Goal: Task Accomplishment & Management: Use online tool/utility

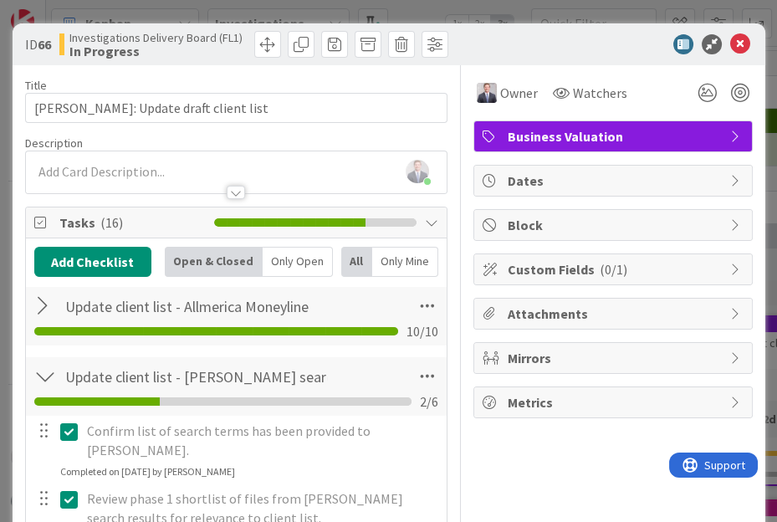
scroll to position [371, 0]
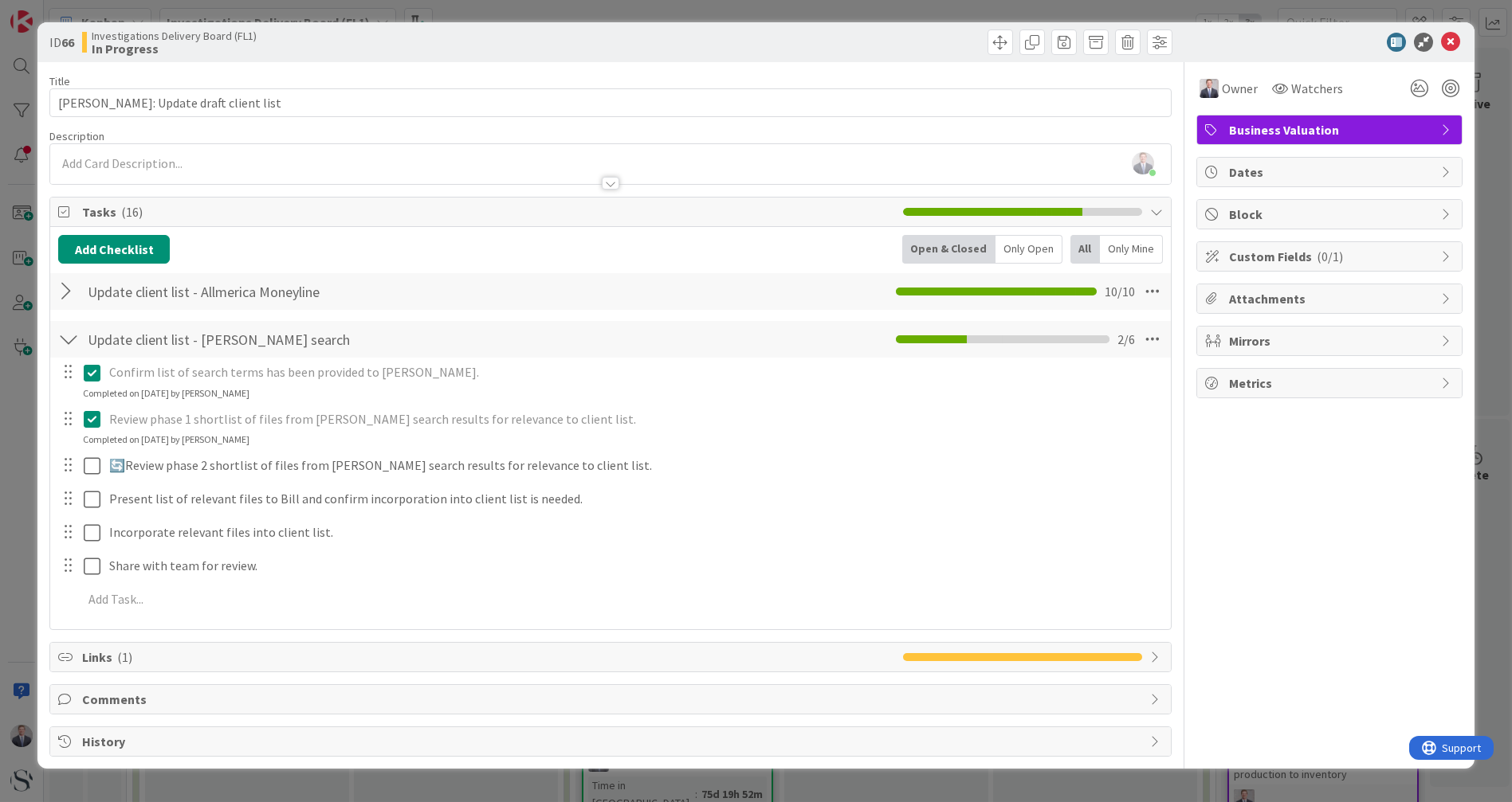
click at [739, 38] on icon at bounding box center [1450, 42] width 19 height 19
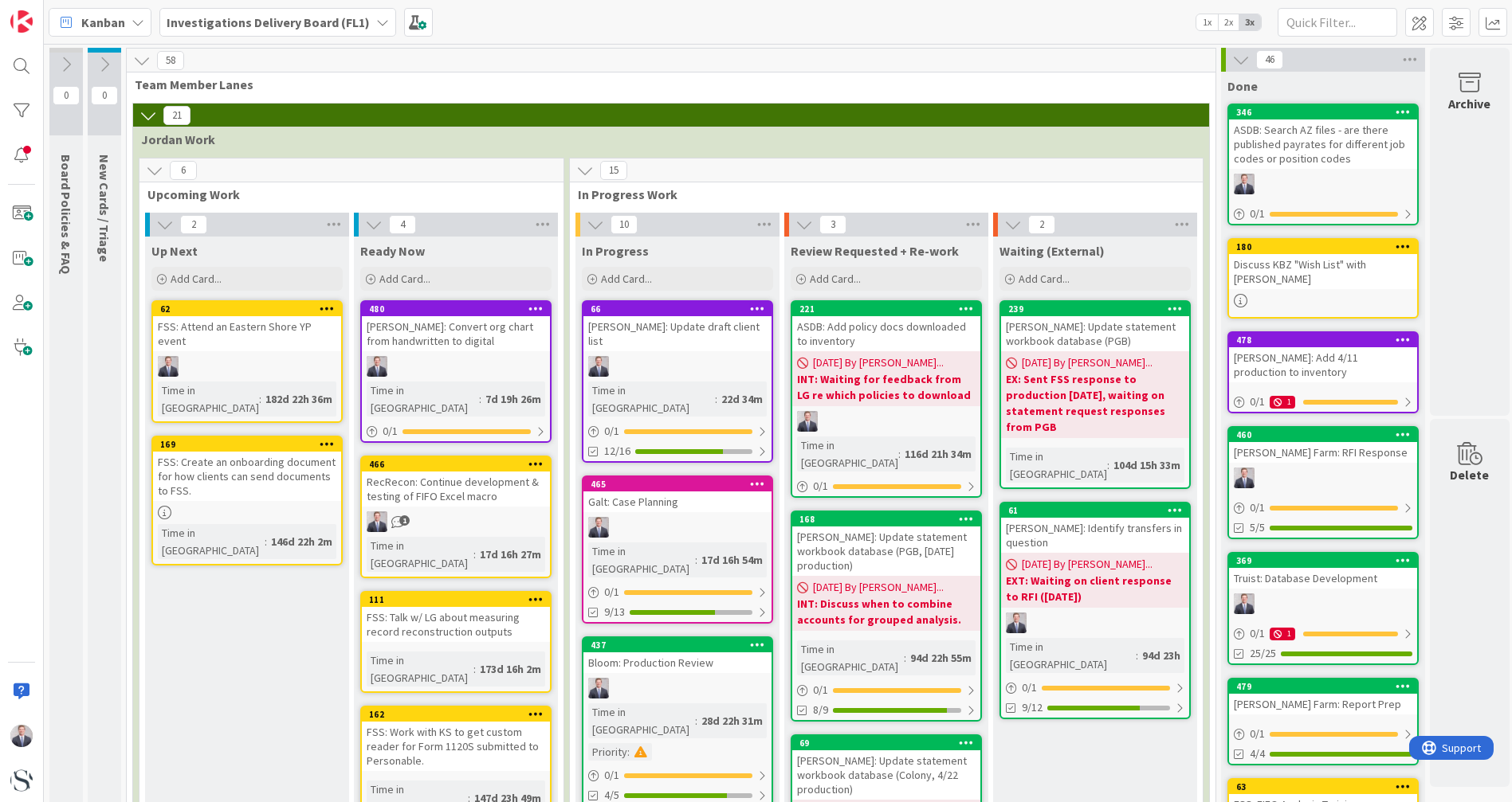
click at [439, 267] on div "Add Card..." at bounding box center [455, 278] width 192 height 24
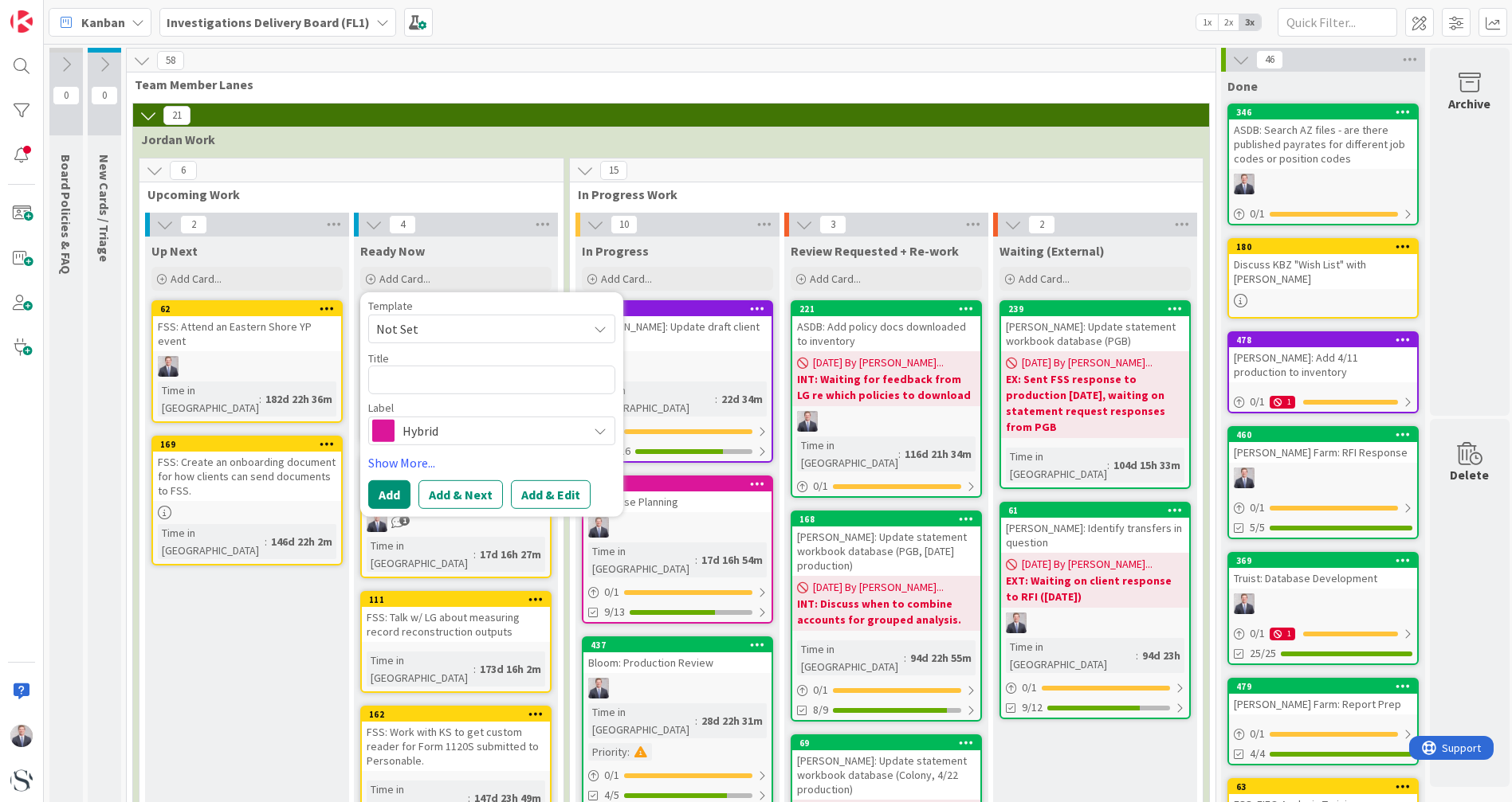
click at [384, 443] on div "Hybrid" at bounding box center [491, 431] width 247 height 29
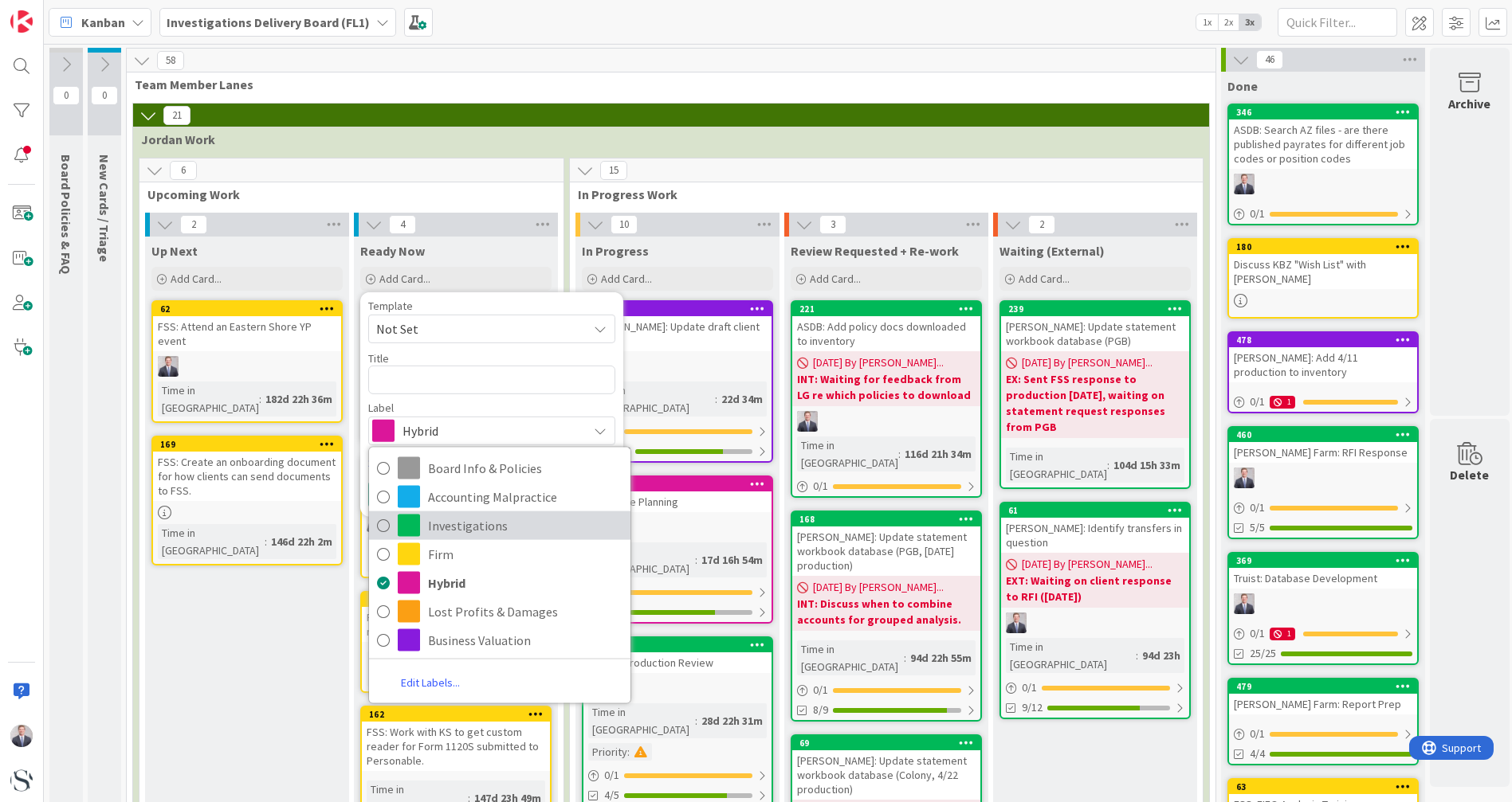
click at [437, 496] on span "Investigations" at bounding box center [525, 525] width 194 height 24
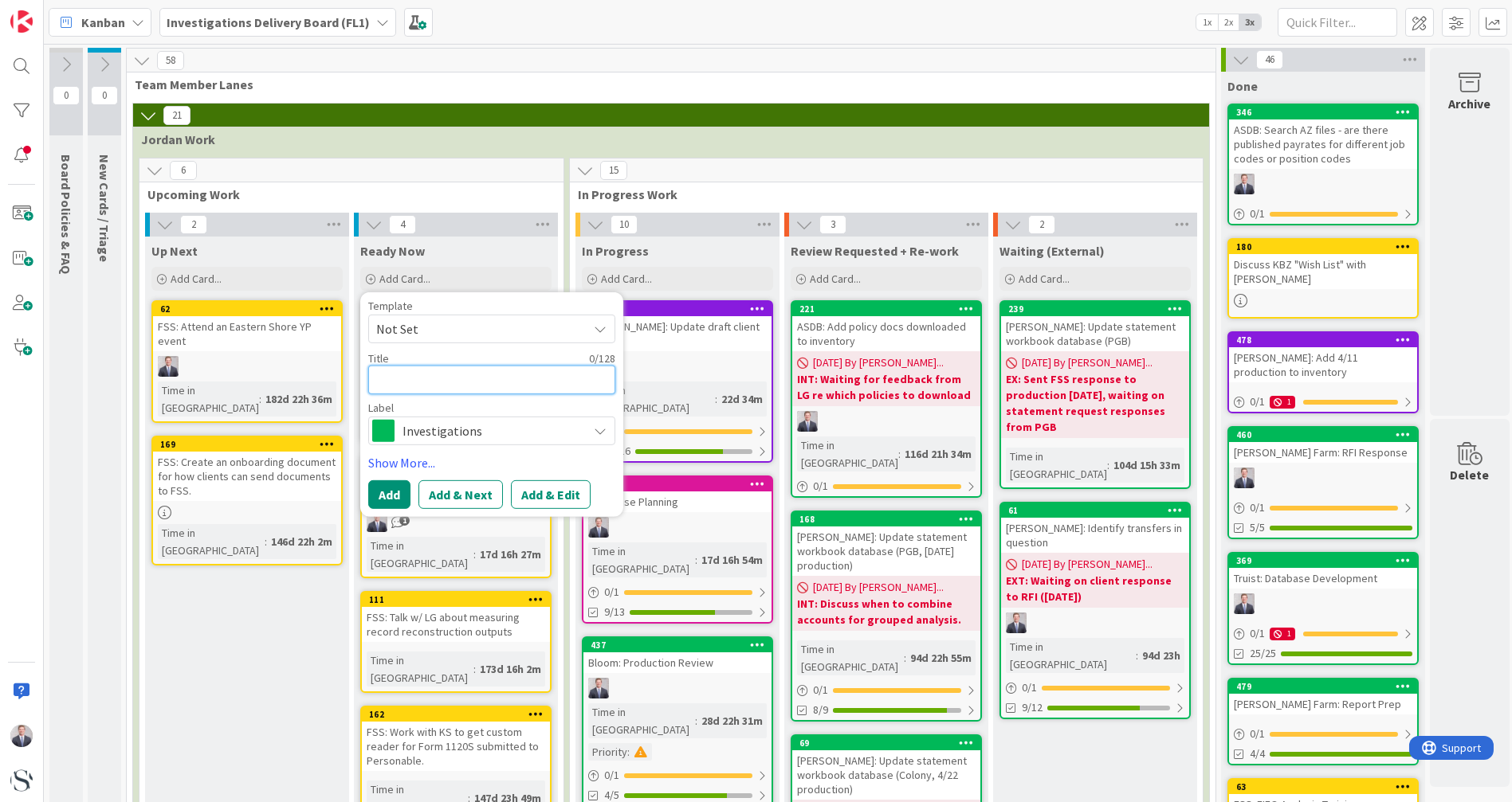
click at [432, 376] on textarea at bounding box center [491, 380] width 247 height 29
type textarea "x"
type textarea "W"
type textarea "x"
type textarea "V"
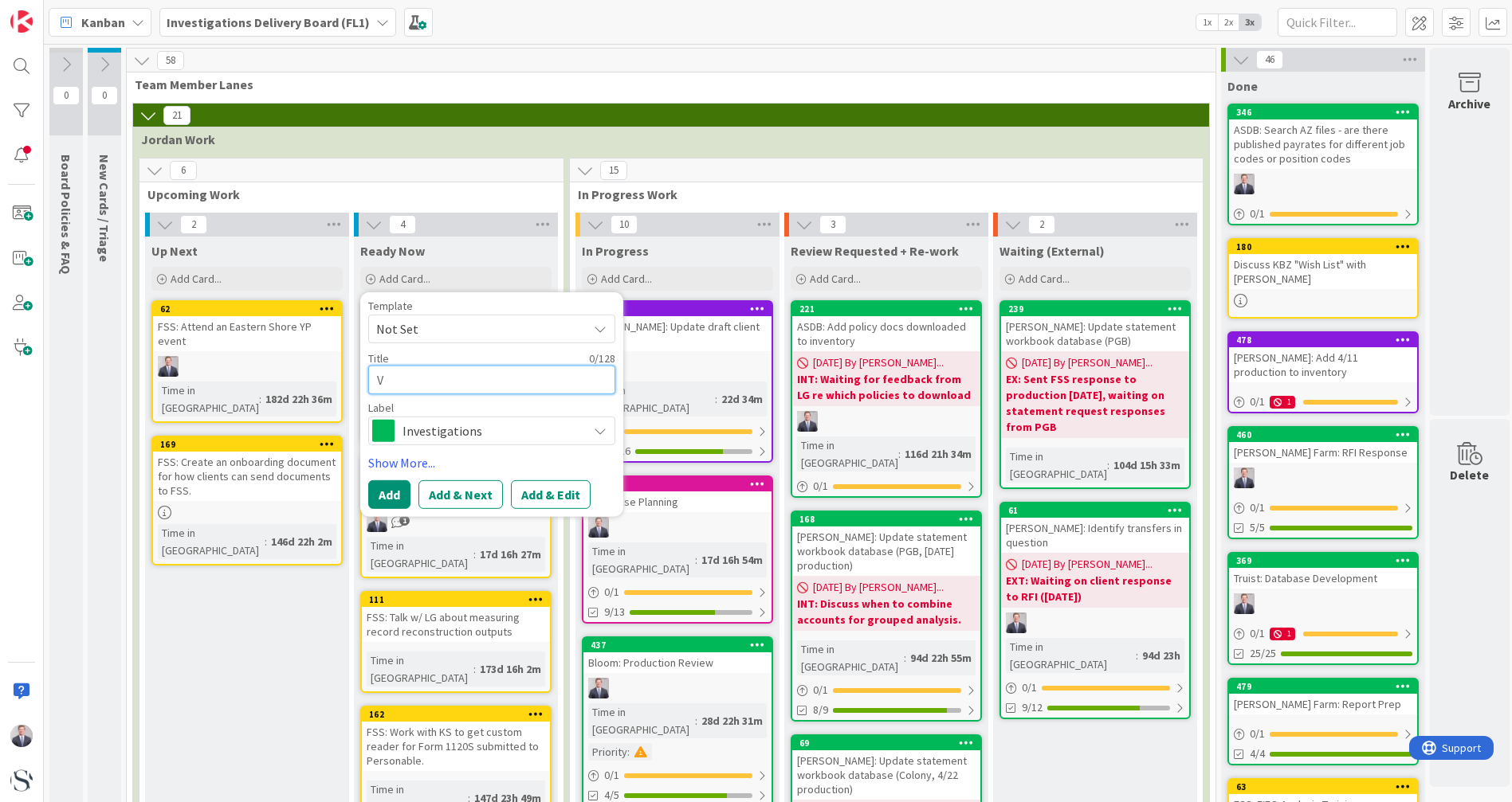
type textarea "x"
type textarea "Va"
type textarea "x"
type textarea "Vaw"
type textarea "x"
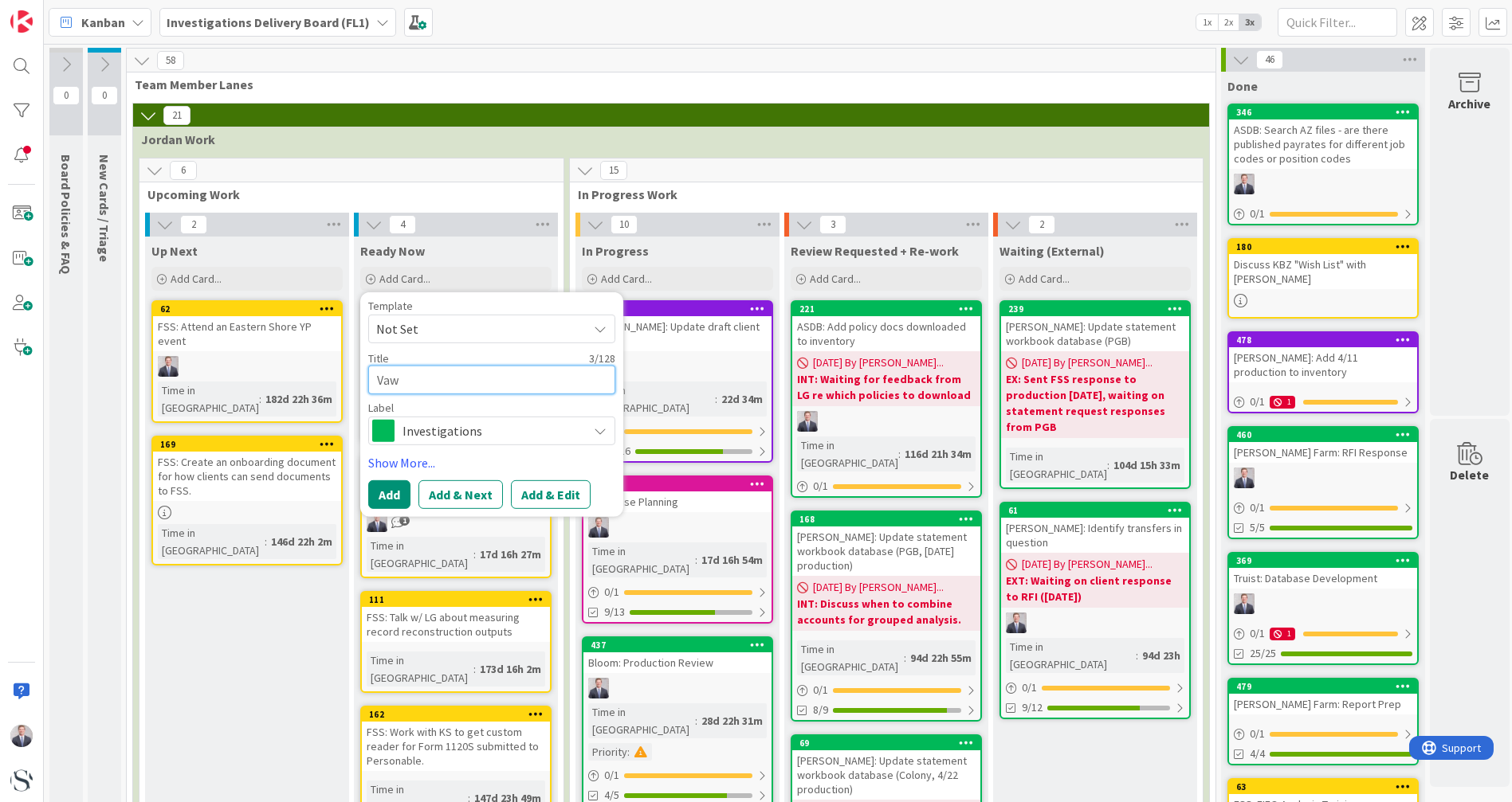
type textarea "Vawt"
type textarea "x"
type textarea "Vawte"
type textarea "x"
type textarea "[PERSON_NAME]"
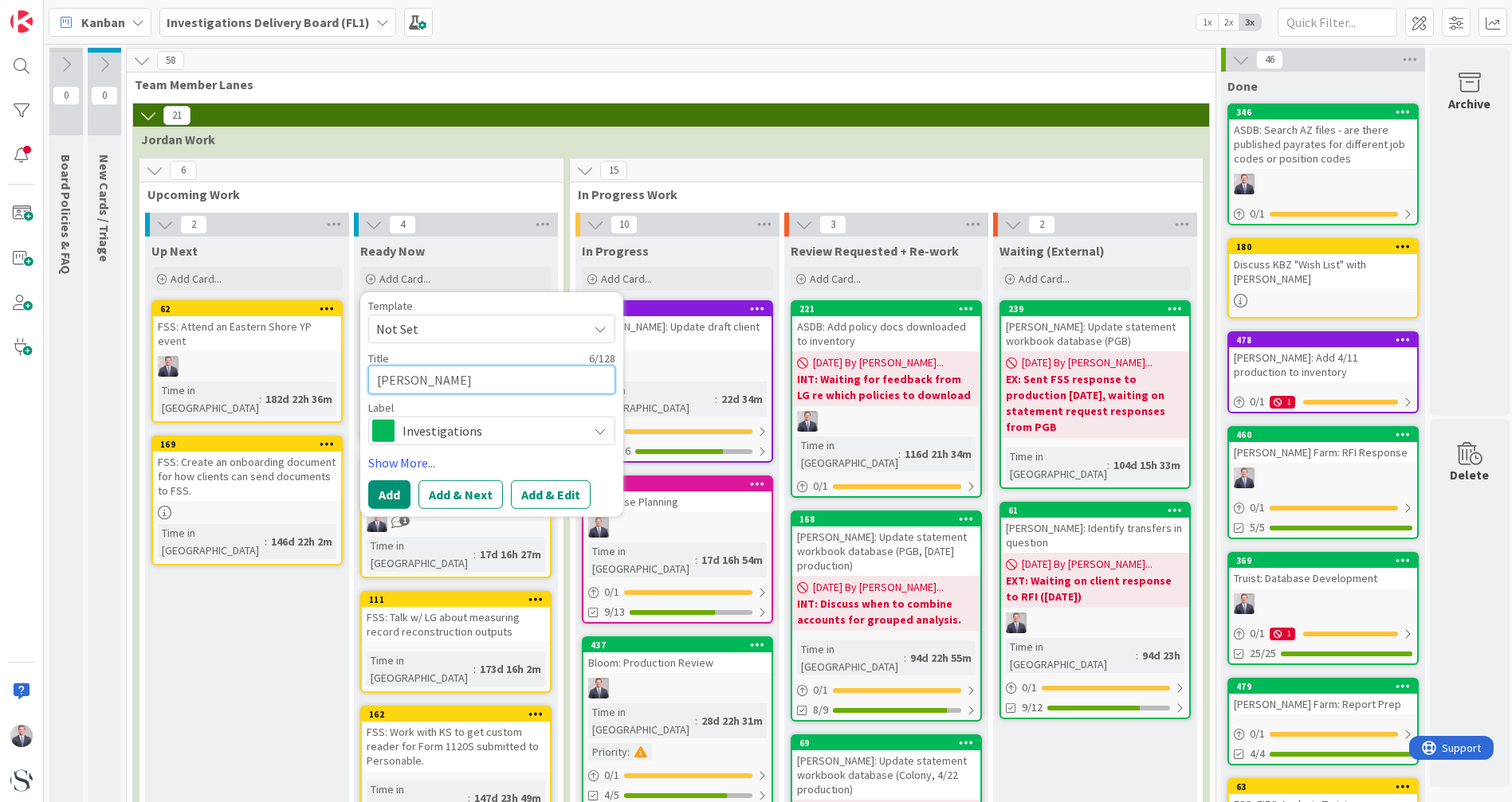
type textarea "x"
type textarea "[PERSON_NAME]:"
type textarea "x"
type textarea "[PERSON_NAME]:"
type textarea "x"
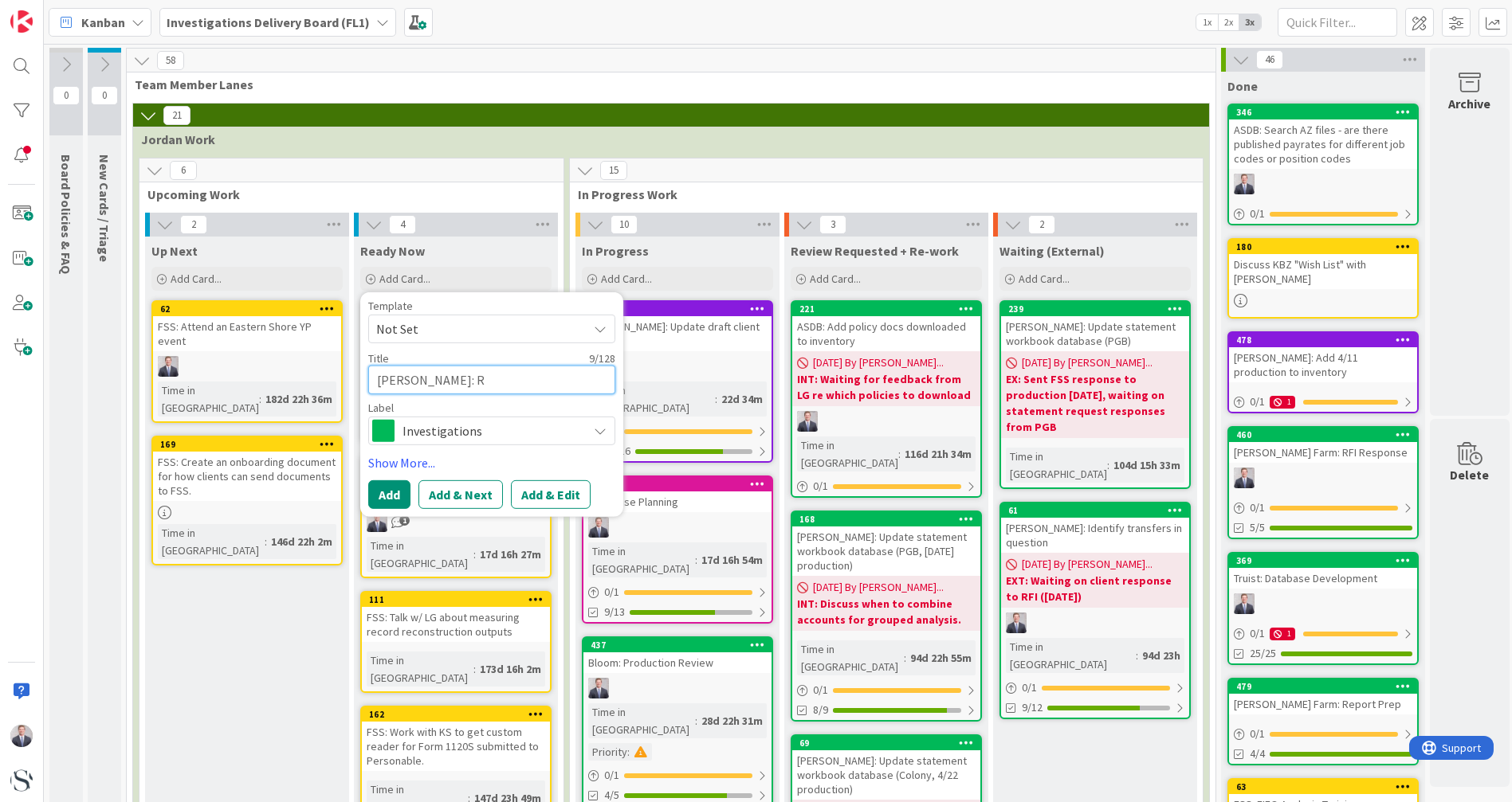
type textarea "[PERSON_NAME]: Re"
type textarea "x"
type textarea "[PERSON_NAME]: Rec"
type textarea "x"
type textarea "[PERSON_NAME]: Reco"
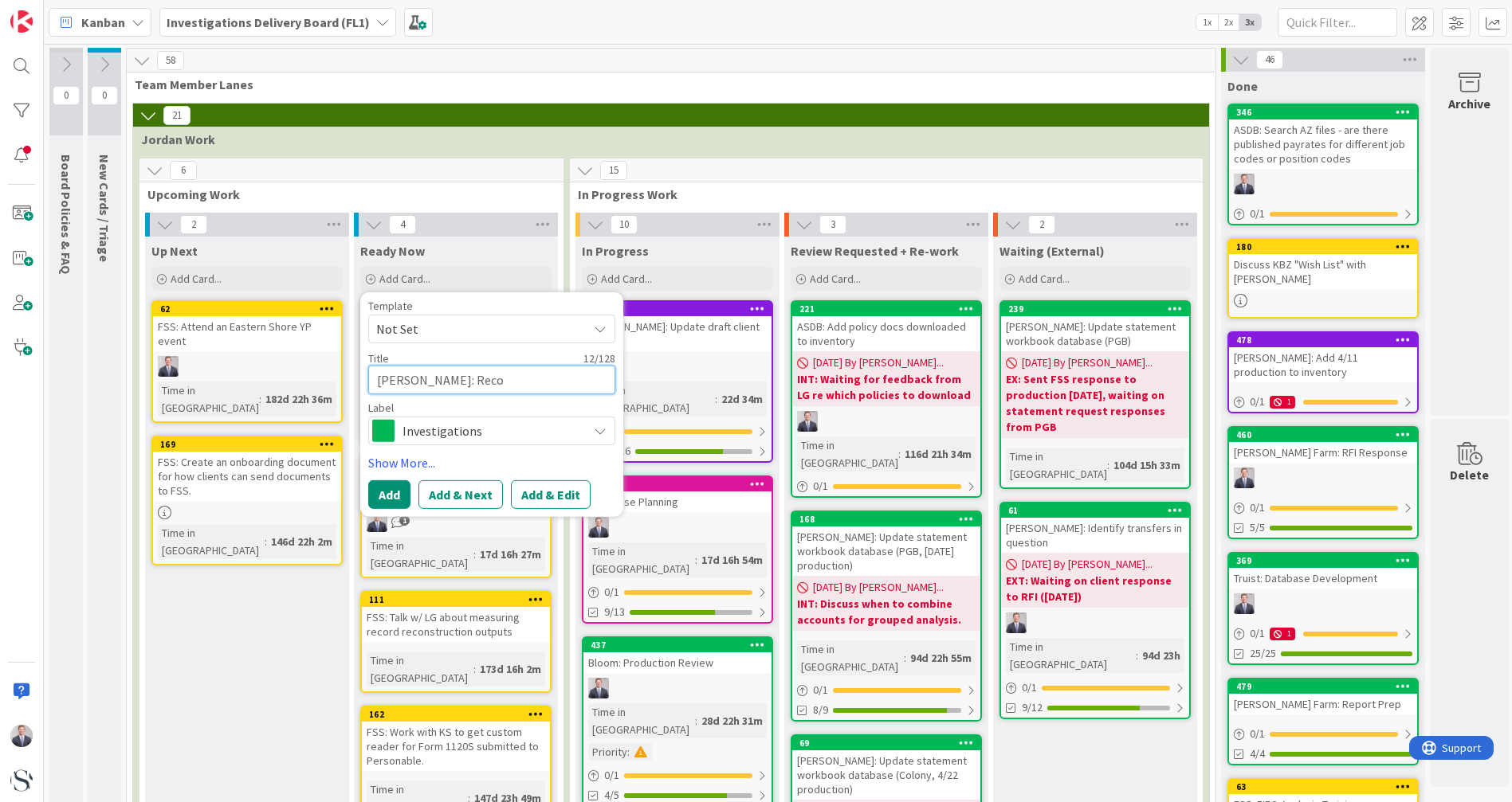
type textarea "x"
type textarea "[PERSON_NAME]: Recor"
type textarea "x"
type textarea "[PERSON_NAME]: Record"
type textarea "x"
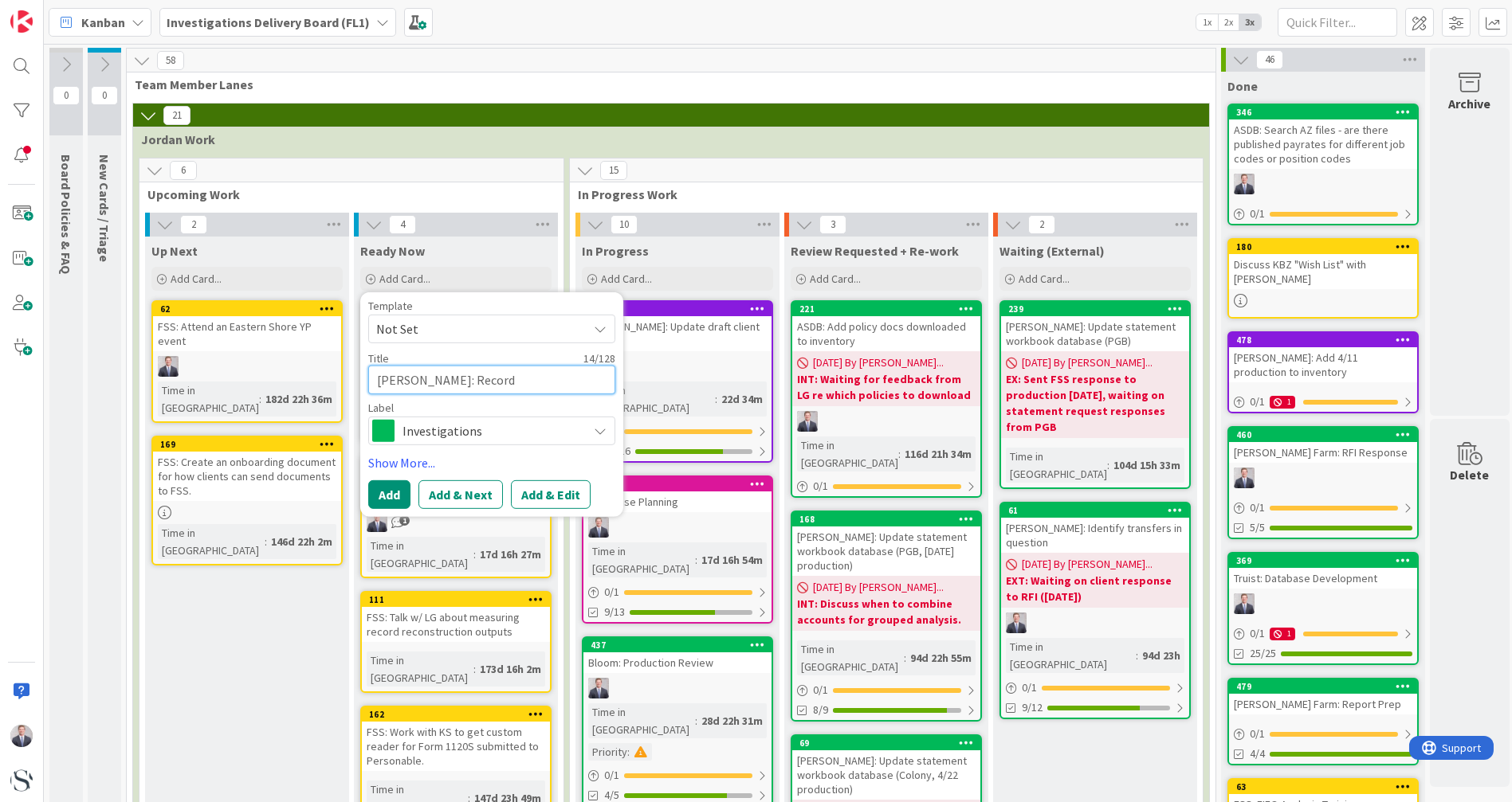
type textarea "[PERSON_NAME]: RecordR"
type textarea "x"
type textarea "[PERSON_NAME]: RecordRe"
type textarea "x"
type textarea "[PERSON_NAME]: RecordR"
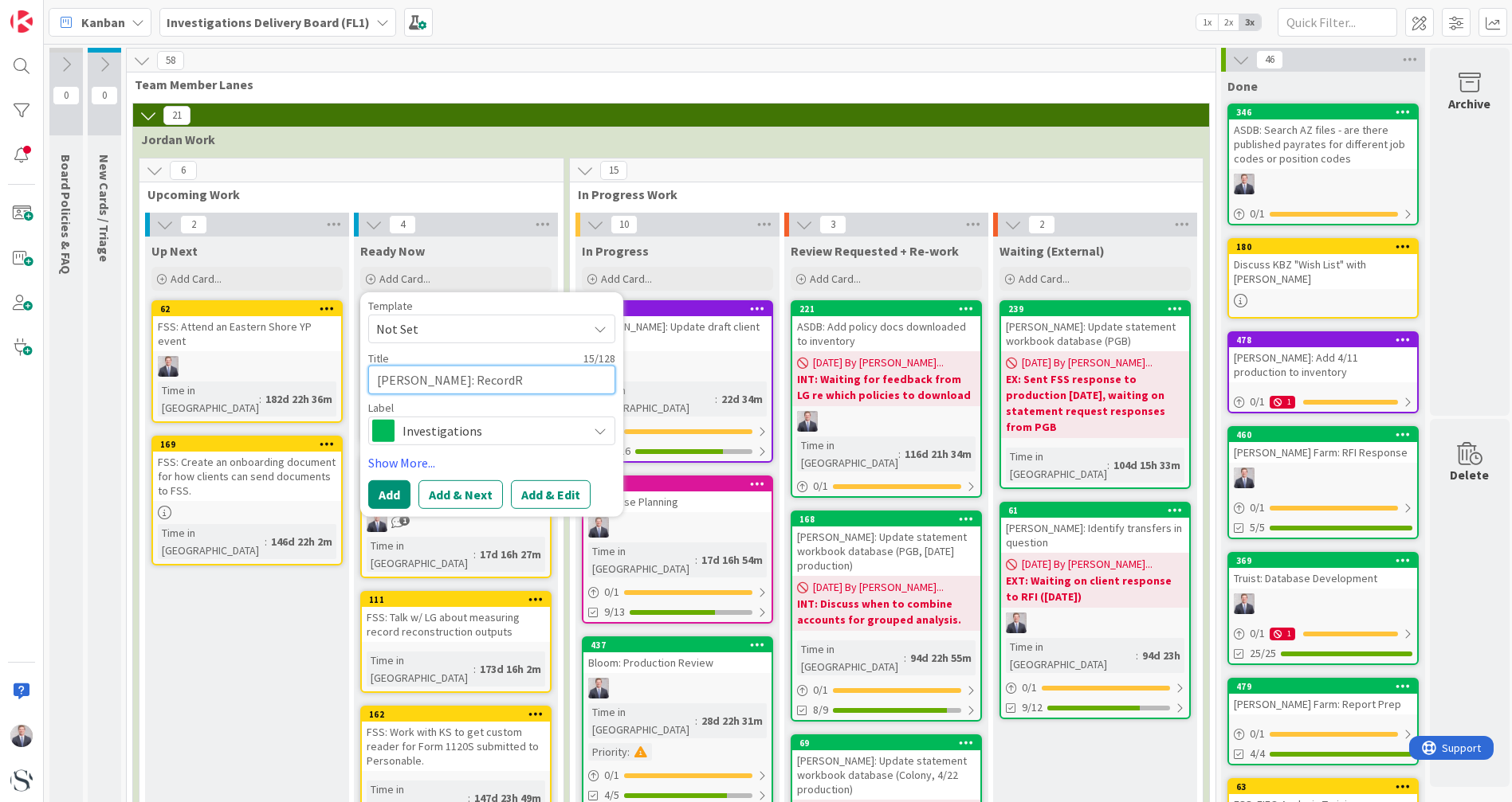
type textarea "x"
type textarea "[PERSON_NAME]: Record"
type textarea "x"
type textarea "[PERSON_NAME]: Record R"
type textarea "x"
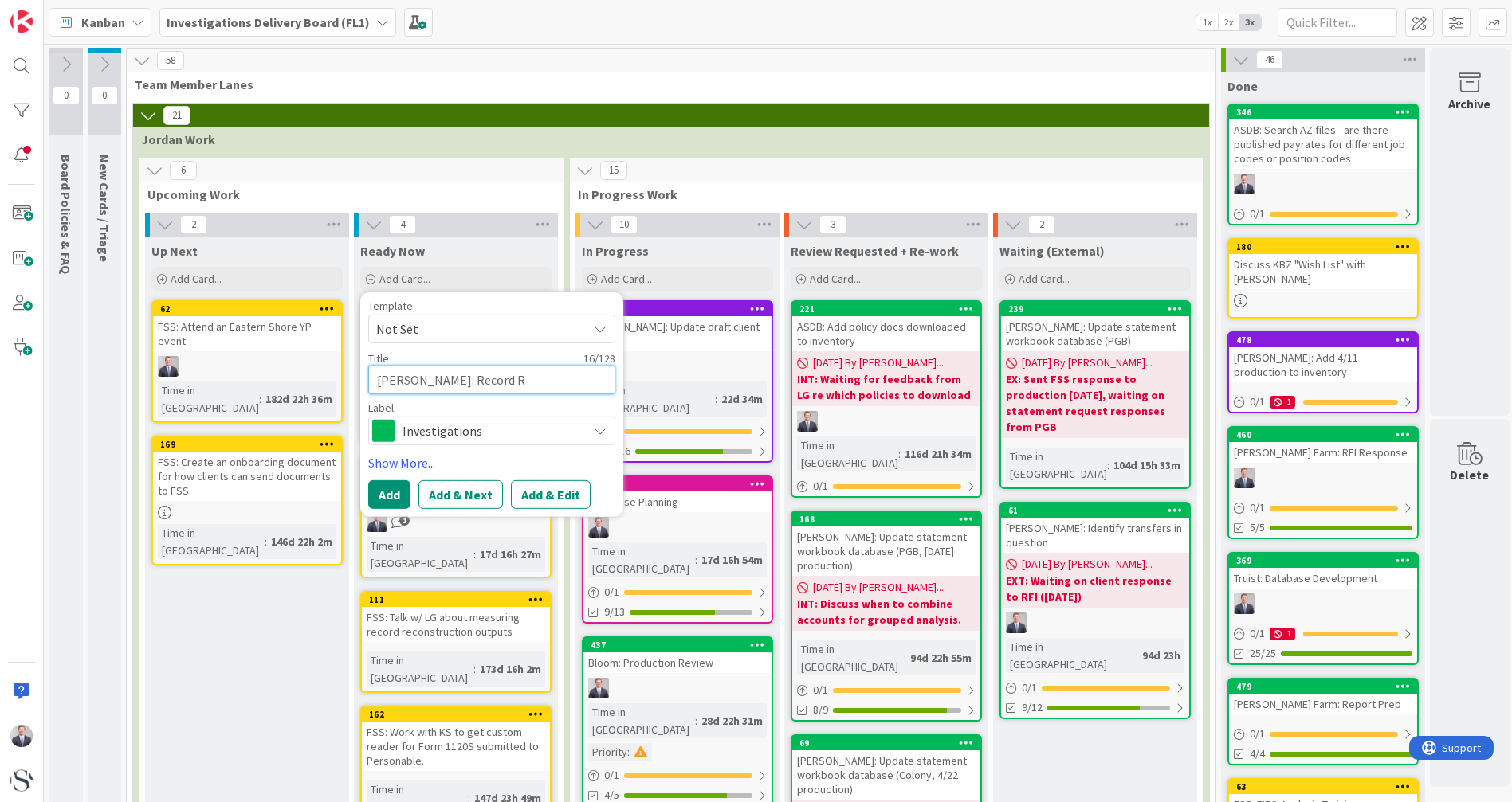
type textarea "[PERSON_NAME]: Record Re"
type textarea "x"
type textarea "[PERSON_NAME]: Record Rec"
type textarea "x"
type textarea "[PERSON_NAME]: Record Reco"
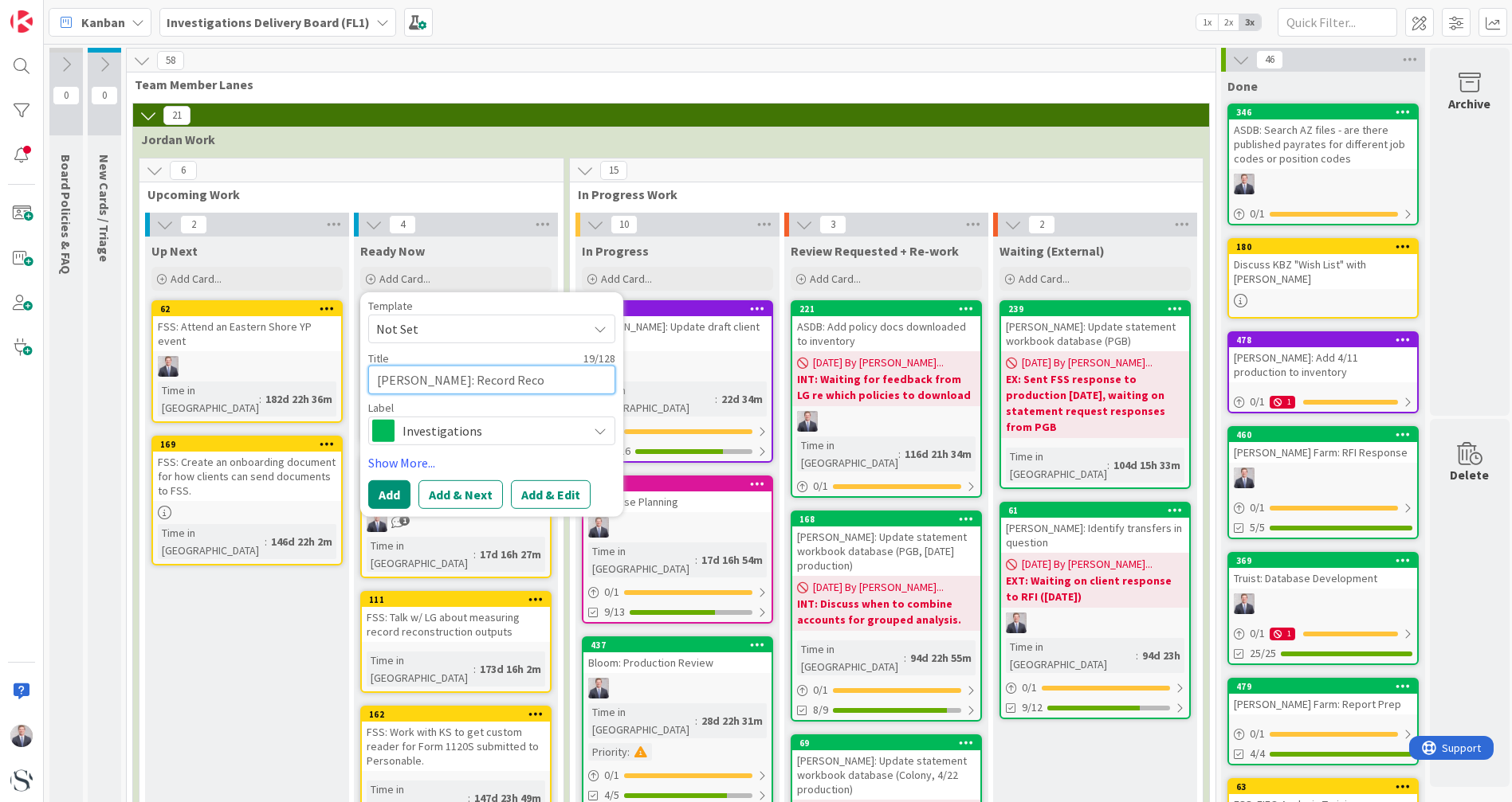
type textarea "x"
type textarea "[PERSON_NAME]: Record Recon"
type textarea "x"
type textarea "[PERSON_NAME]: Record Recons"
type textarea "x"
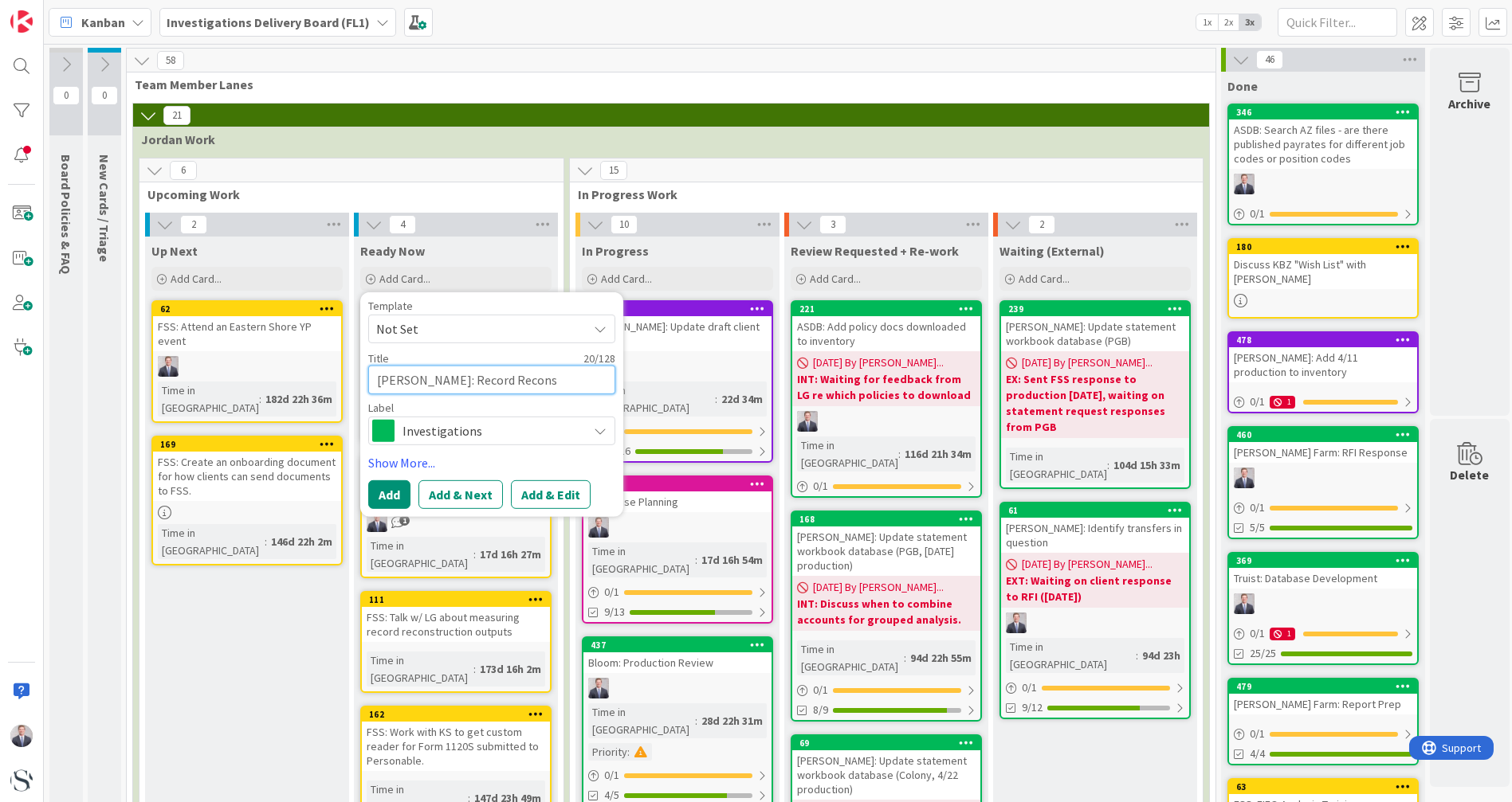
type textarea "[PERSON_NAME]: Record Reconst"
type textarea "x"
type textarea "[PERSON_NAME]: Record Reconstr"
type textarea "x"
type textarea "[PERSON_NAME]: Record Reconstru"
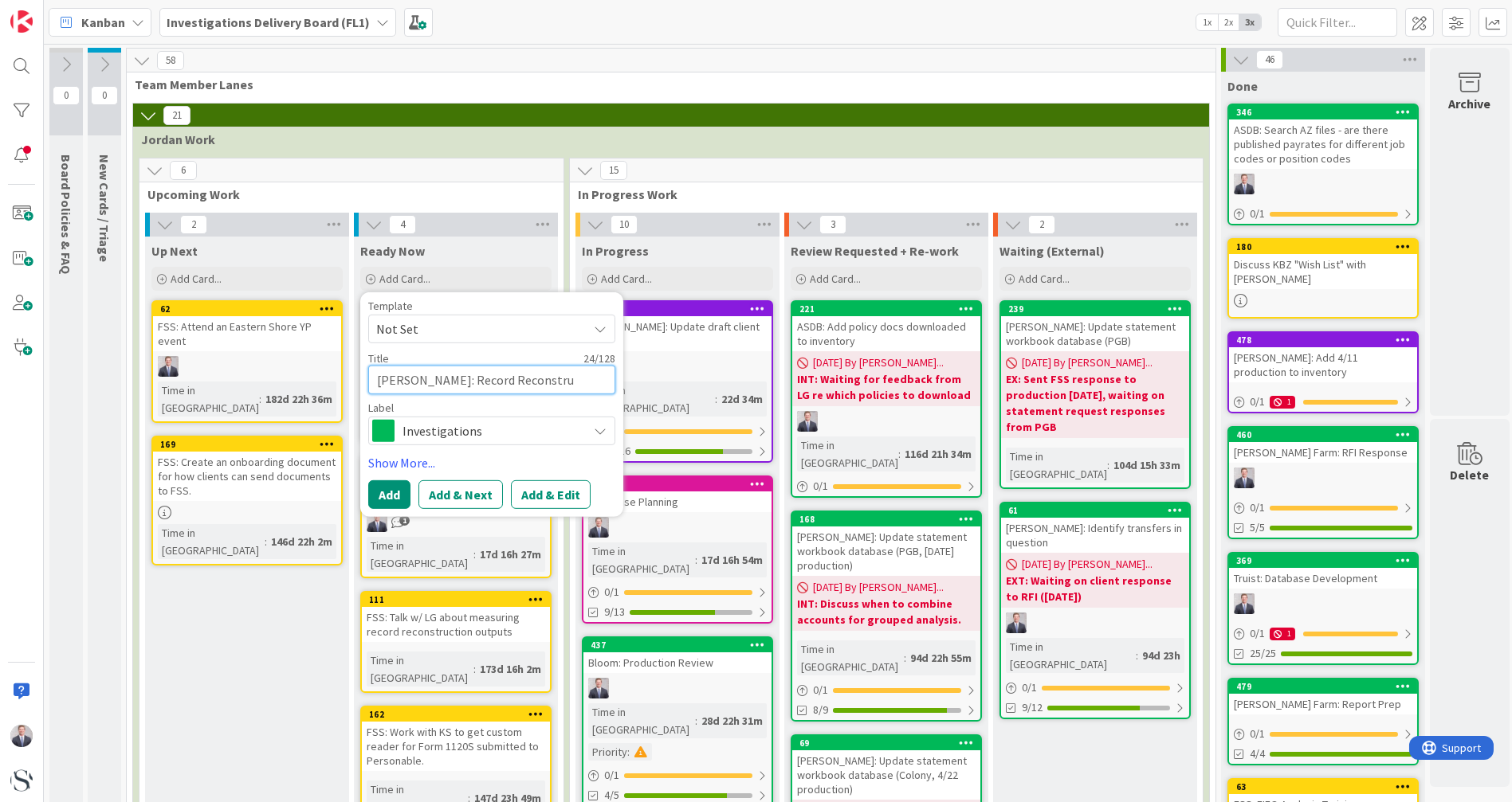
type textarea "x"
type textarea "[PERSON_NAME]: Record Reconstruct"
type textarea "x"
type textarea "[PERSON_NAME]: Record Reconstructi"
type textarea "x"
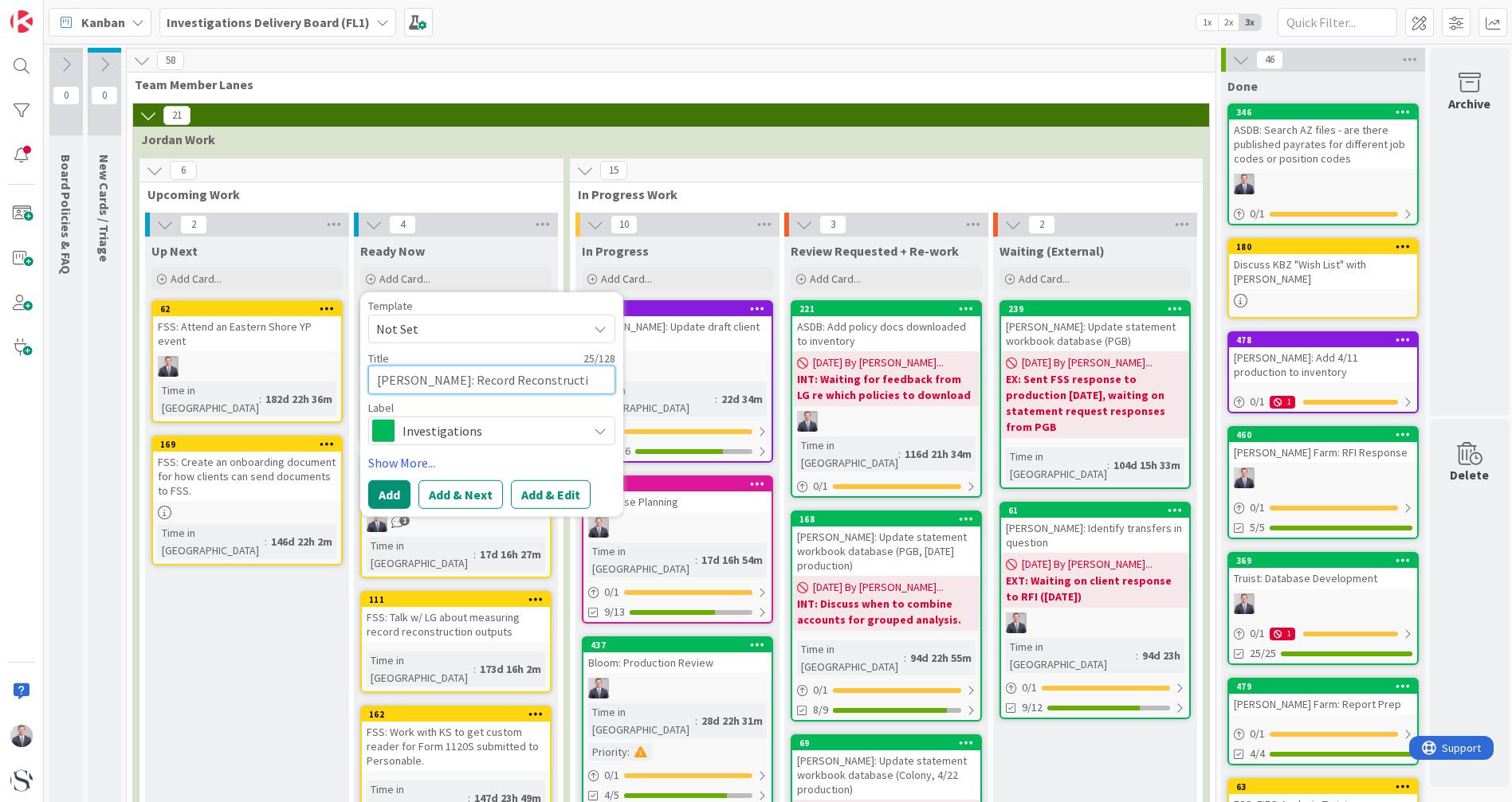
type textarea "[PERSON_NAME]: Record Reconstructio"
type textarea "x"
type textarea "[PERSON_NAME]: Record Reconstruction"
type textarea "x"
type textarea "[PERSON_NAME]: Record Reconstructions"
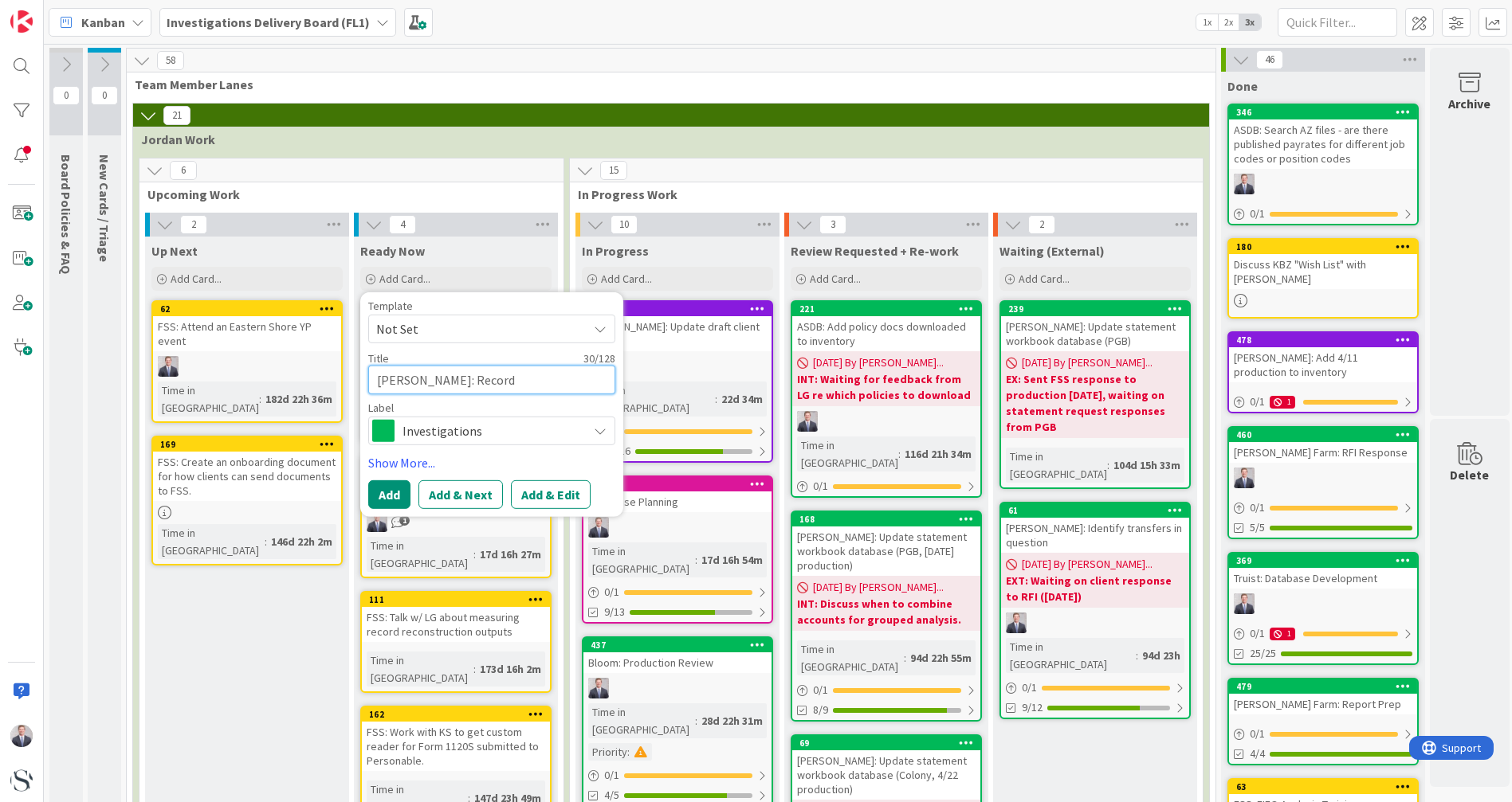
type textarea "x"
type textarea "[PERSON_NAME]: Record Reconstruction"
type textarea "x"
type textarea "[PERSON_NAME]: Record Reconstructio"
type textarea "x"
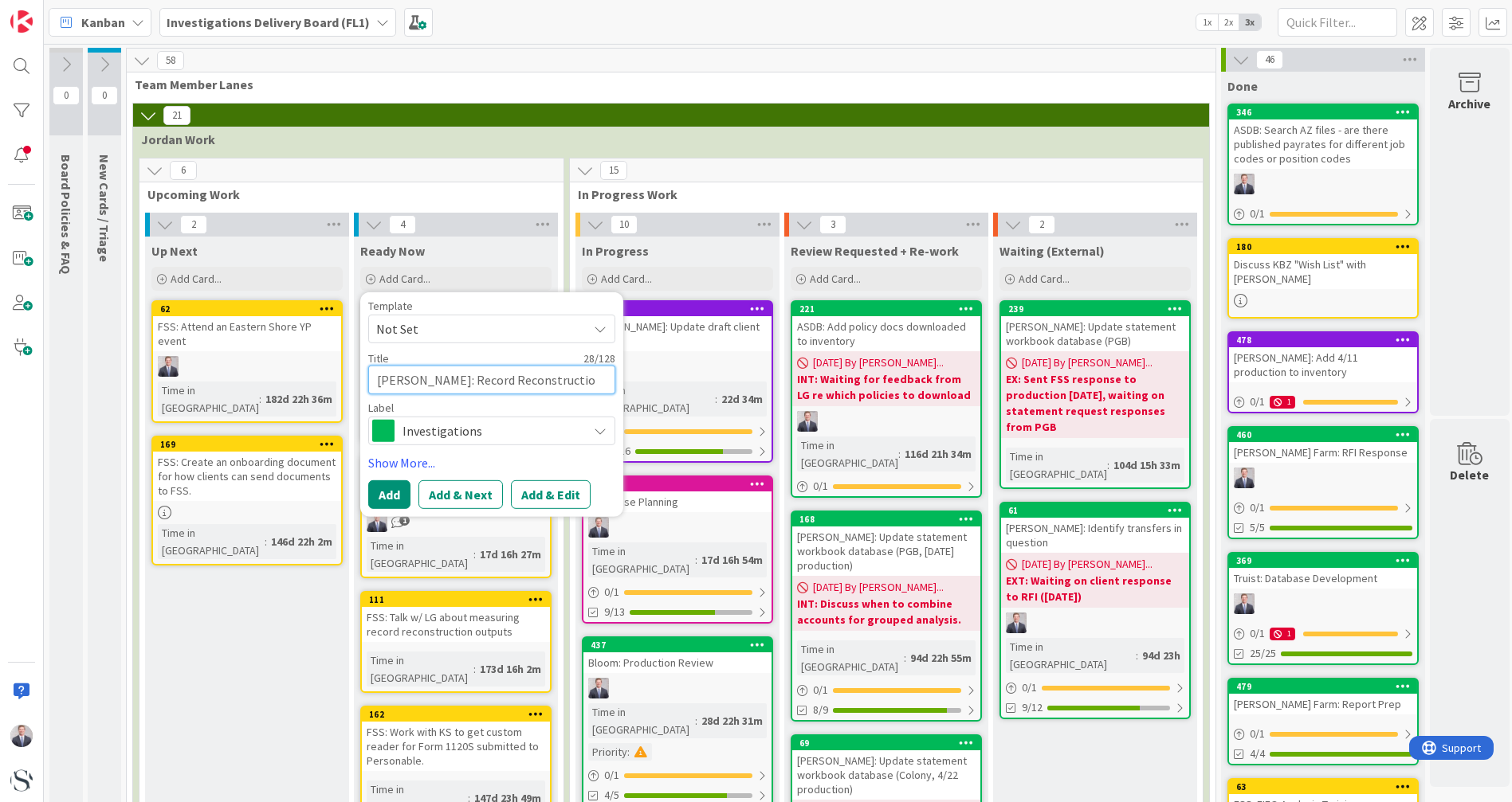
type textarea "[PERSON_NAME]: Record Reconstructi"
type textarea "x"
type textarea "[PERSON_NAME]: Record Reconstruct"
type textarea "x"
type textarea "[PERSON_NAME]: Record Reconstruc"
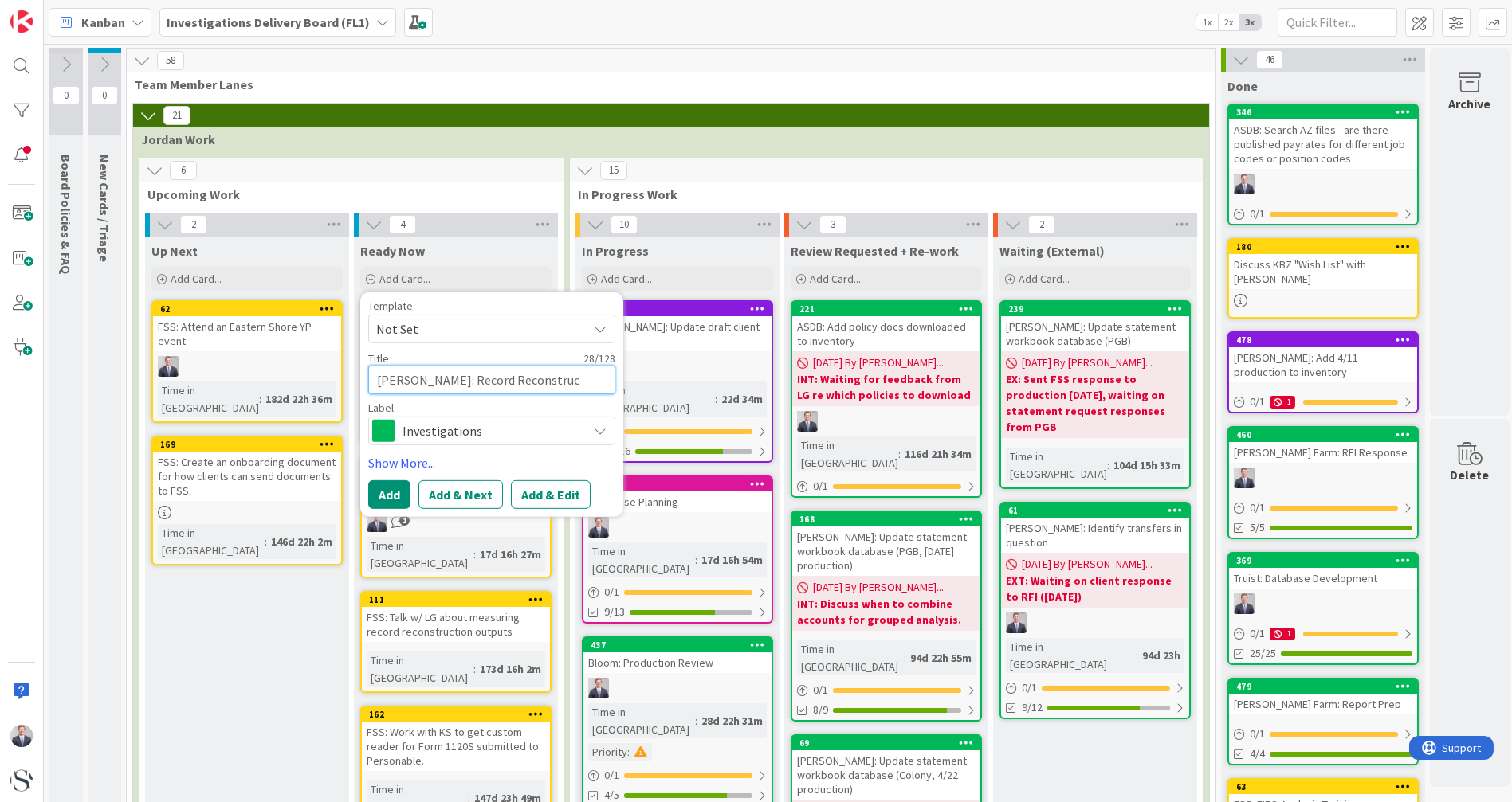
type textarea "x"
type textarea "[PERSON_NAME]: Record Reconstru"
type textarea "x"
type textarea "[PERSON_NAME]: Record Reconstr"
type textarea "x"
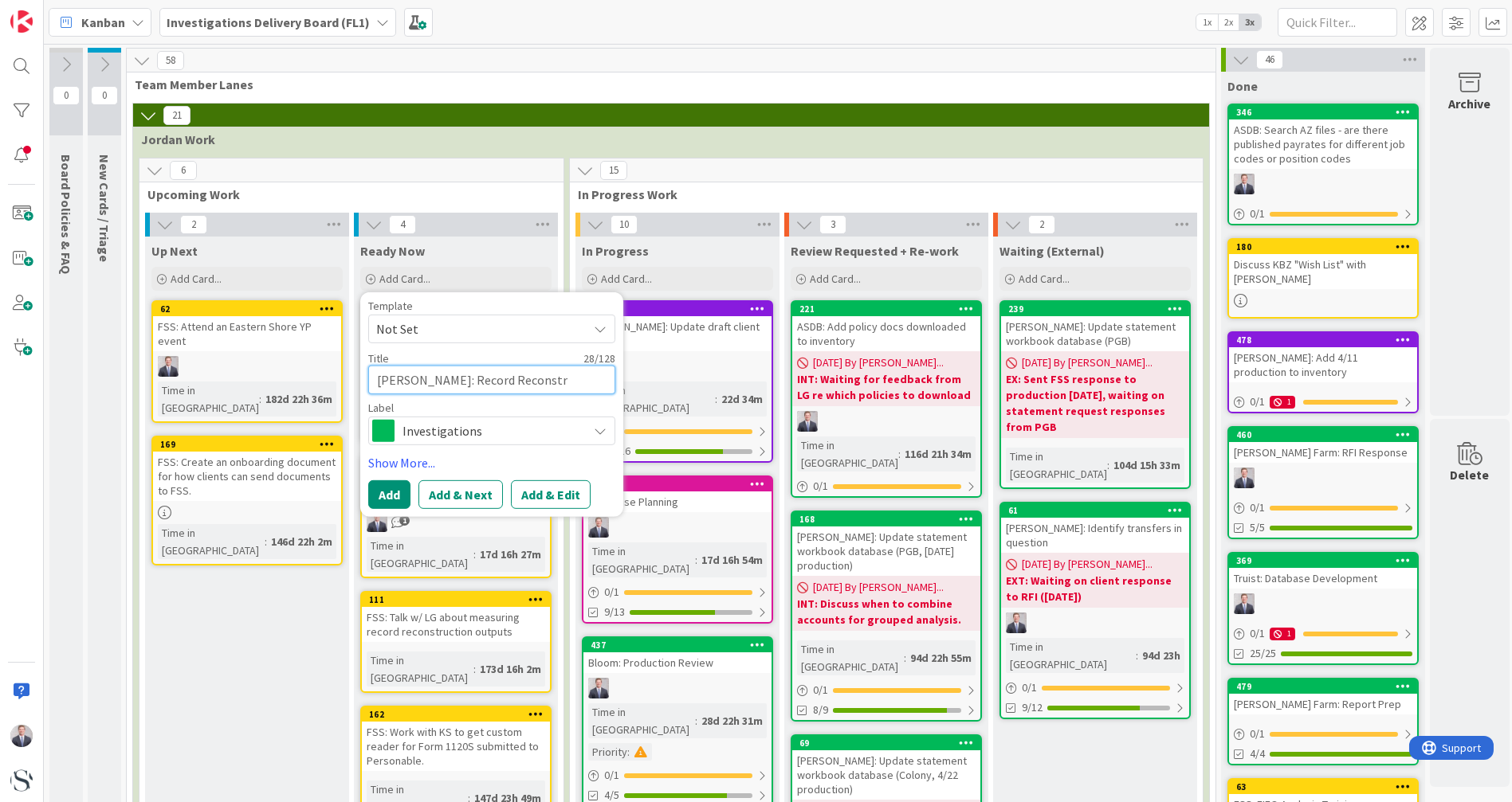
type textarea "[PERSON_NAME]: Record Reconst"
type textarea "x"
type textarea "[PERSON_NAME]: Record Recons"
type textarea "x"
type textarea "[PERSON_NAME]: Record Recon"
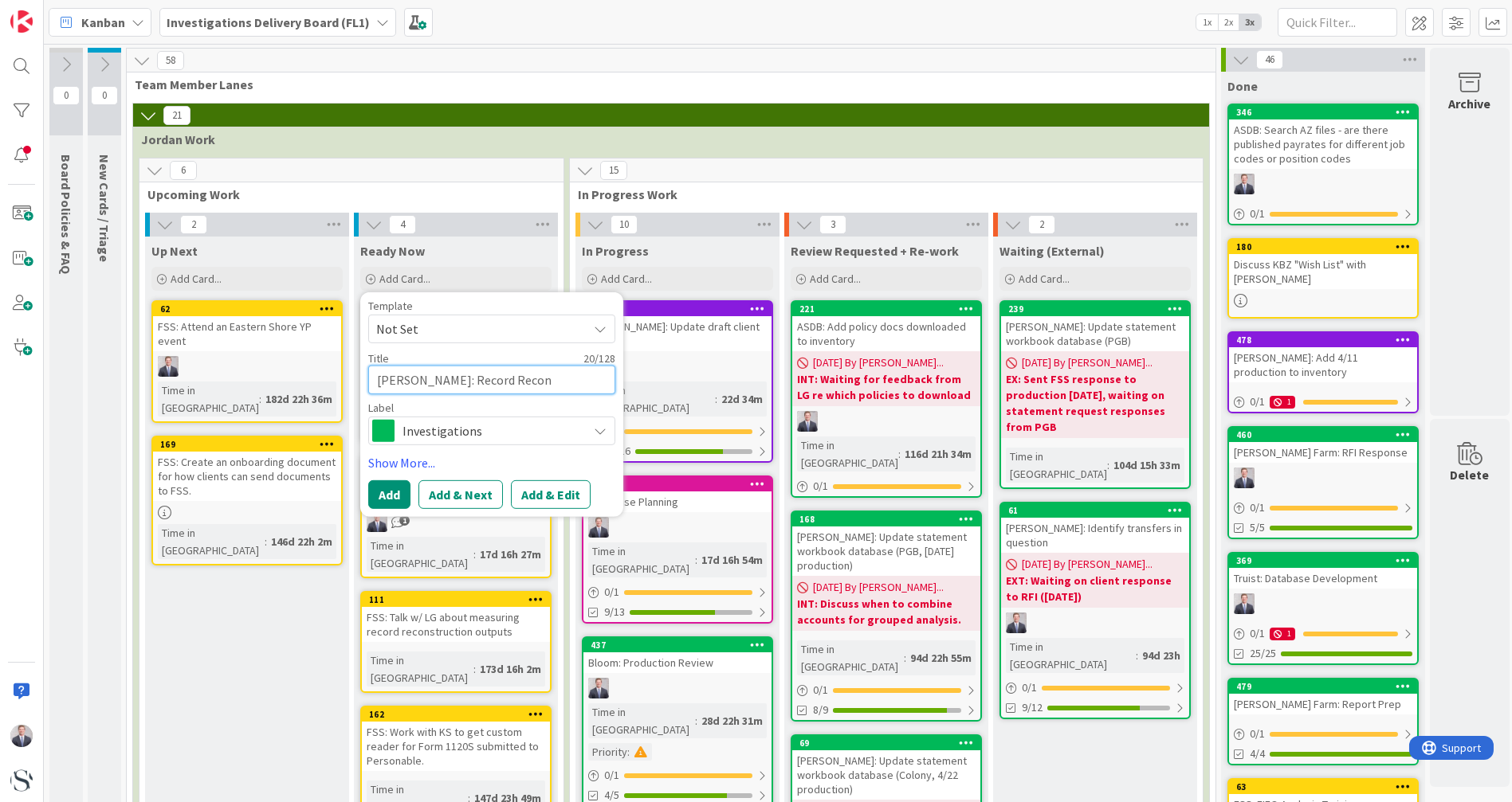
type textarea "x"
type textarea "[PERSON_NAME]: Record Reco"
type textarea "x"
type textarea "[PERSON_NAME]: Record Rec"
type textarea "x"
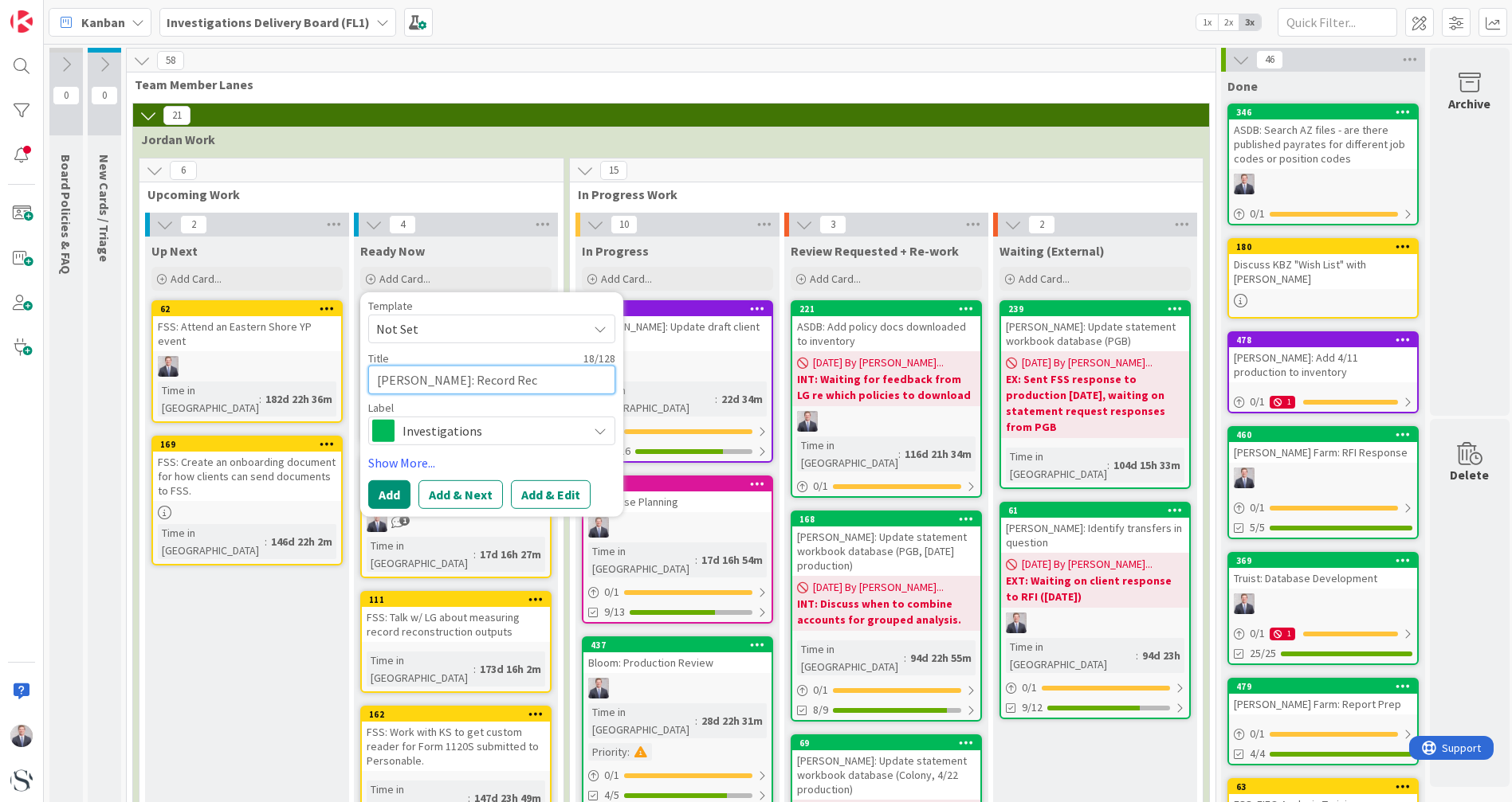
type textarea "[PERSON_NAME]: Record Re"
type textarea "x"
type textarea "[PERSON_NAME]: Record R"
type textarea "x"
type textarea "[PERSON_NAME]: Record"
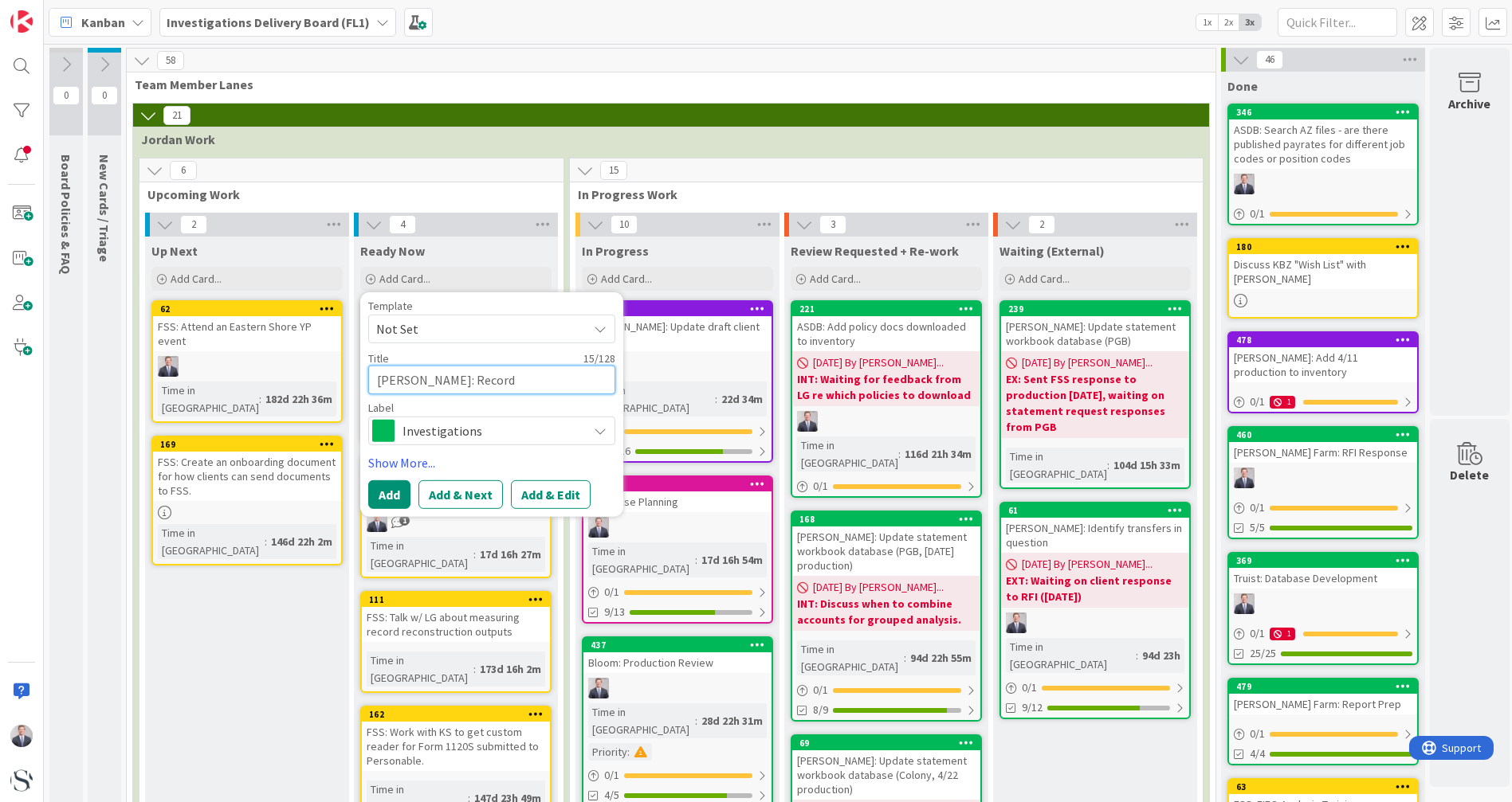
type textarea "x"
type textarea "[PERSON_NAME]: Record r"
type textarea "x"
type textarea "[PERSON_NAME]: Record re"
type textarea "x"
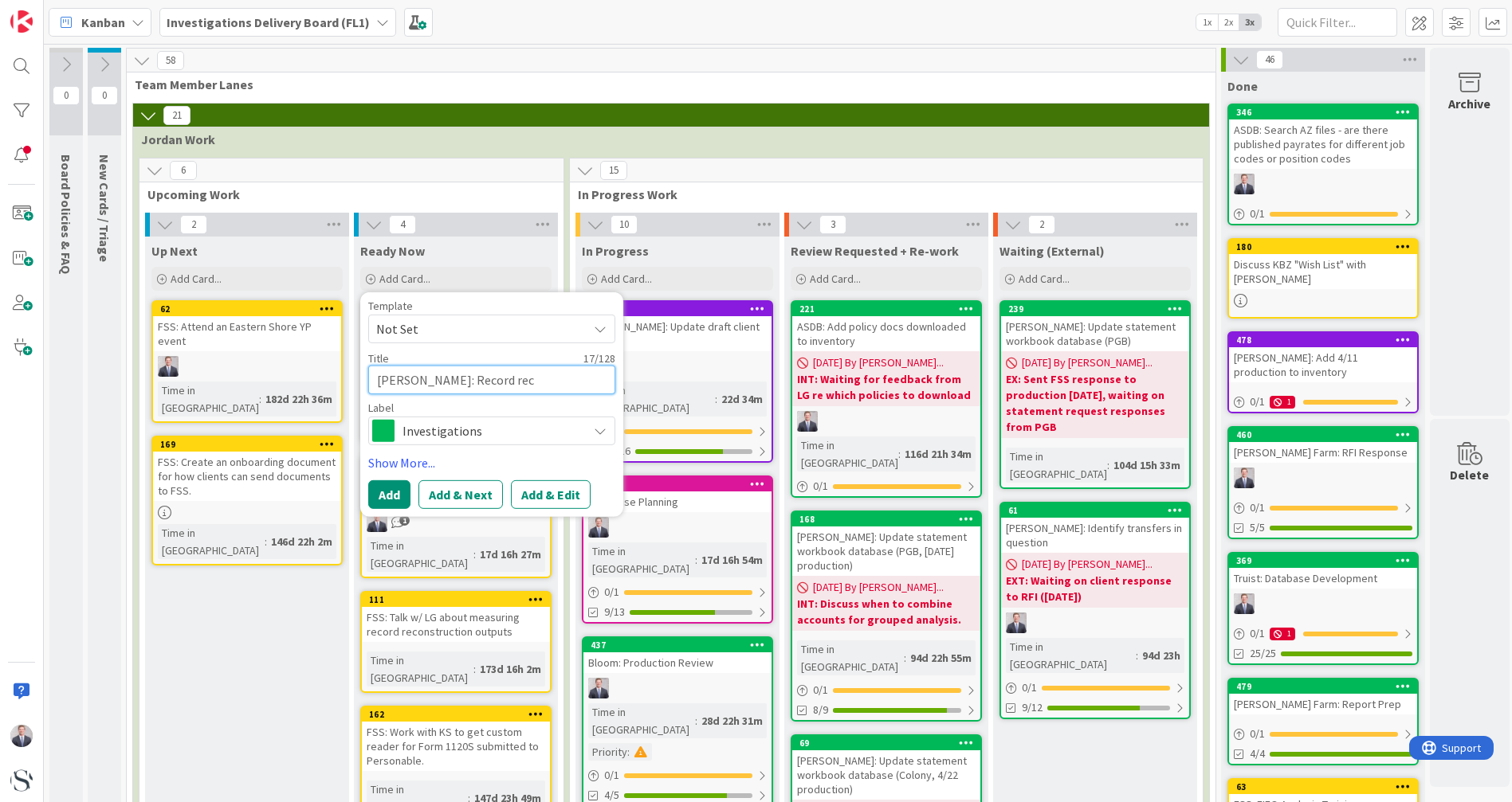
type textarea "[PERSON_NAME]: Record reco"
type textarea "x"
type textarea "[PERSON_NAME]: Record recon"
type textarea "x"
type textarea "[PERSON_NAME]: Record recont"
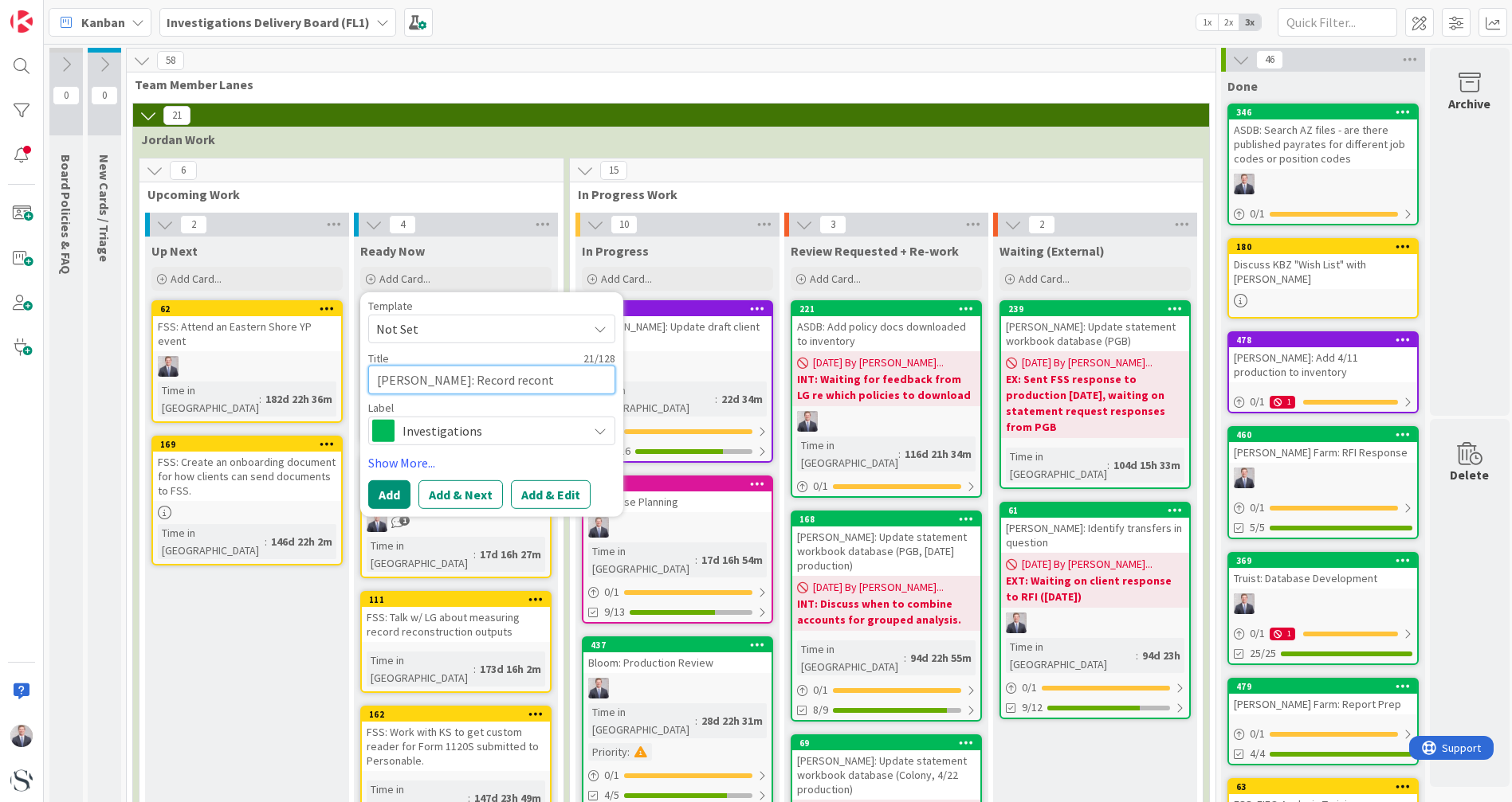
type textarea "x"
type textarea "[PERSON_NAME]: Record recon"
type textarea "x"
type textarea "[PERSON_NAME]: Record reco"
type textarea "x"
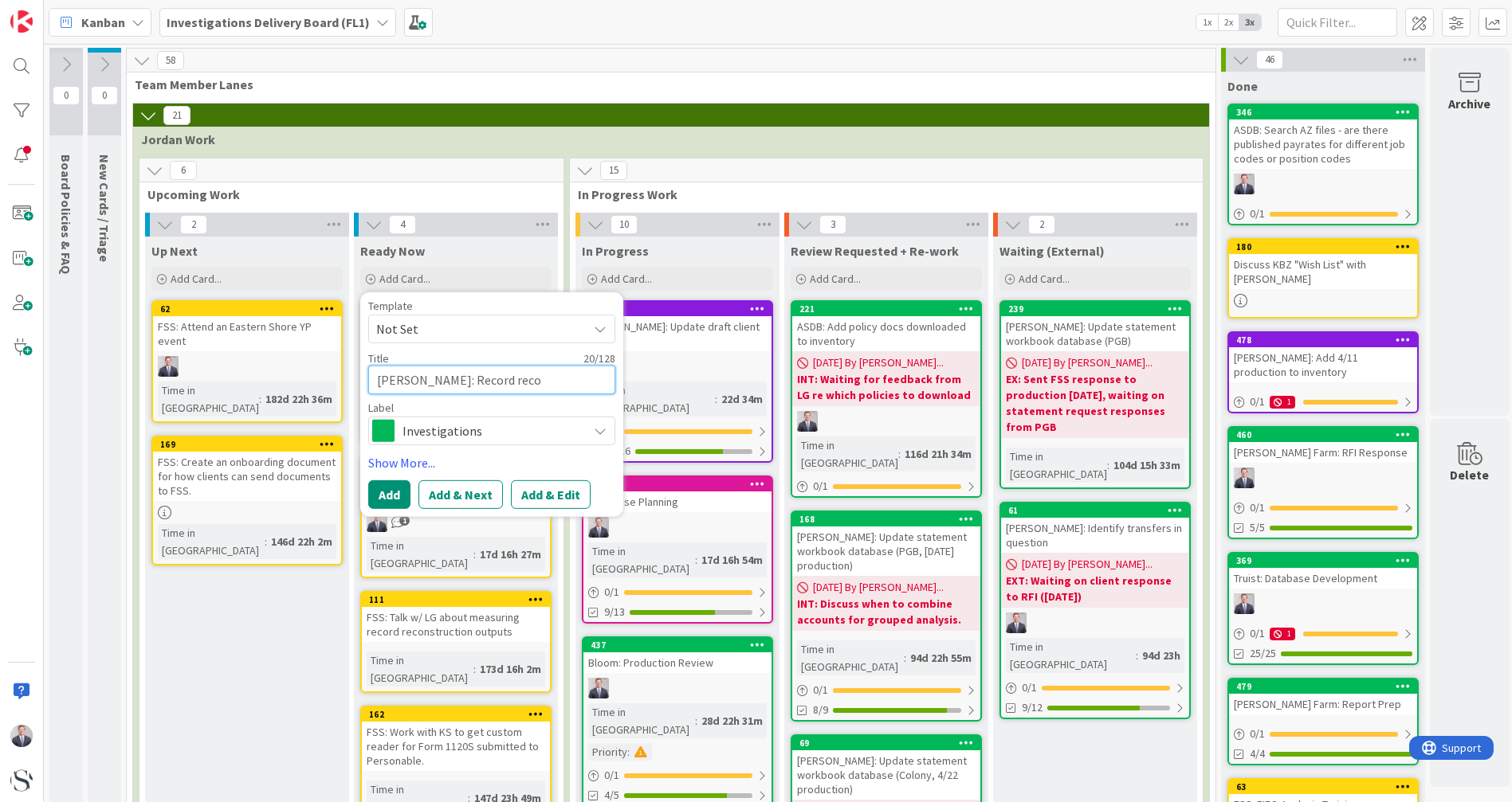
type textarea "[PERSON_NAME]: Record rec"
type textarea "x"
type textarea "[PERSON_NAME]: Record re"
type textarea "x"
type textarea "[PERSON_NAME]: Record r"
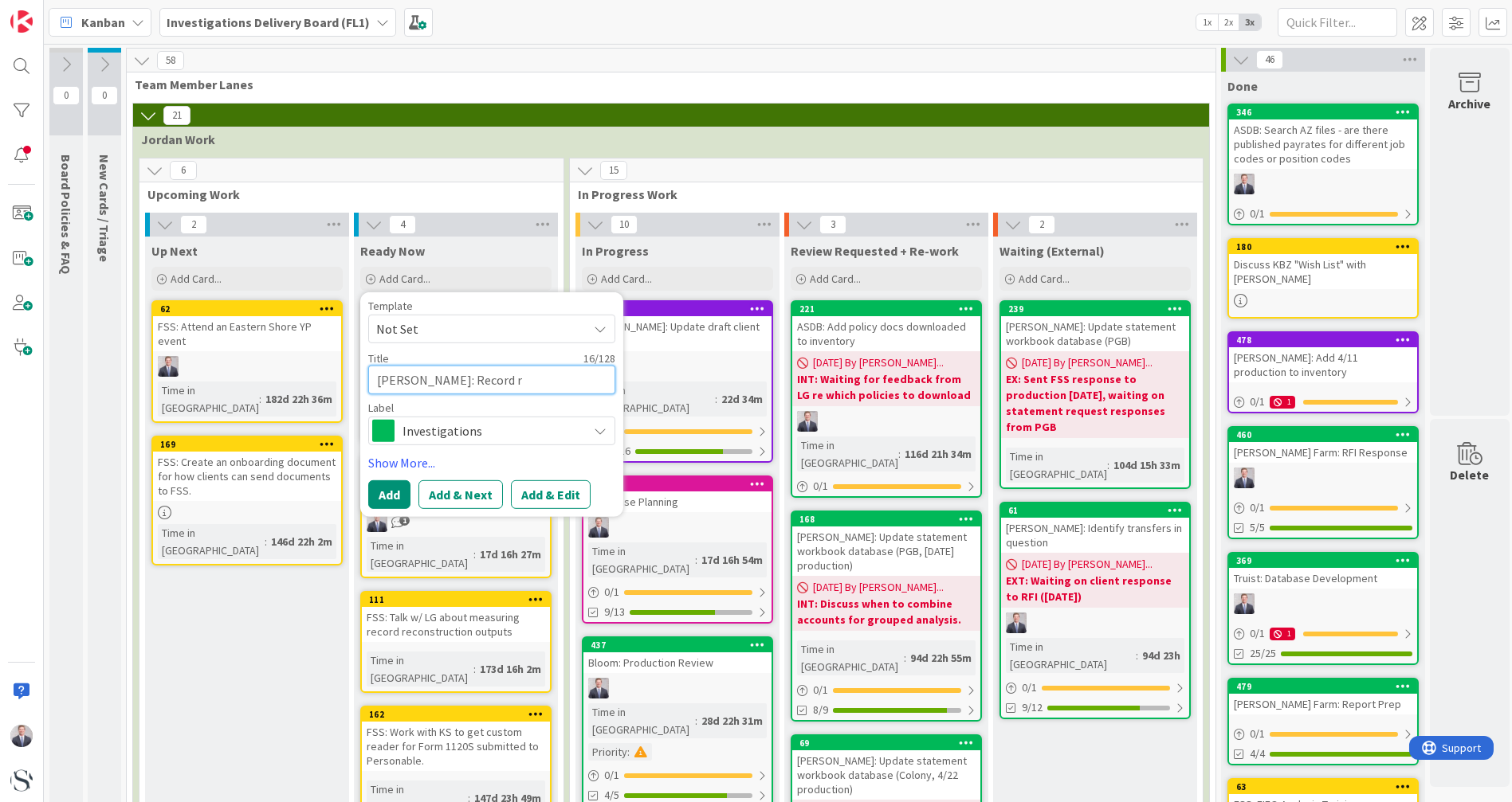
type textarea "x"
type textarea "[PERSON_NAME]: Record"
type textarea "x"
type textarea "[PERSON_NAME]: Record"
type textarea "x"
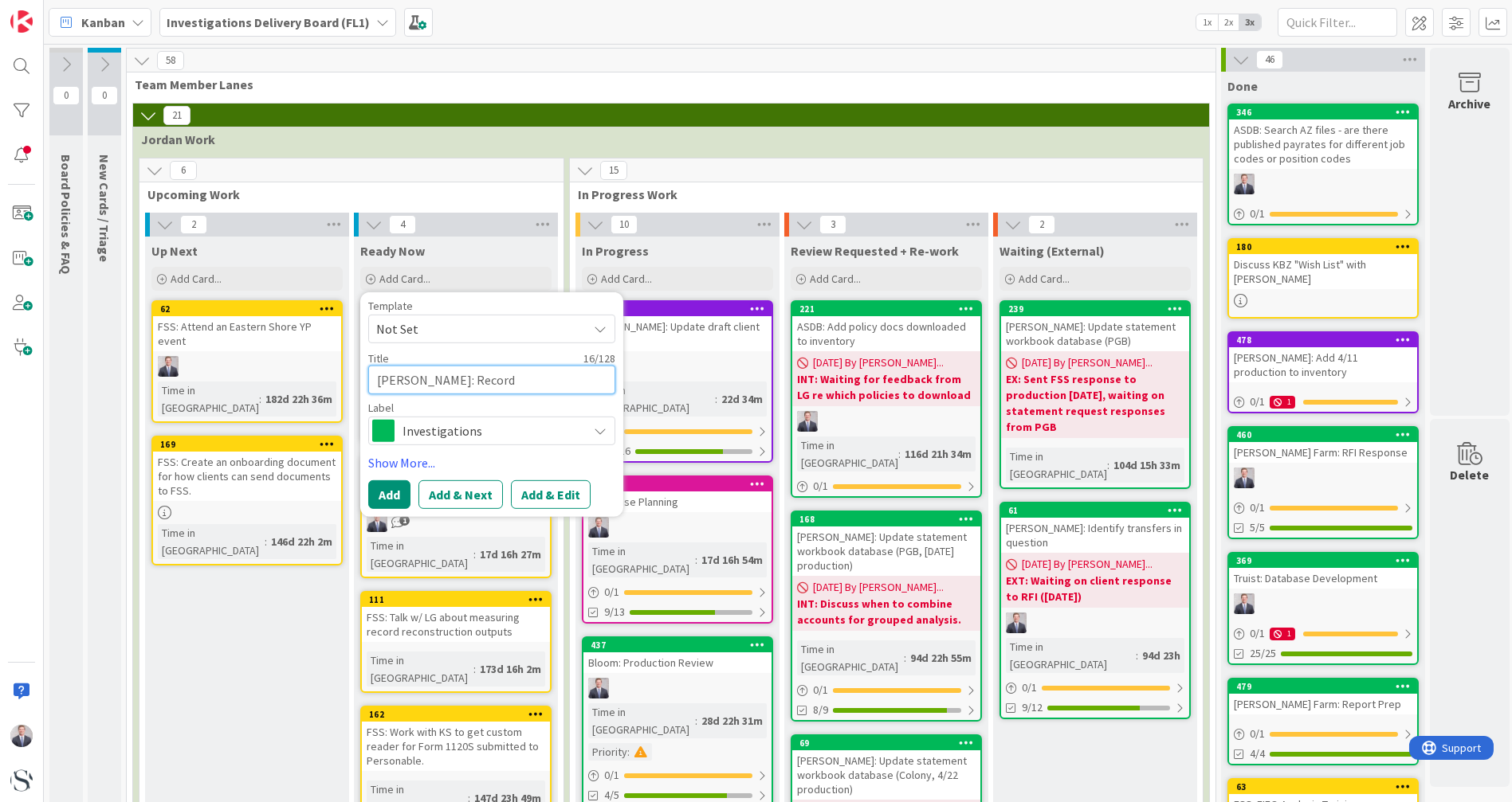
type textarea "[PERSON_NAME]: Recor"
type textarea "x"
type textarea "[PERSON_NAME]: Reco"
type textarea "x"
type textarea "[PERSON_NAME]: Rec"
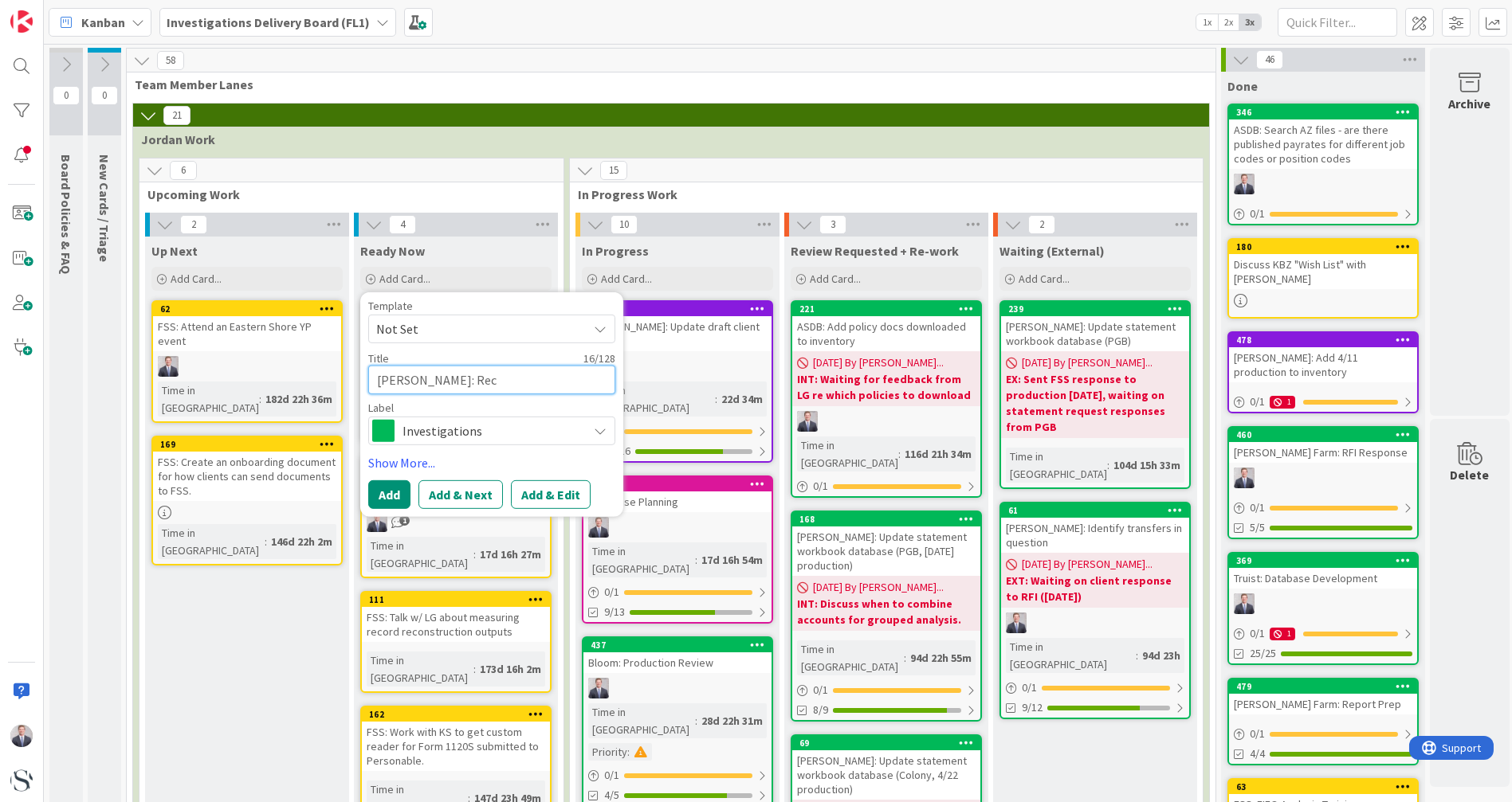
type textarea "x"
type textarea "[PERSON_NAME]: Re"
type textarea "x"
type textarea "[PERSON_NAME]: R"
type textarea "x"
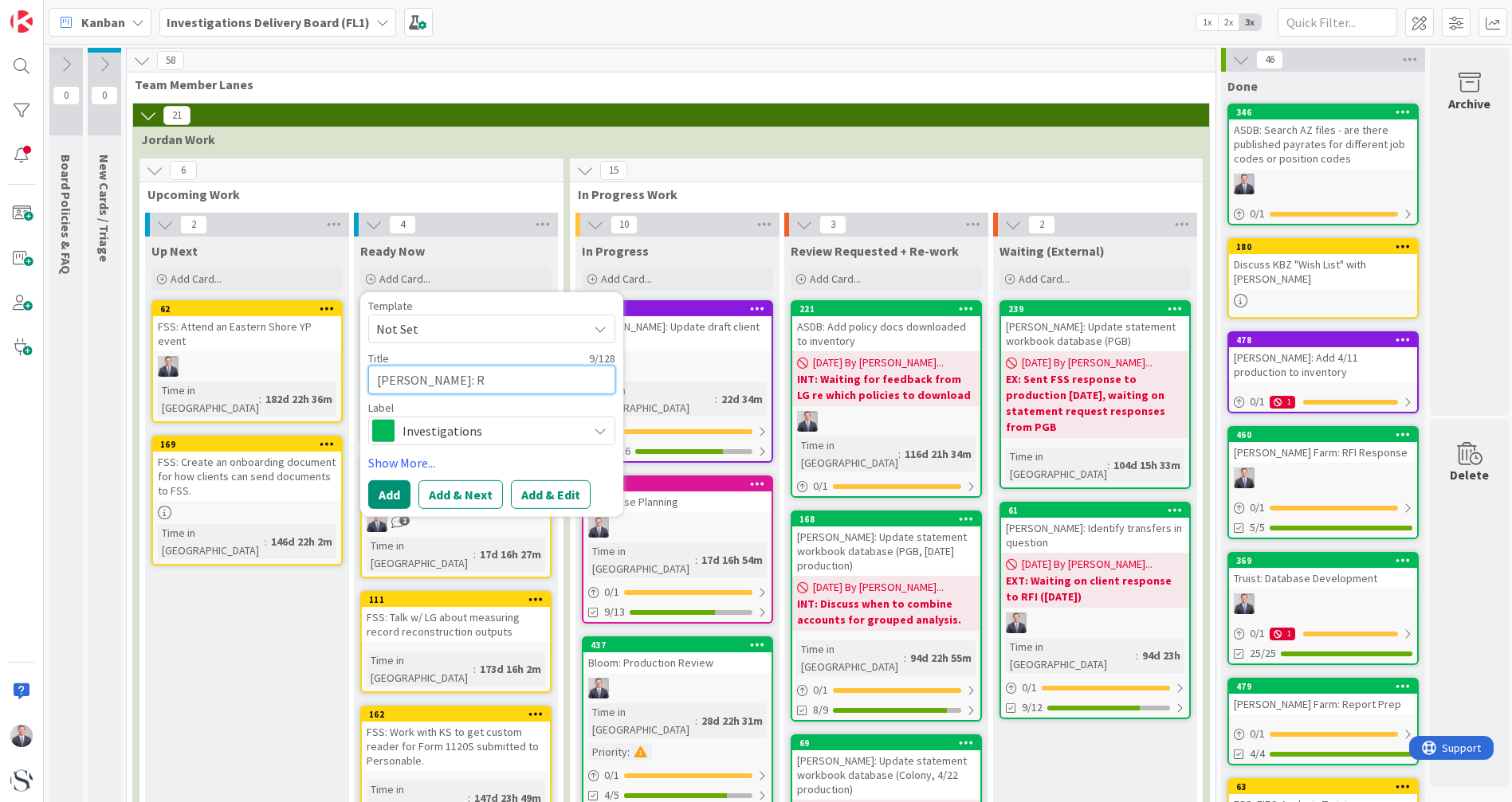
type textarea "[PERSON_NAME]:"
type textarea "x"
type textarea "[PERSON_NAME]: R"
type textarea "x"
type textarea "[PERSON_NAME]: Re"
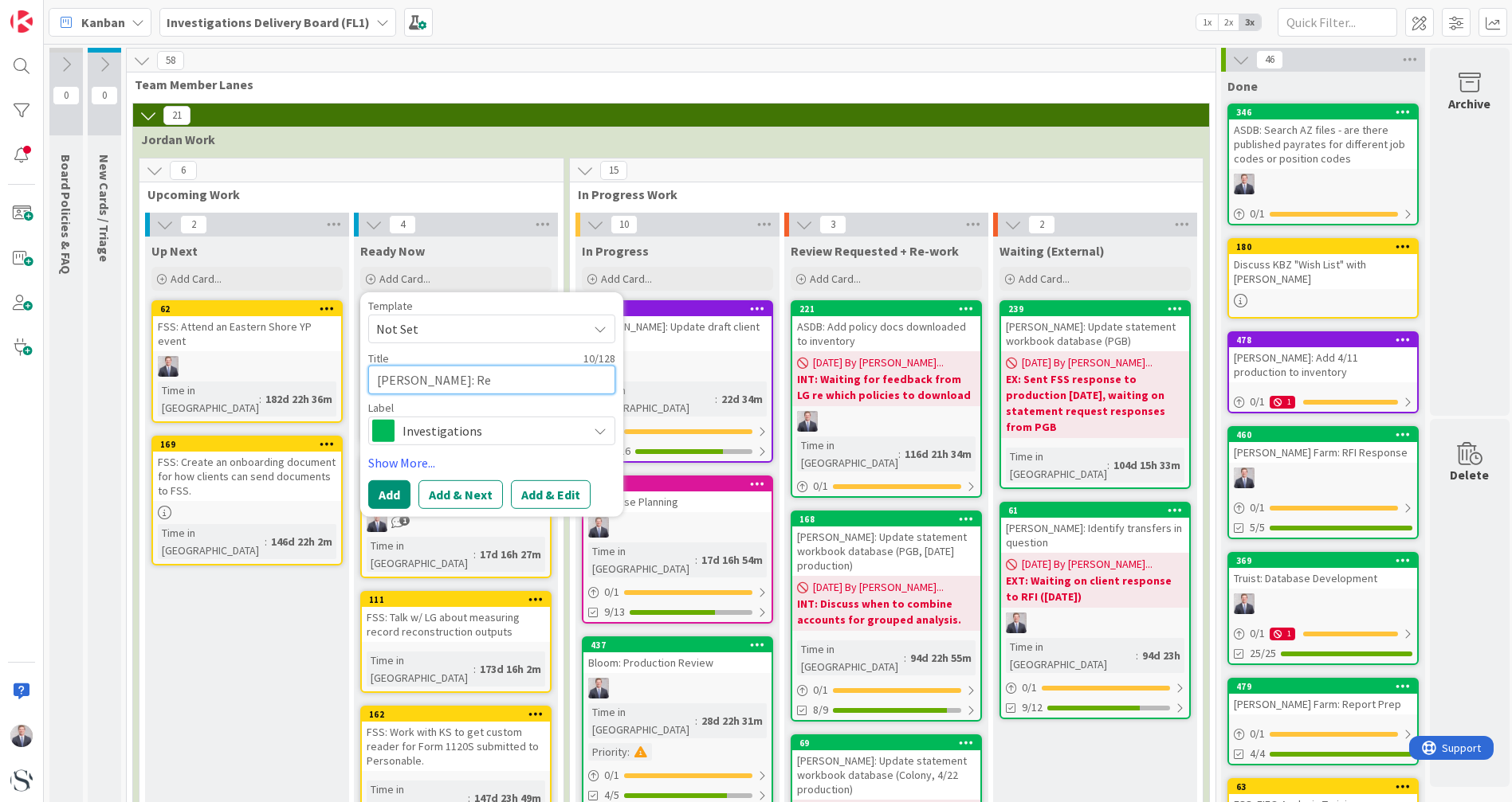
type textarea "x"
type textarea "[PERSON_NAME]: Rec"
type textarea "x"
type textarea "[PERSON_NAME]: Reco"
type textarea "x"
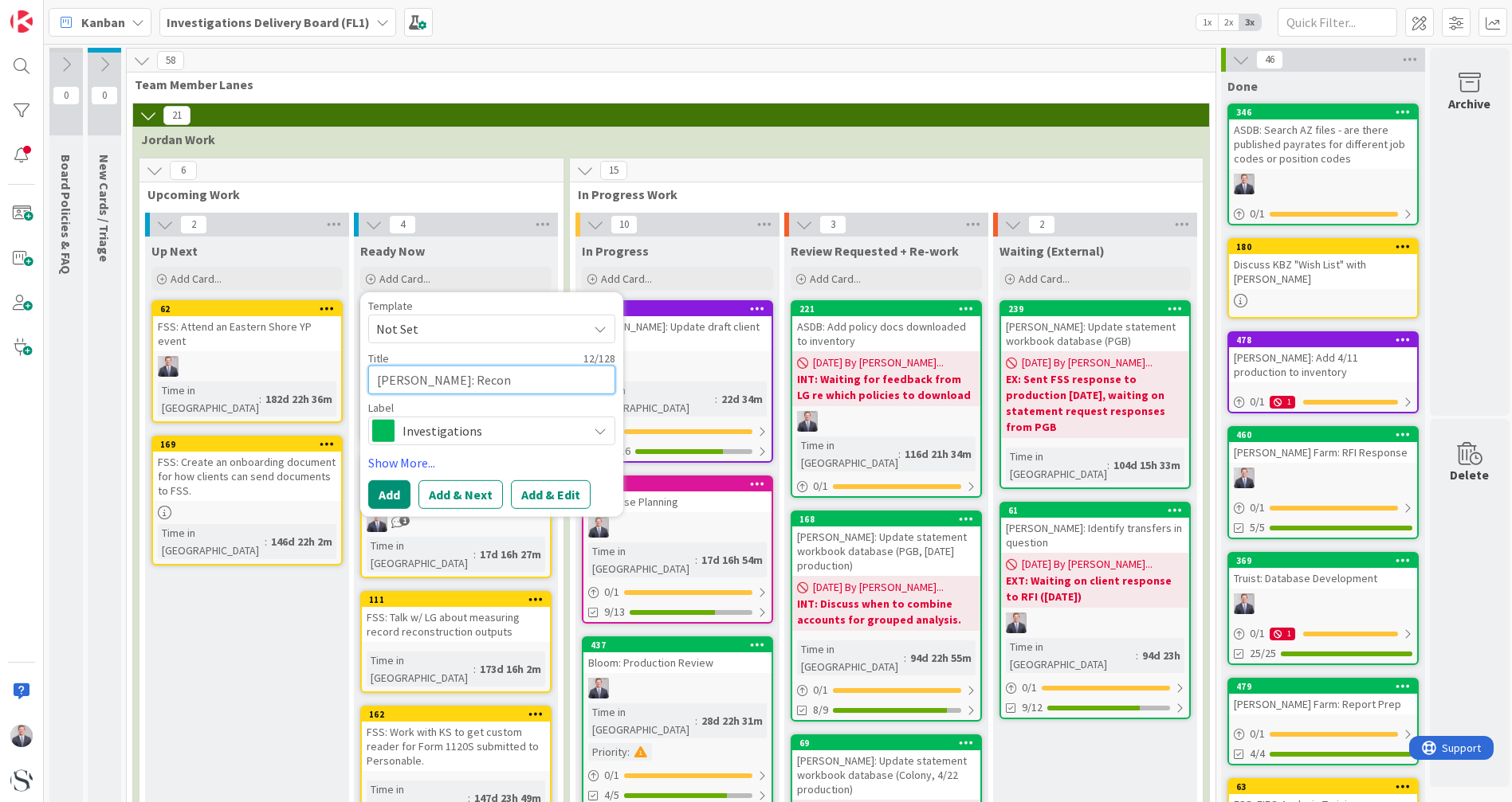
type textarea "[PERSON_NAME]: Recons"
type textarea "x"
type textarea "[PERSON_NAME]: Reconst"
type textarea "x"
type textarea "[PERSON_NAME]: Reconstr"
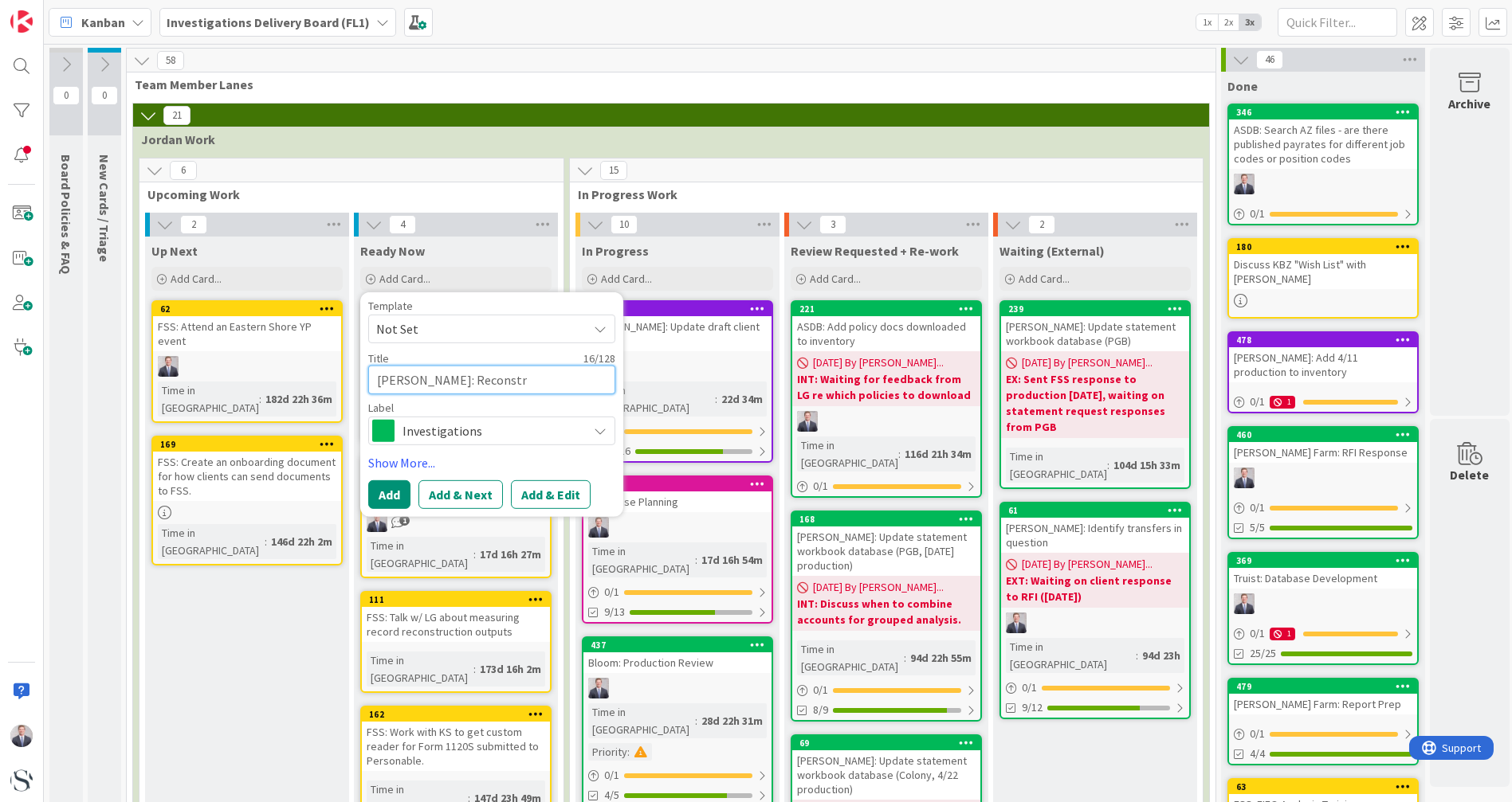
type textarea "x"
type textarea "[PERSON_NAME]: Reconstru"
type textarea "x"
type textarea "[PERSON_NAME]: Reconstruc"
type textarea "x"
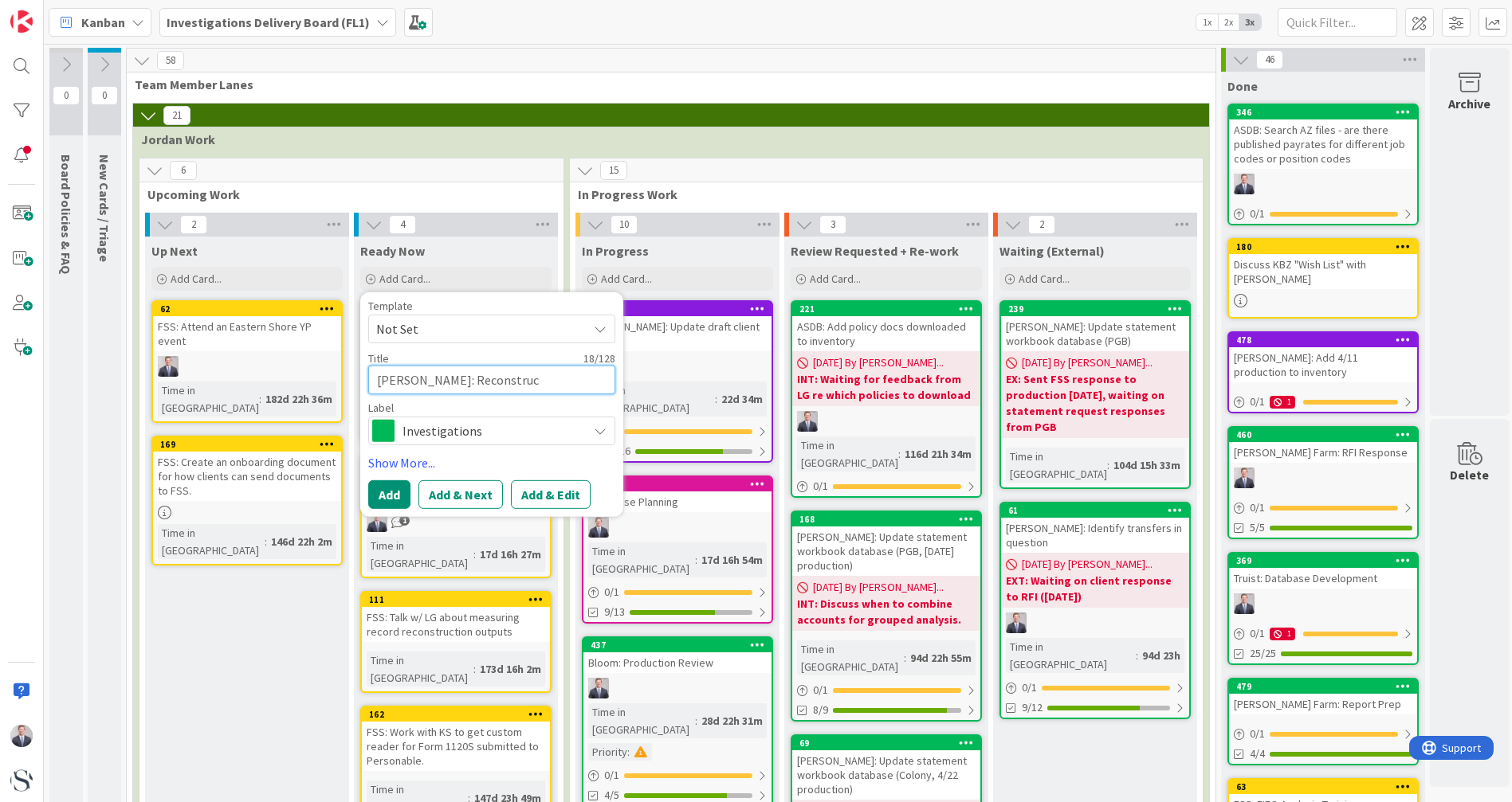
type textarea "[PERSON_NAME]: Reconstruct"
type textarea "x"
type textarea "[PERSON_NAME]: Reconstruct"
type textarea "x"
type textarea "[PERSON_NAME]: Reconstruct H"
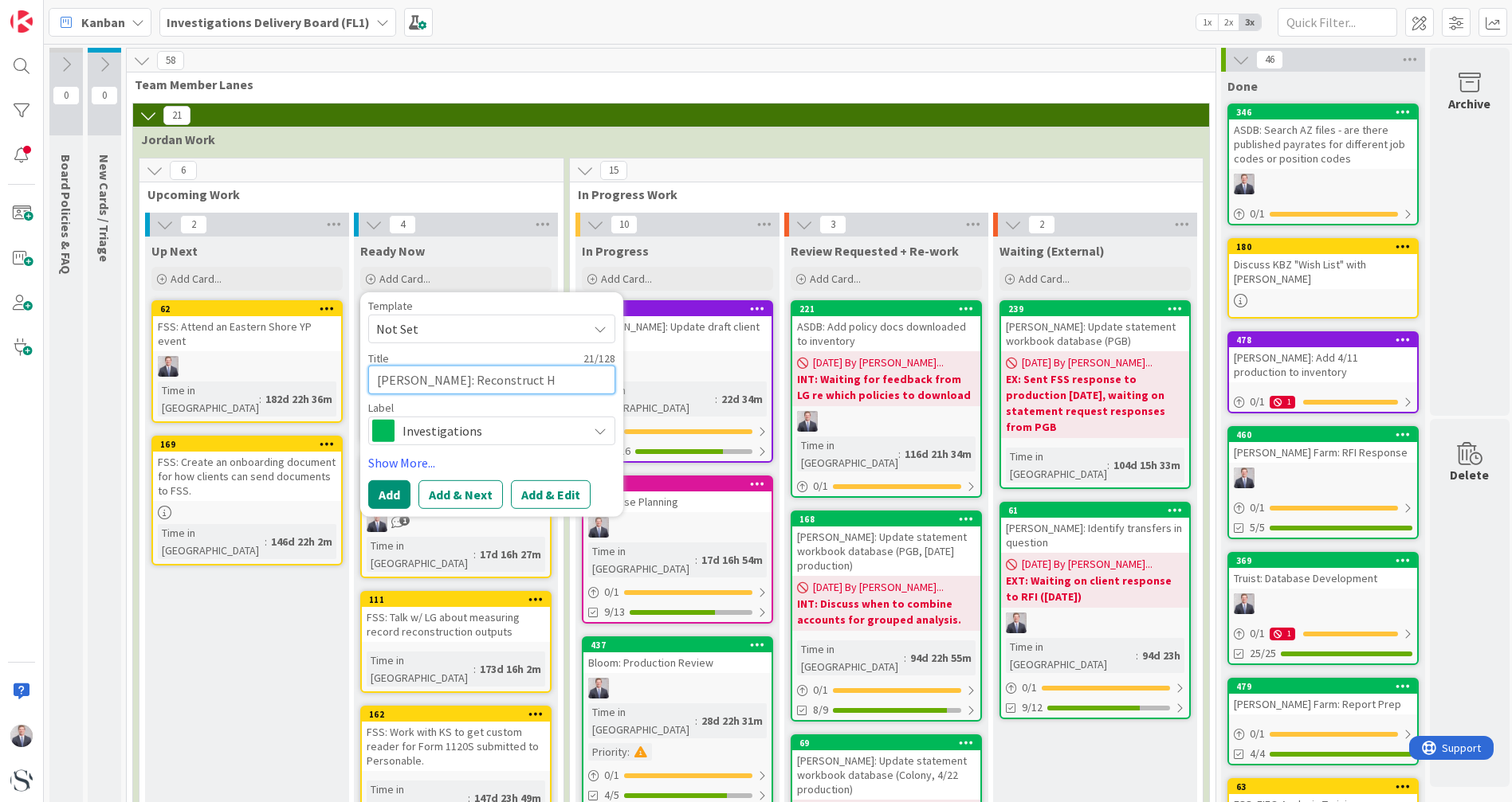
type textarea "x"
type textarea "[PERSON_NAME]: Reconstruct Hu"
type textarea "x"
type textarea "[PERSON_NAME]: Reconstruct Hun"
type textarea "x"
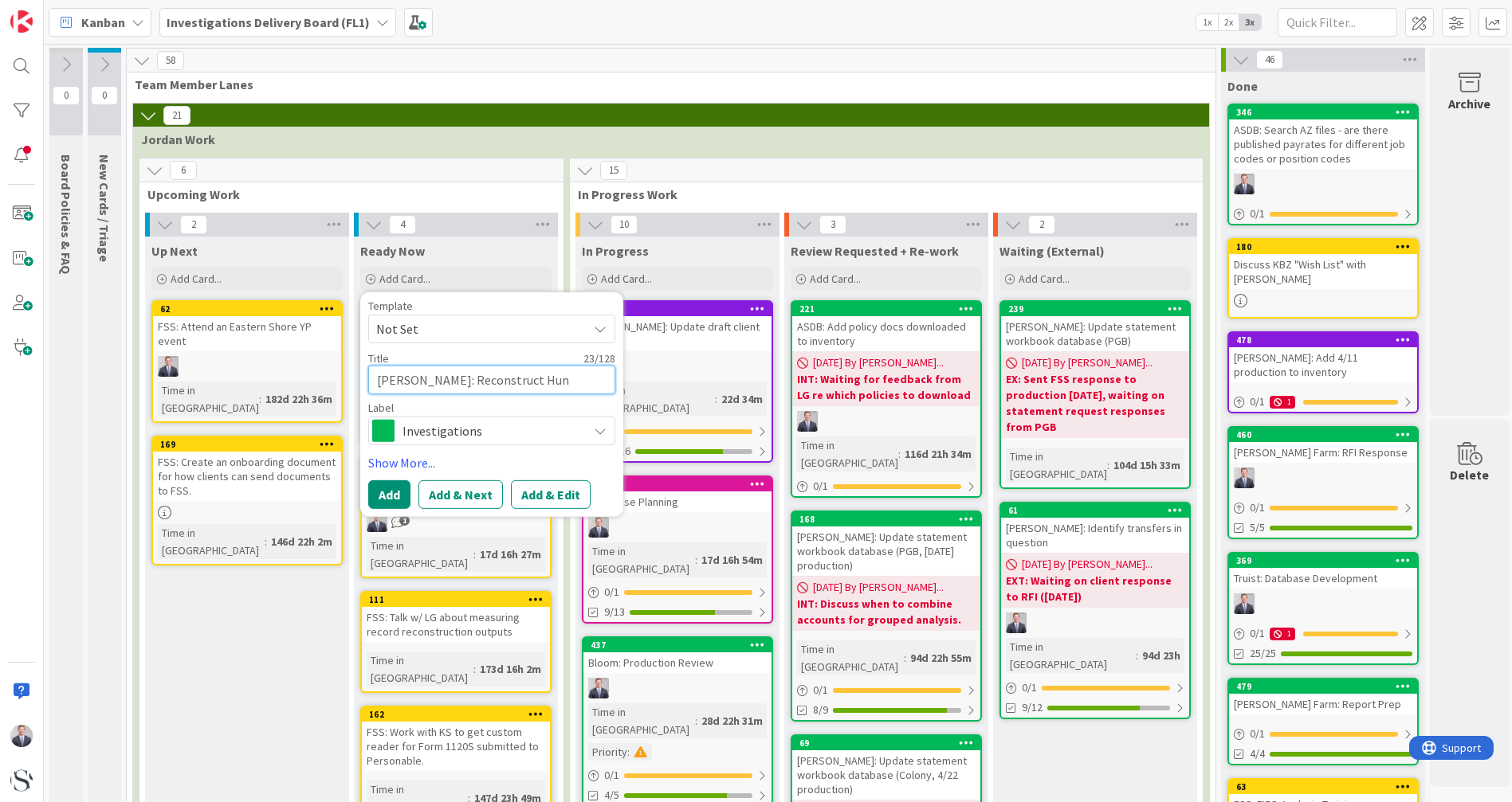
type textarea "[PERSON_NAME]: Reconstruct Hu"
type textarea "x"
type textarea "[PERSON_NAME]: Reconstruct H"
type textarea "x"
type textarea "[PERSON_NAME]: Reconstruct HR"
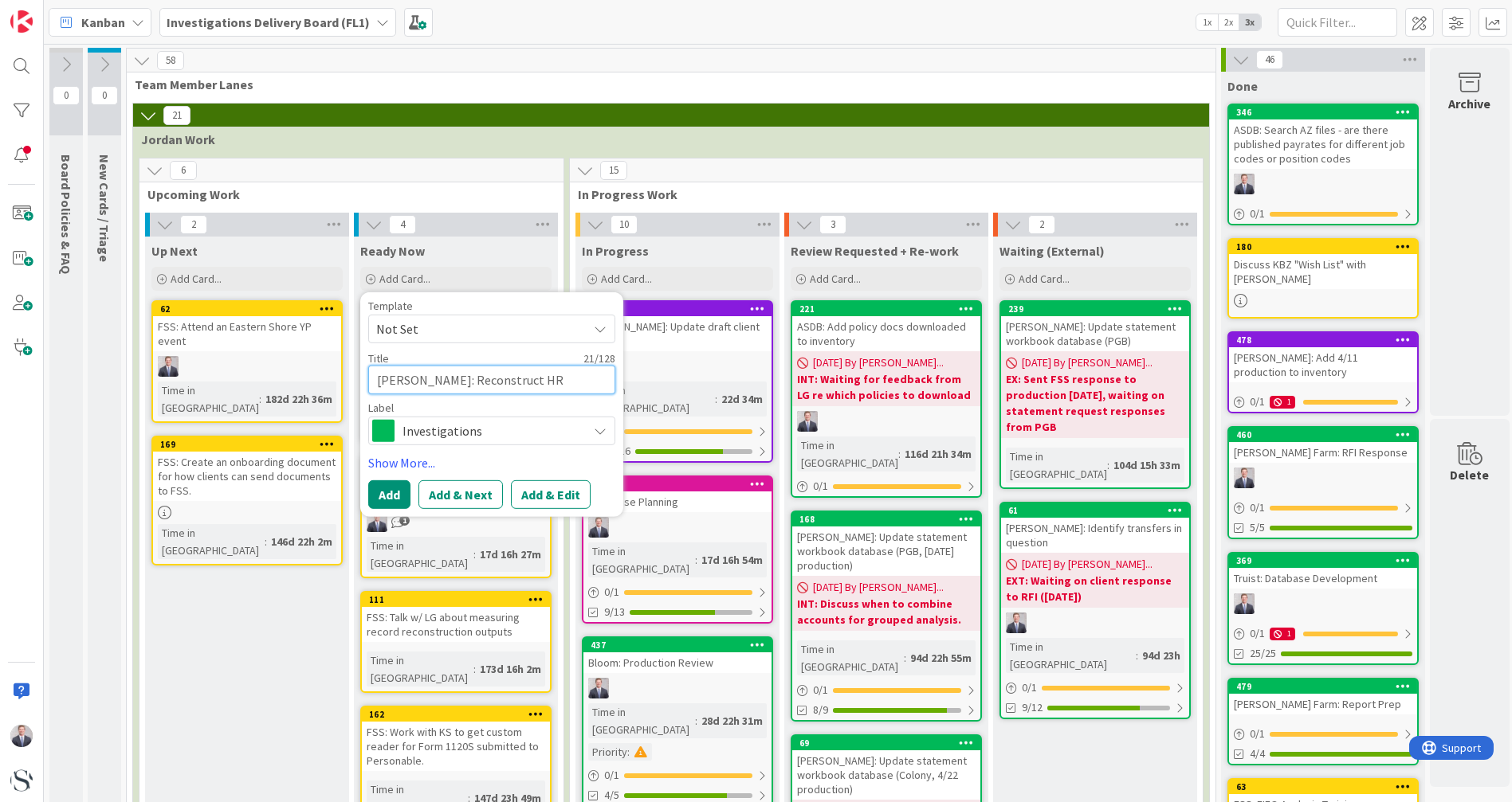
type textarea "x"
type textarea "[PERSON_NAME]: Reconstruct HR"
type textarea "x"
type textarea "[PERSON_NAME]: Reconstruct HR P"
type textarea "x"
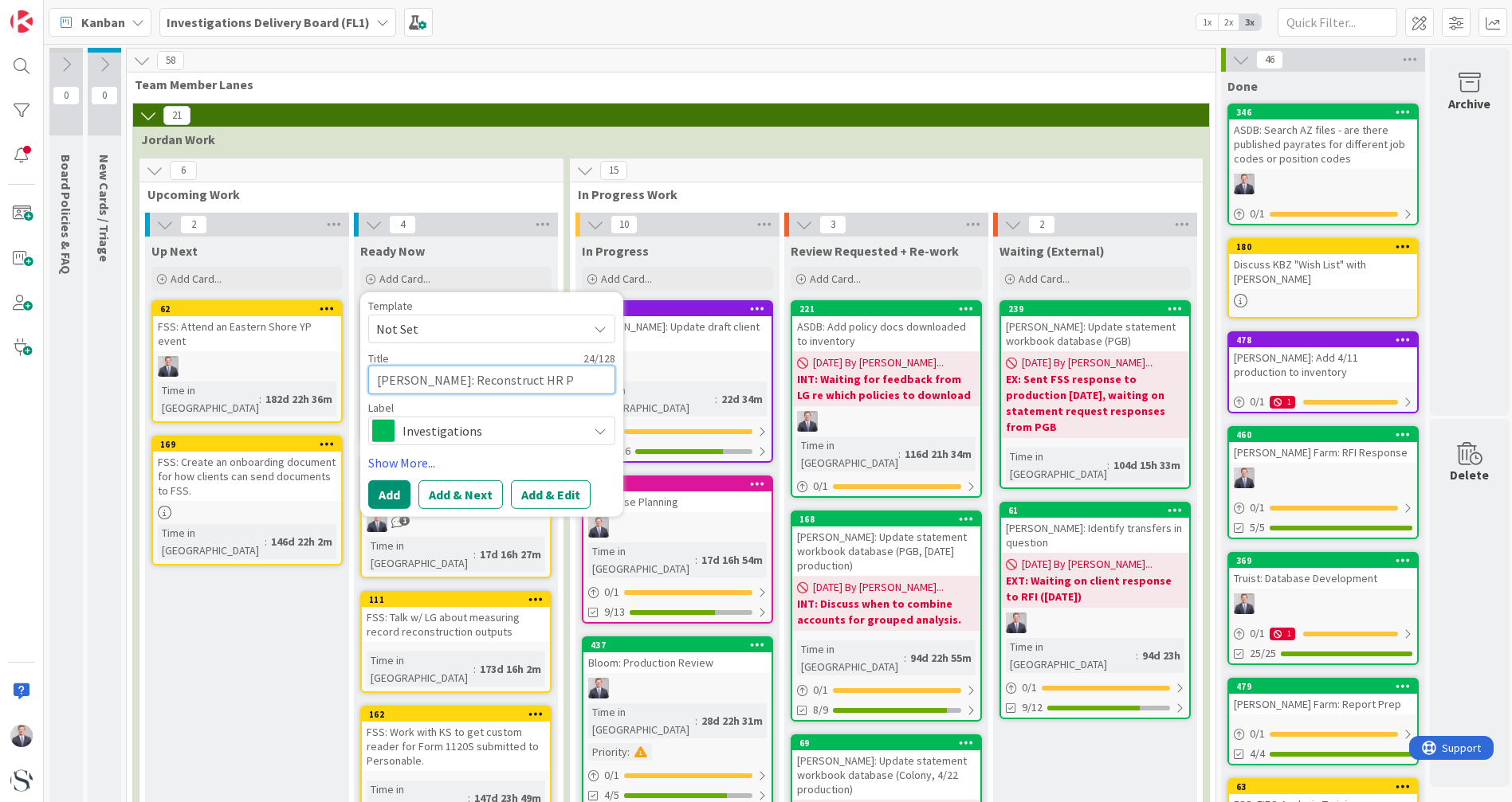
type textarea "[PERSON_NAME]: Reconstruct HR Pr"
type textarea "x"
type textarea "[PERSON_NAME]: Reconstruct HR Prs"
type textarea "x"
type textarea "[PERSON_NAME]: Reconstruct HR Pr"
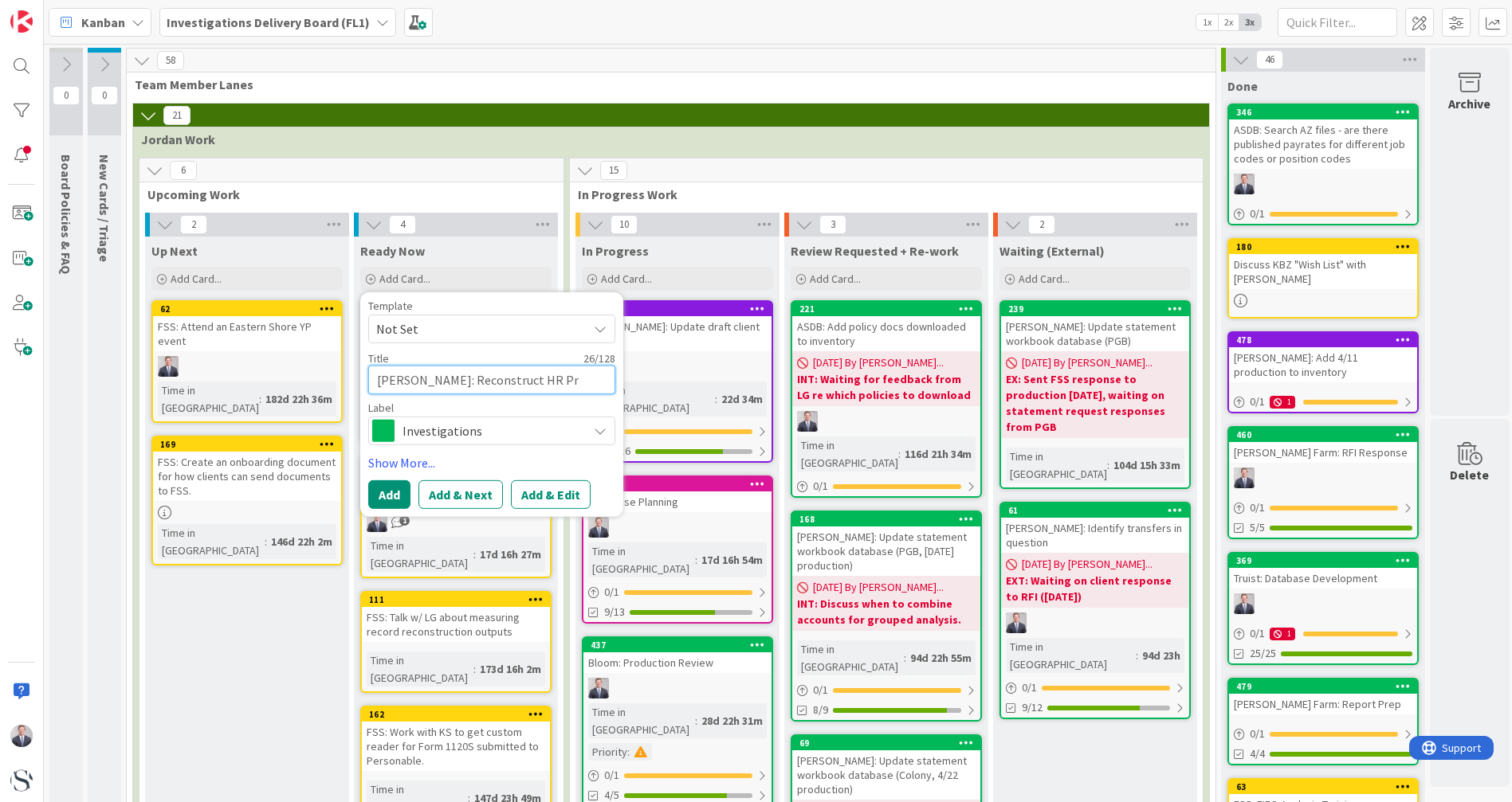
type textarea "x"
type textarea "[PERSON_NAME]: Reconstruct HR P"
type textarea "x"
type textarea "[PERSON_NAME]: Reconstruct HR Pe"
type textarea "x"
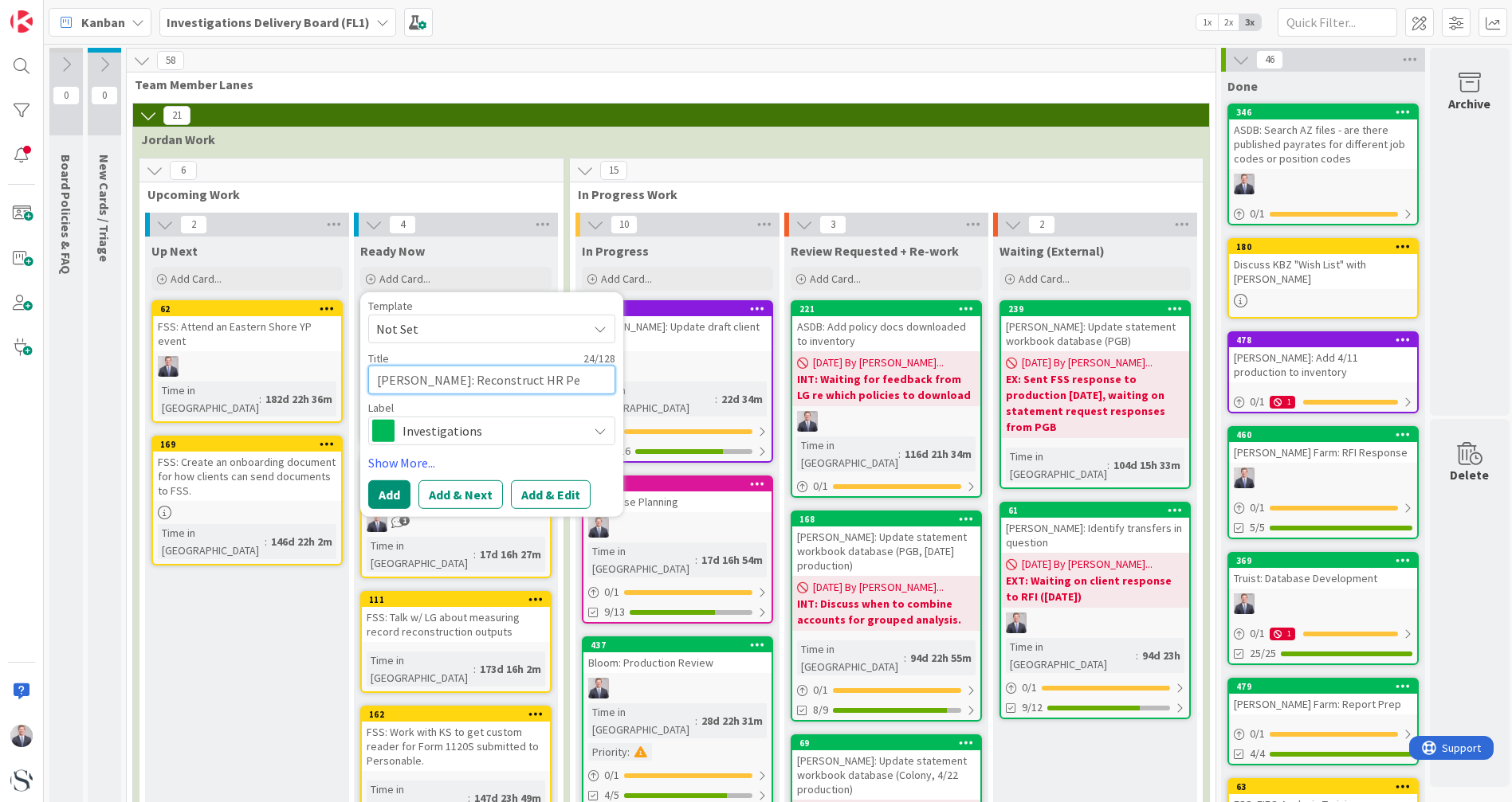
type textarea "[PERSON_NAME]: Reconstruct HR Per"
type textarea "x"
type textarea "[PERSON_NAME]: Reconstruct HR Pers"
type textarea "x"
type textarea "[PERSON_NAME]: Reconstruct HR [PERSON_NAME]"
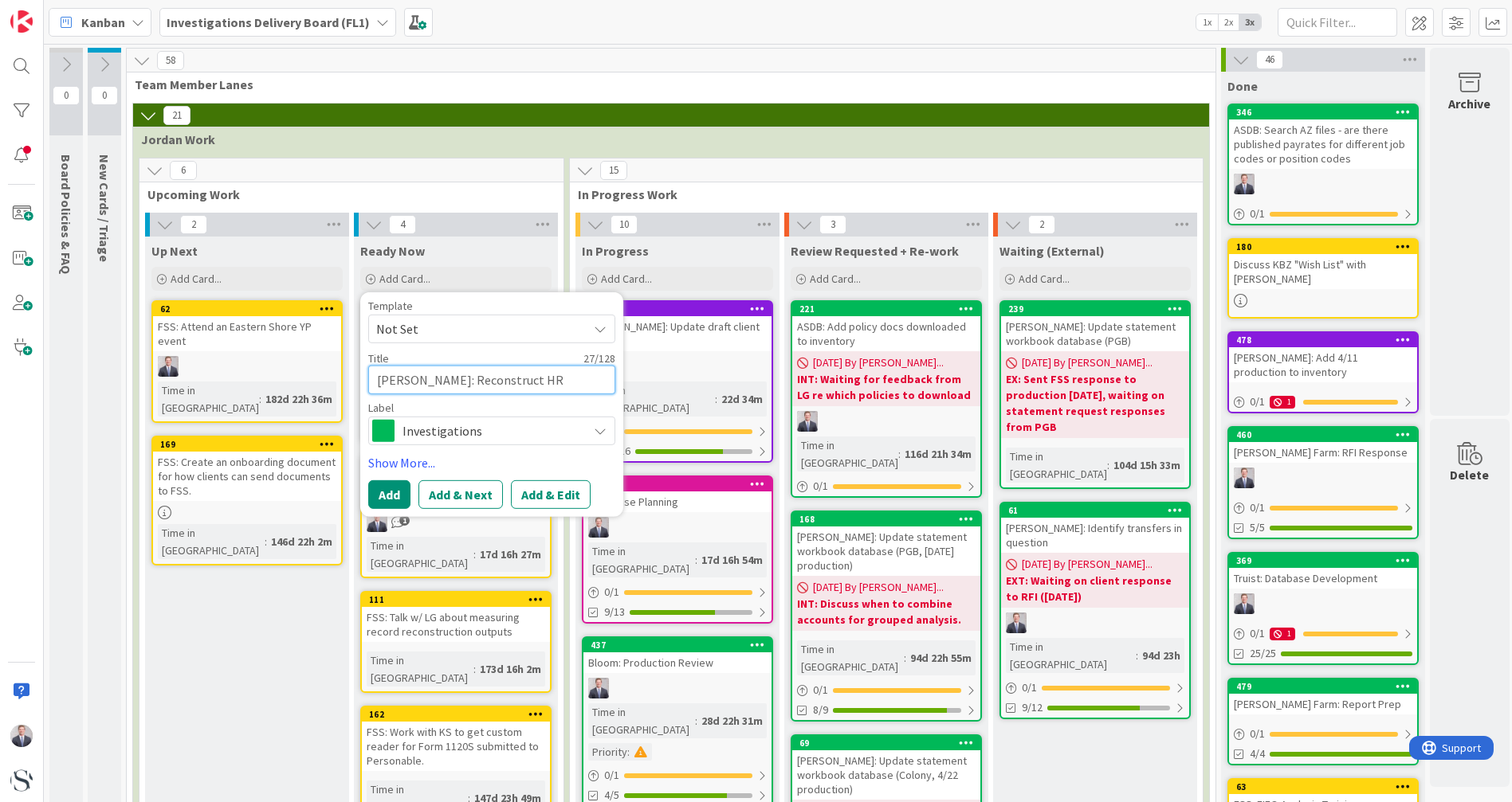
type textarea "x"
type textarea "[PERSON_NAME]: Reconstruct HR Person"
type textarea "x"
type textarea "[PERSON_NAME]: Reconstruct HR Persona"
type textarea "x"
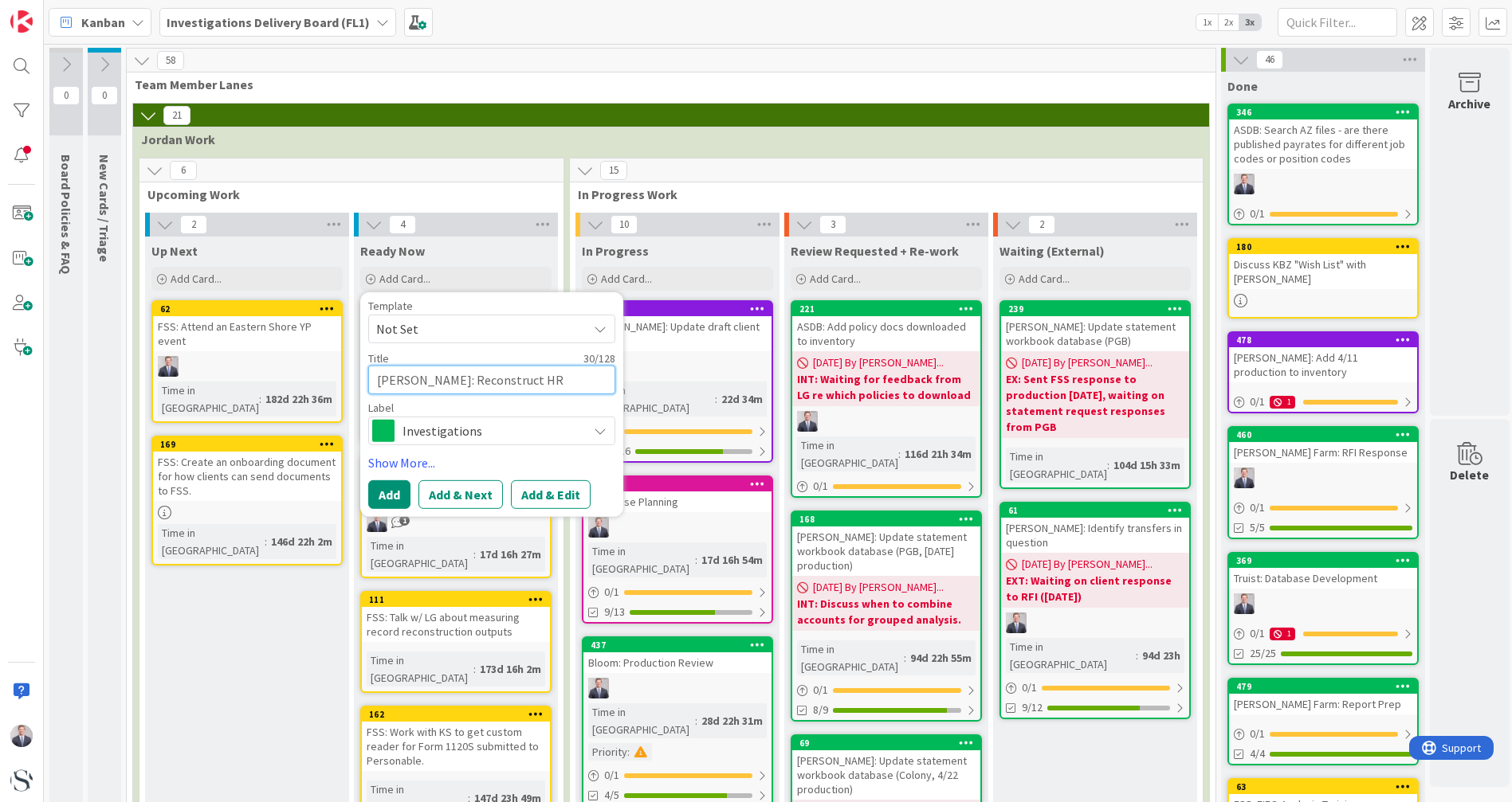
type textarea "[PERSON_NAME]: Reconstruct HR Personal"
type textarea "x"
type textarea "[PERSON_NAME]: Reconstruct HR Personal"
type textarea "x"
type textarea "[PERSON_NAME]: Reconstruct HR Personal a"
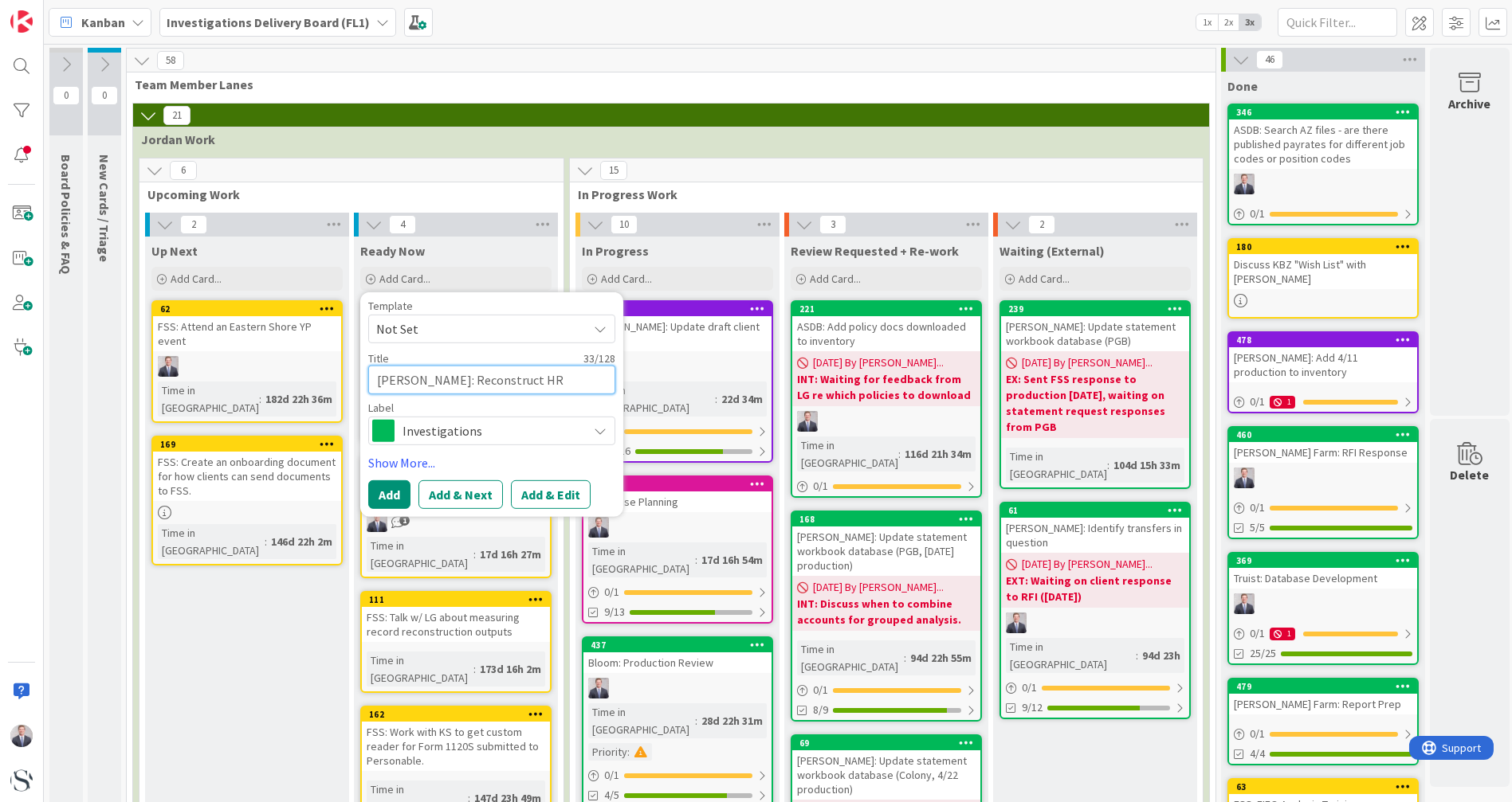
type textarea "x"
type textarea "[PERSON_NAME]: Reconstruct HR Personal ac"
type textarea "x"
type textarea "[PERSON_NAME]: Reconstruct HR Personal acc"
type textarea "x"
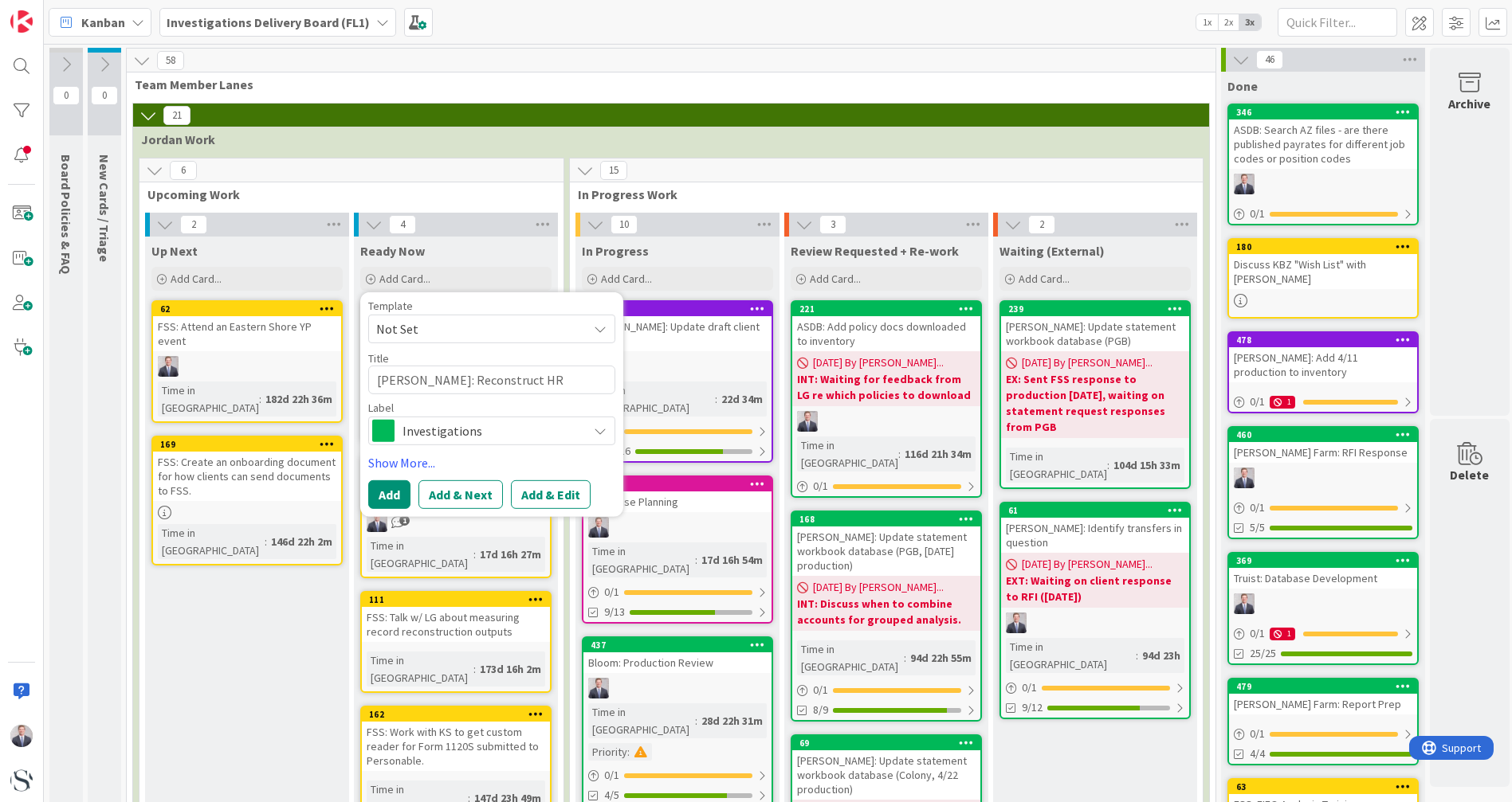
click at [394, 465] on link "Show More..." at bounding box center [491, 463] width 247 height 19
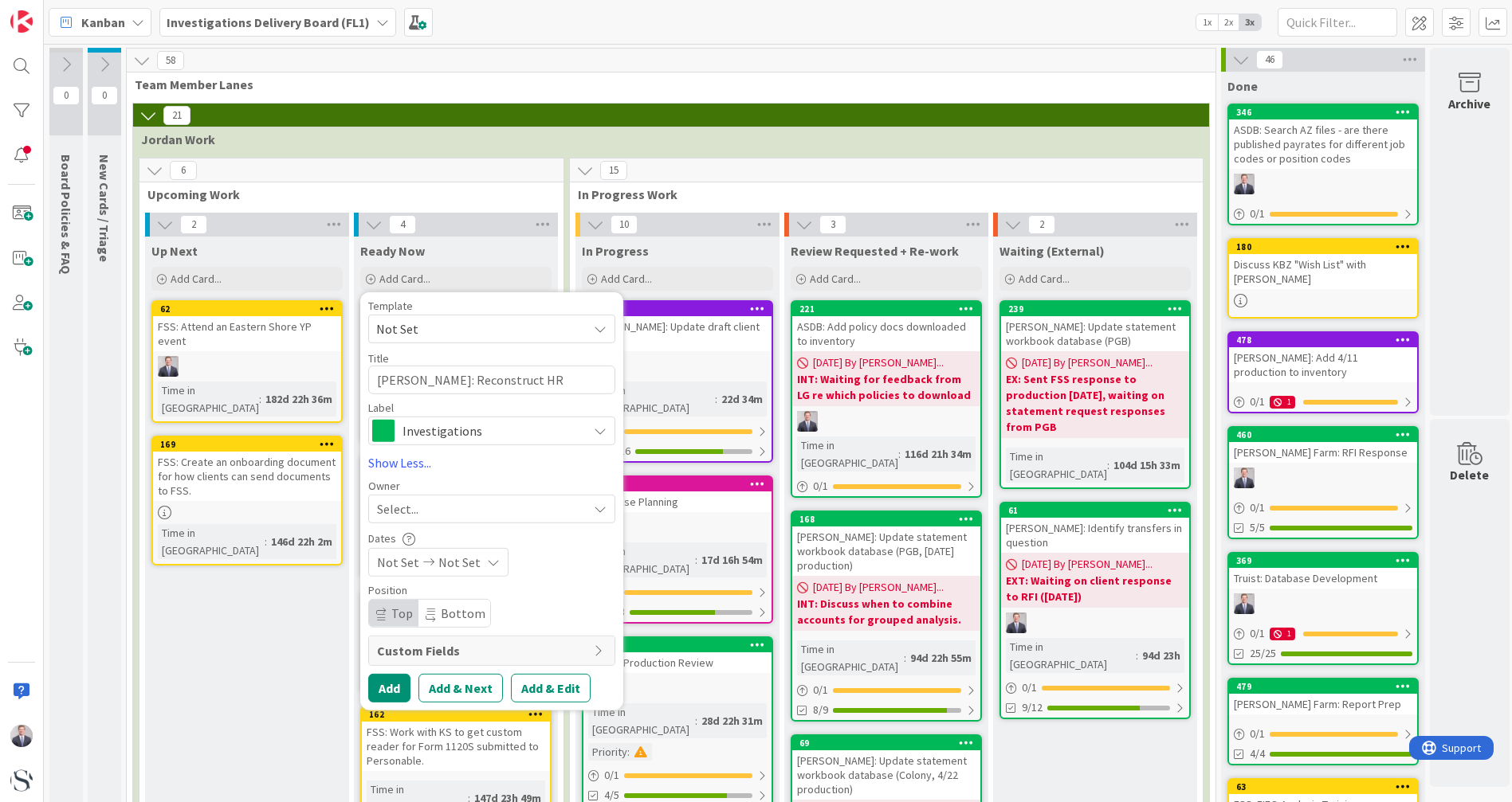
click at [513, 496] on div "Select..." at bounding box center [482, 509] width 211 height 19
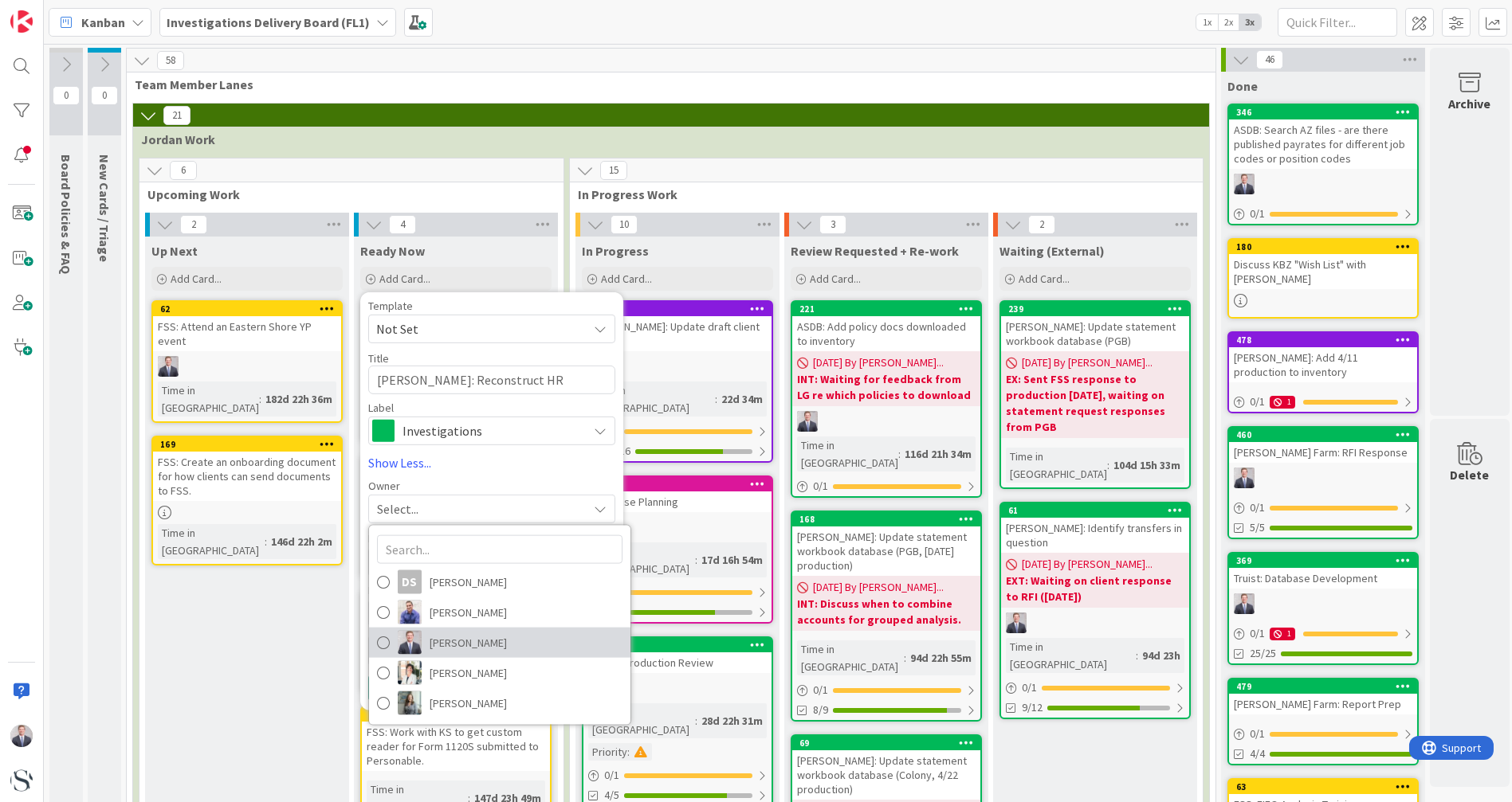
click at [427, 496] on link "[PERSON_NAME]" at bounding box center [499, 643] width 261 height 30
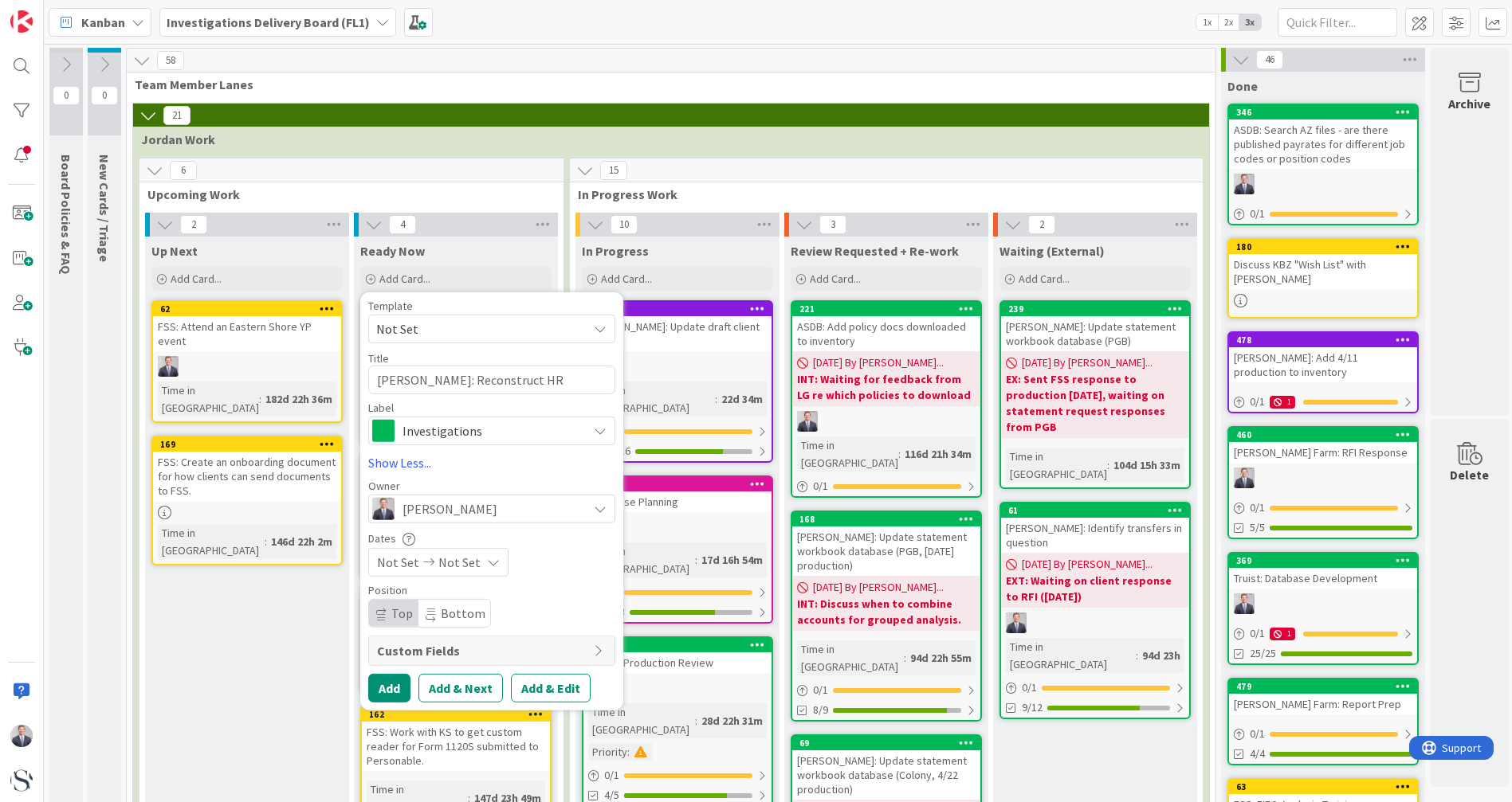
click at [541, 496] on button "Add & Edit" at bounding box center [551, 689] width 80 height 29
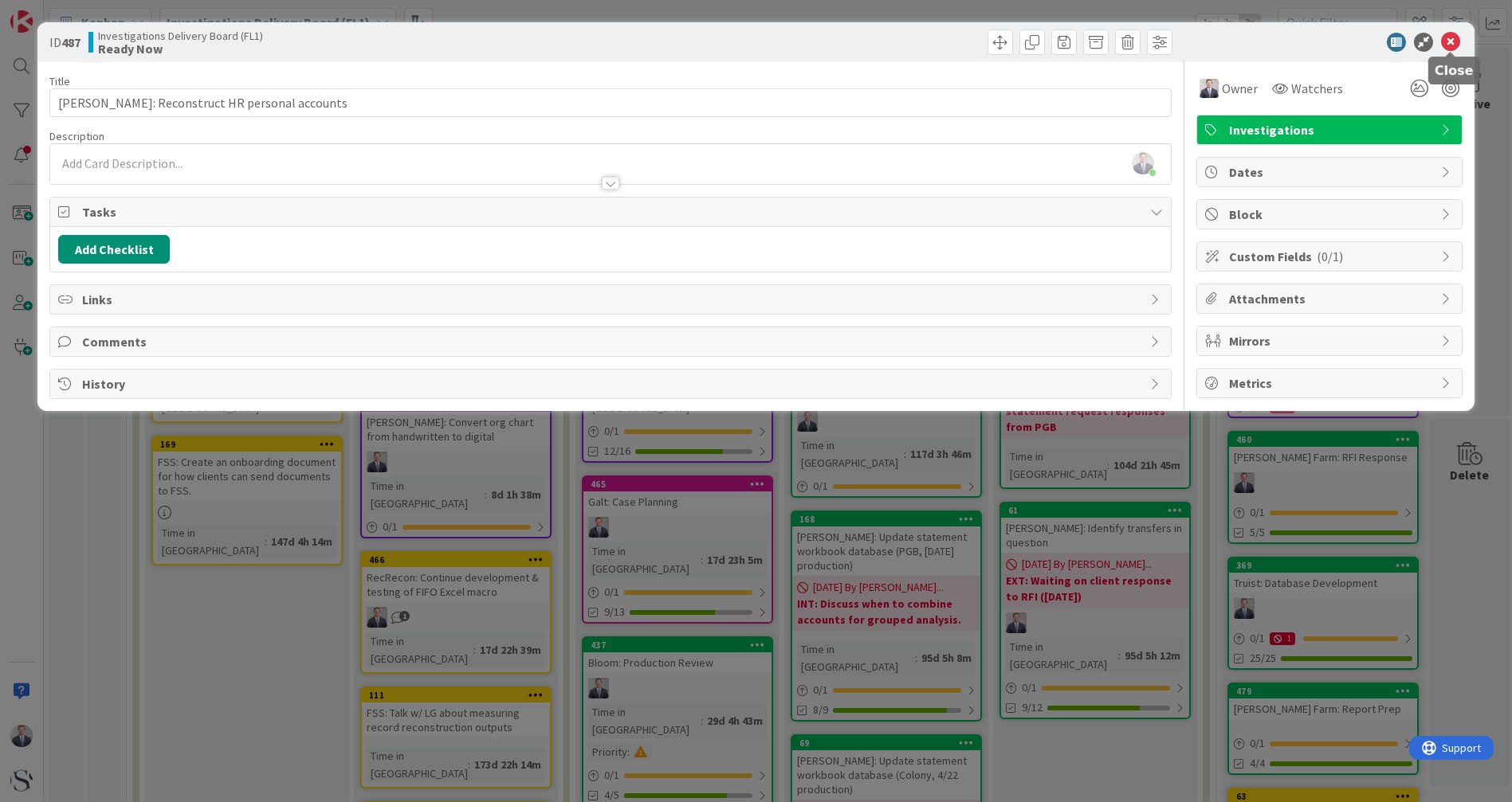
click at [739, 44] on icon at bounding box center [1450, 42] width 19 height 19
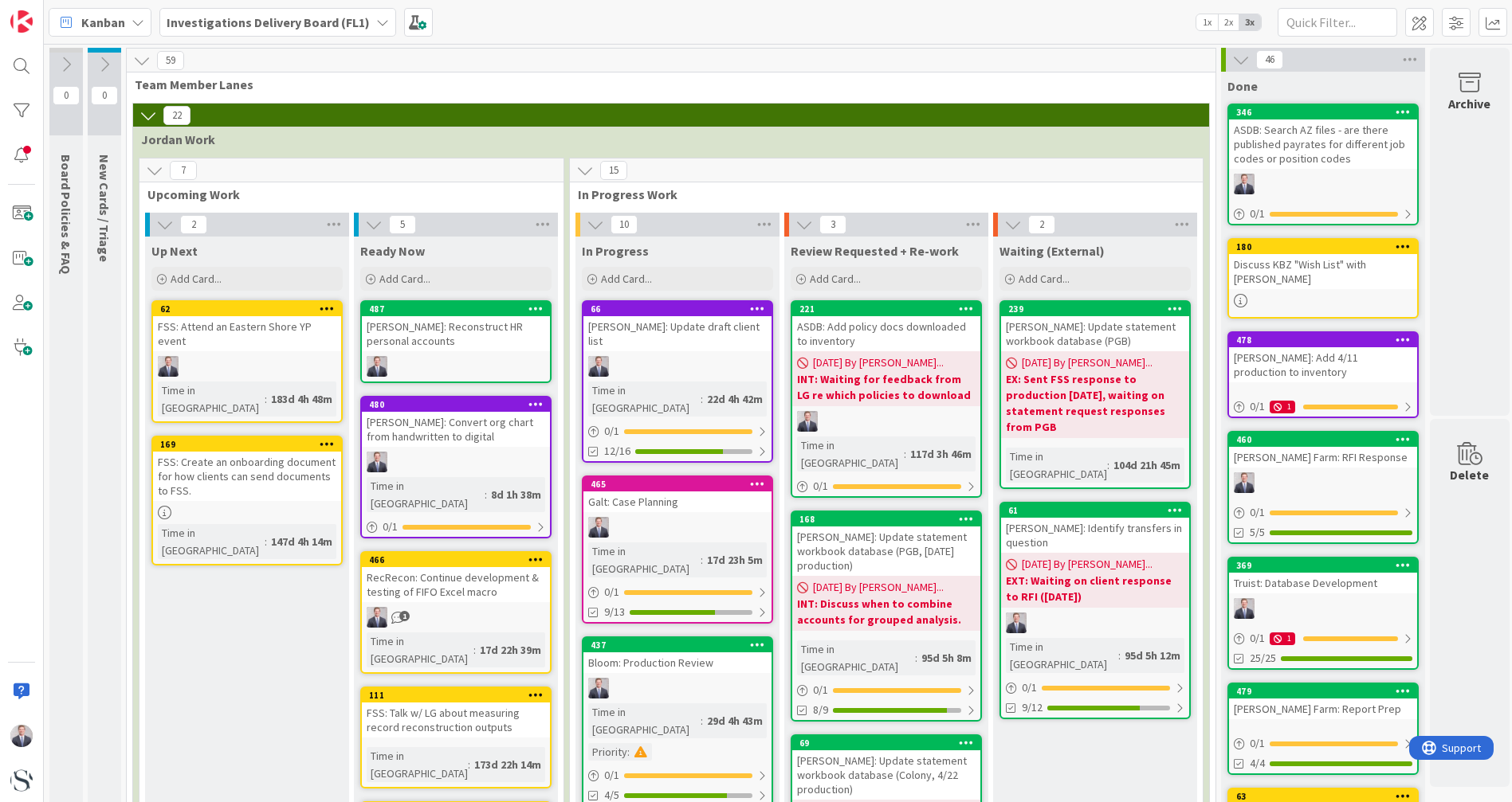
click at [436, 337] on div "[PERSON_NAME]: Reconstruct HR personal accounts" at bounding box center [455, 333] width 188 height 35
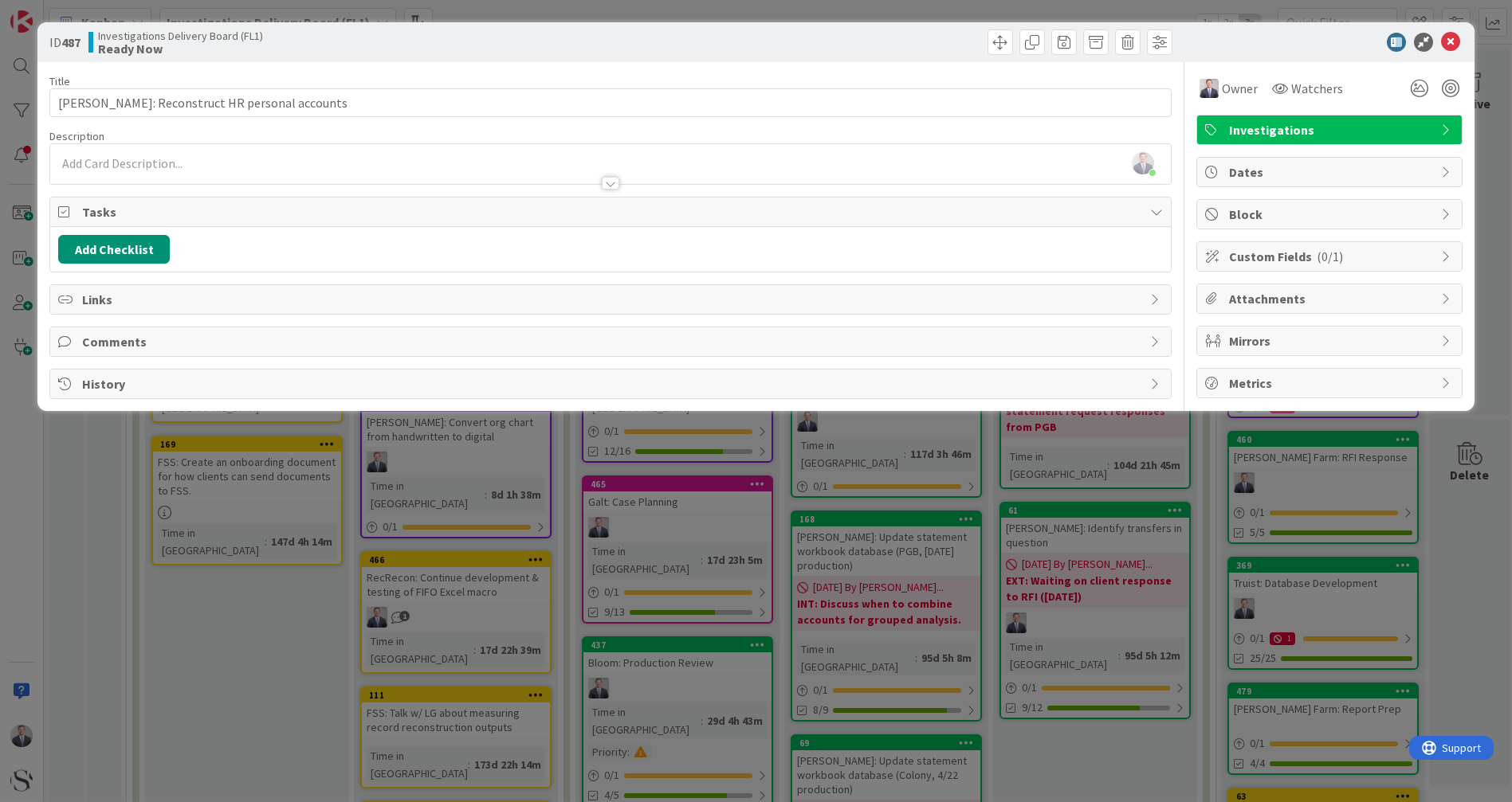
click at [78, 297] on div "Links" at bounding box center [610, 299] width 1119 height 29
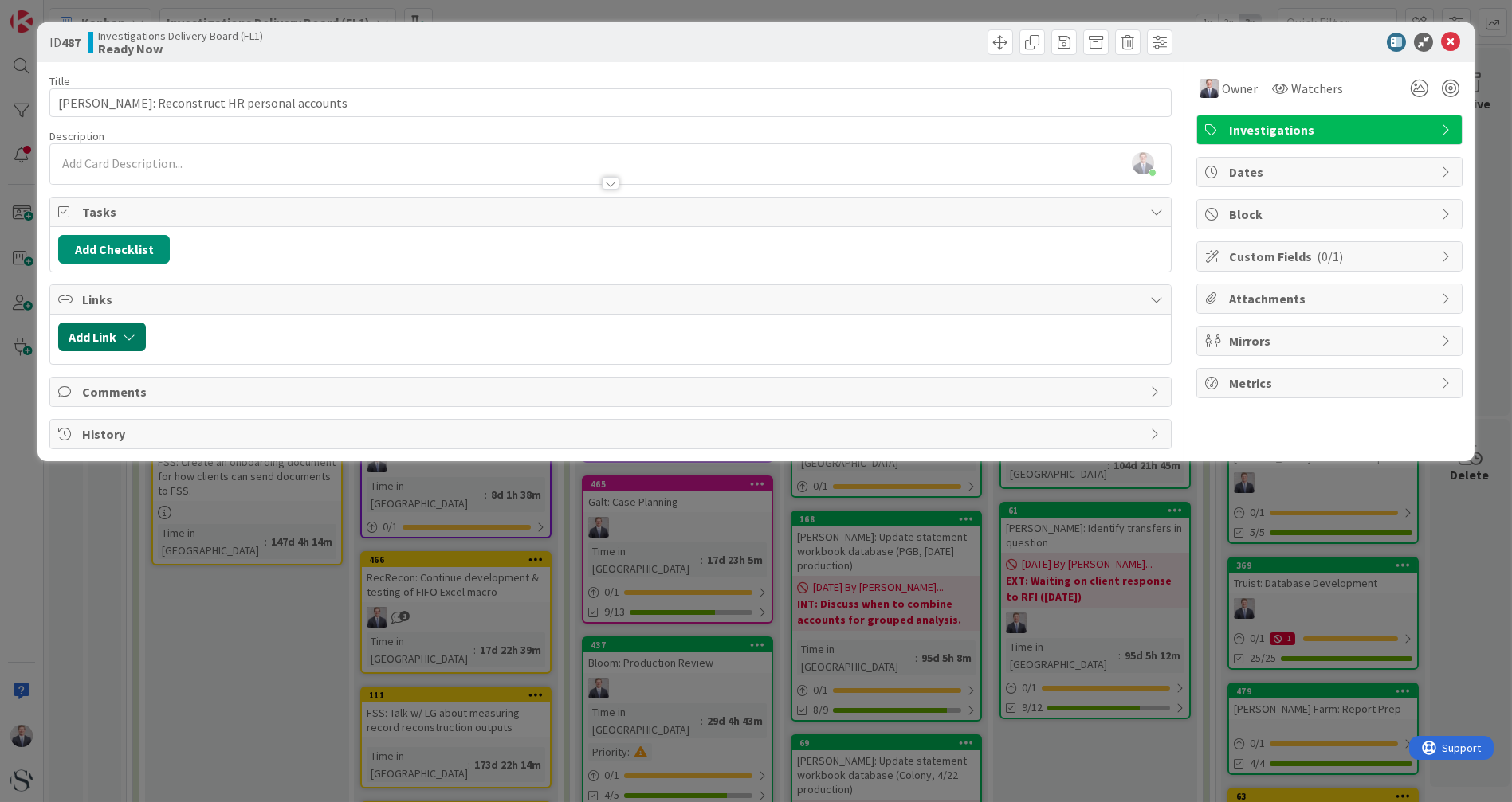
click at [88, 335] on button "Add Link" at bounding box center [102, 337] width 88 height 29
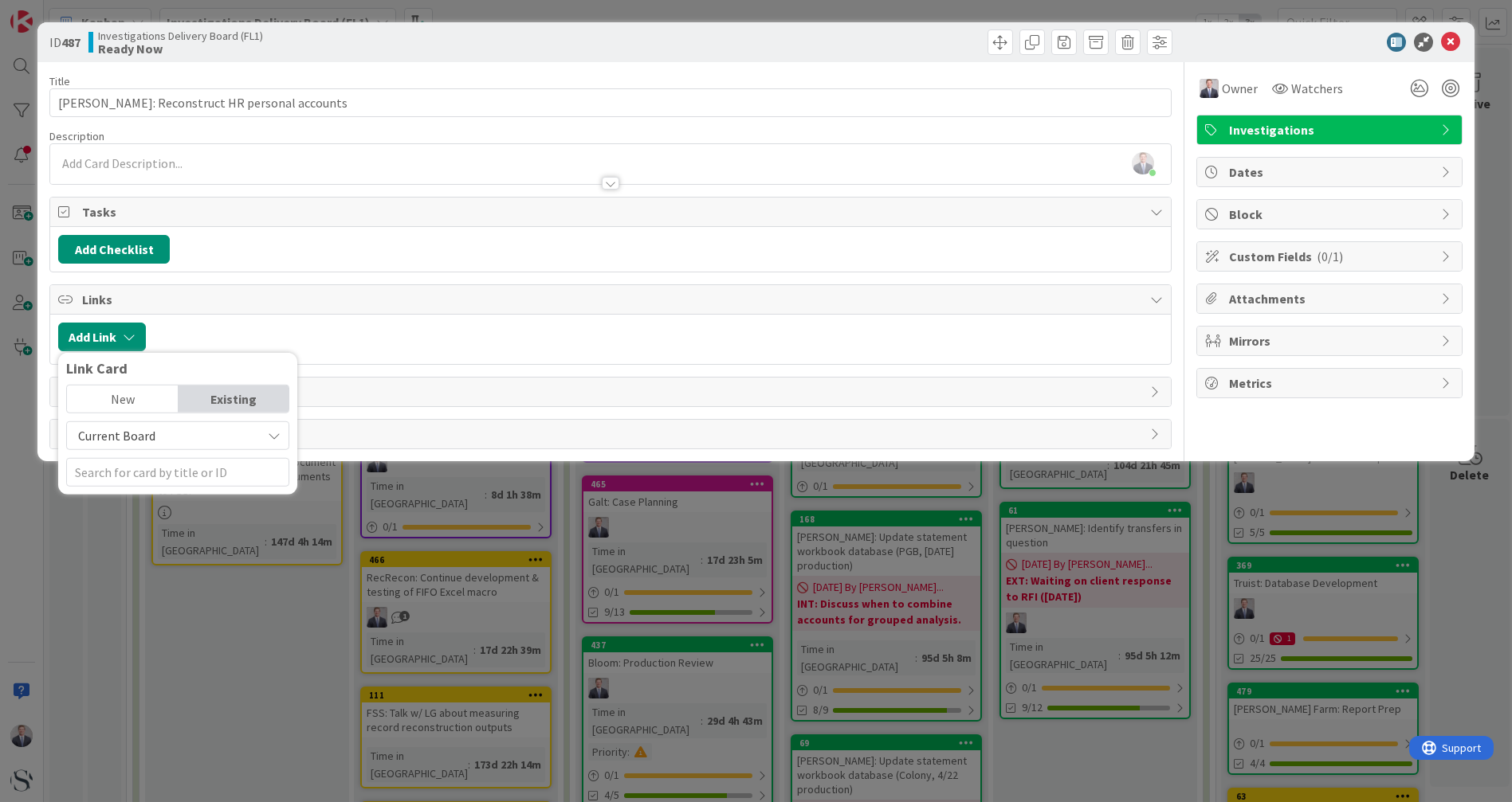
click at [144, 395] on div "New" at bounding box center [122, 399] width 111 height 27
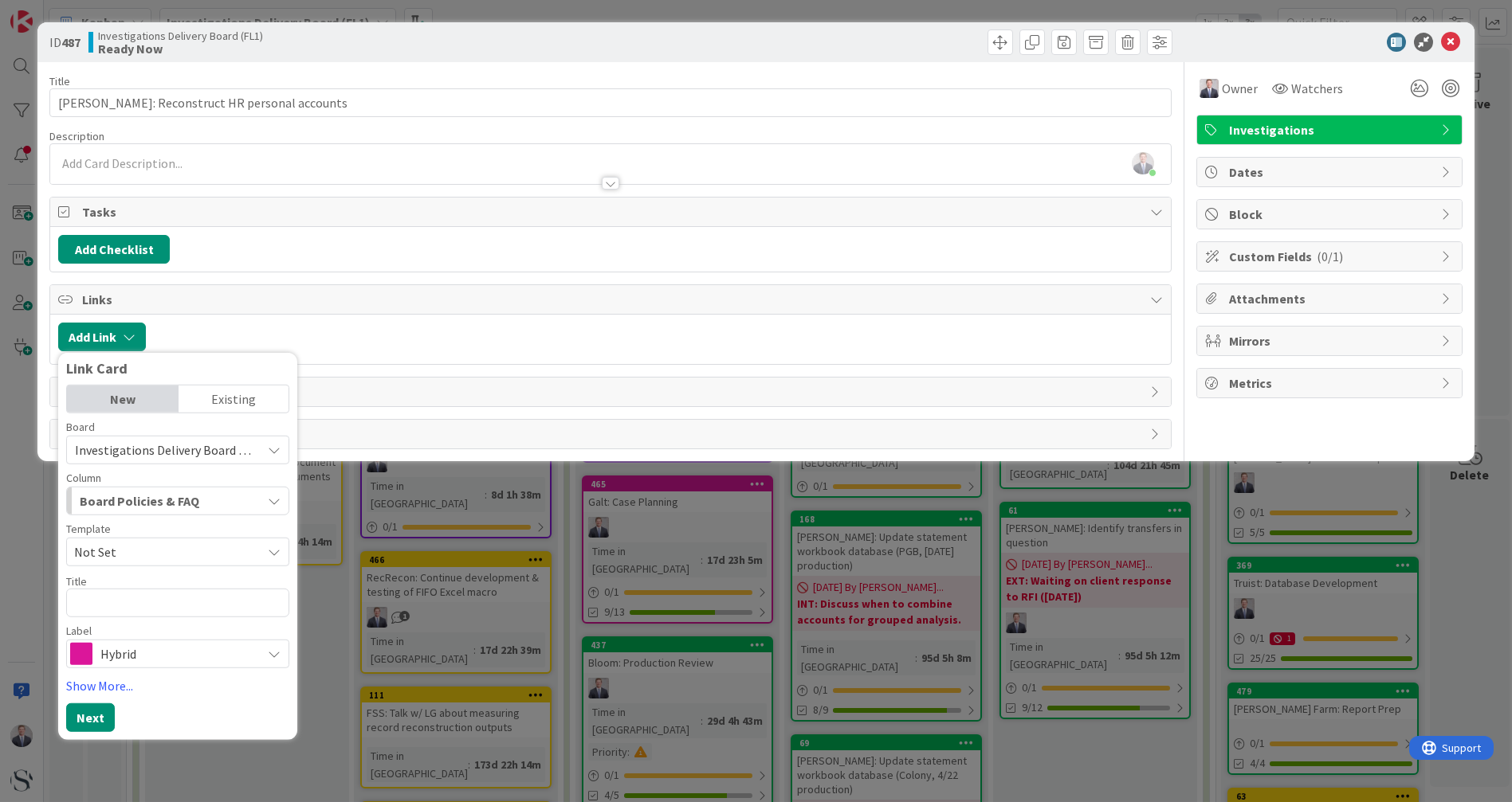
click at [221, 397] on div "Existing" at bounding box center [233, 399] width 111 height 27
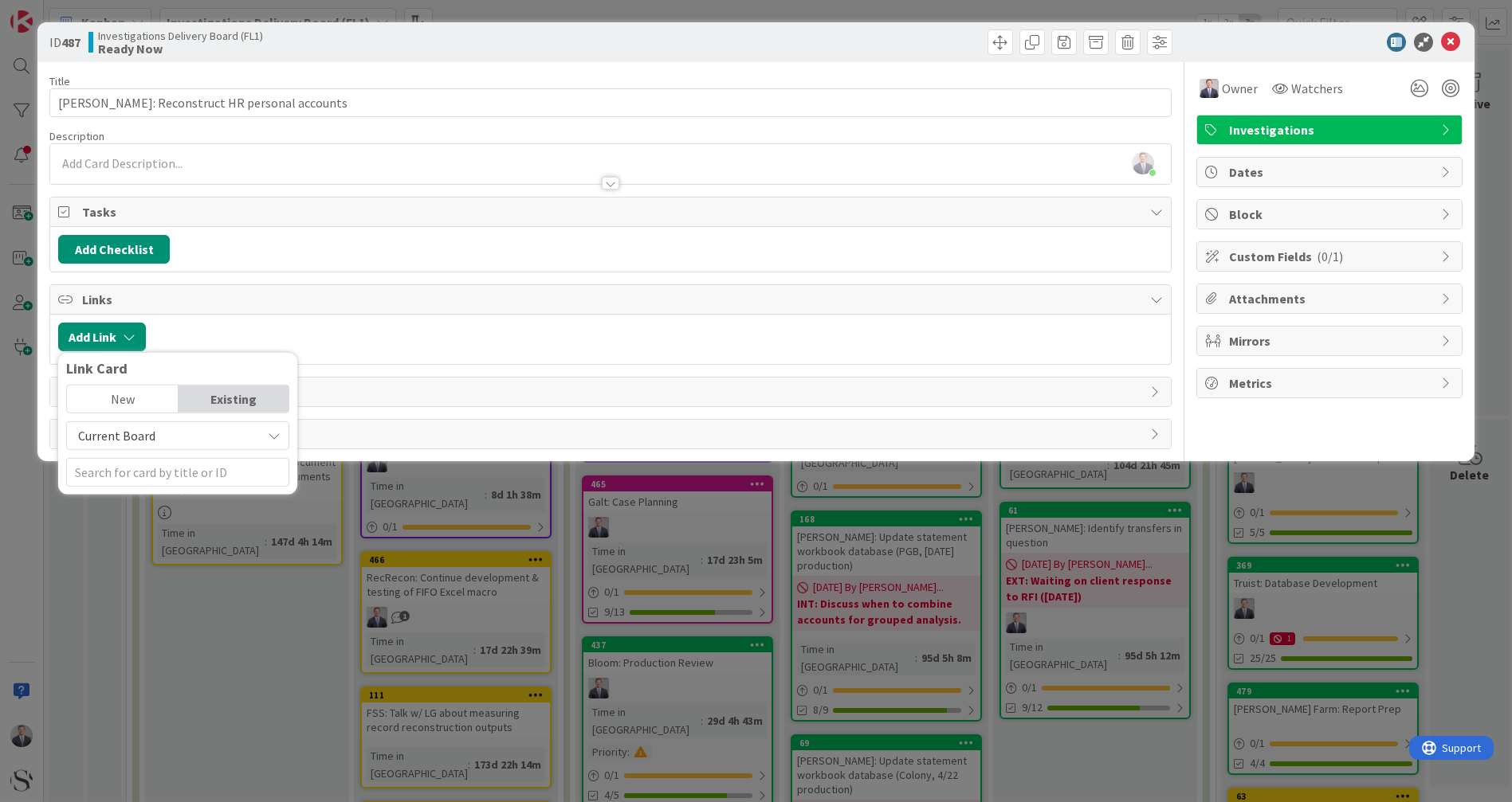
click at [179, 426] on span "Current Board" at bounding box center [164, 435] width 178 height 22
click at [129, 495] on span "All Boards" at bounding box center [186, 501] width 222 height 24
click at [149, 466] on input "text" at bounding box center [177, 472] width 223 height 29
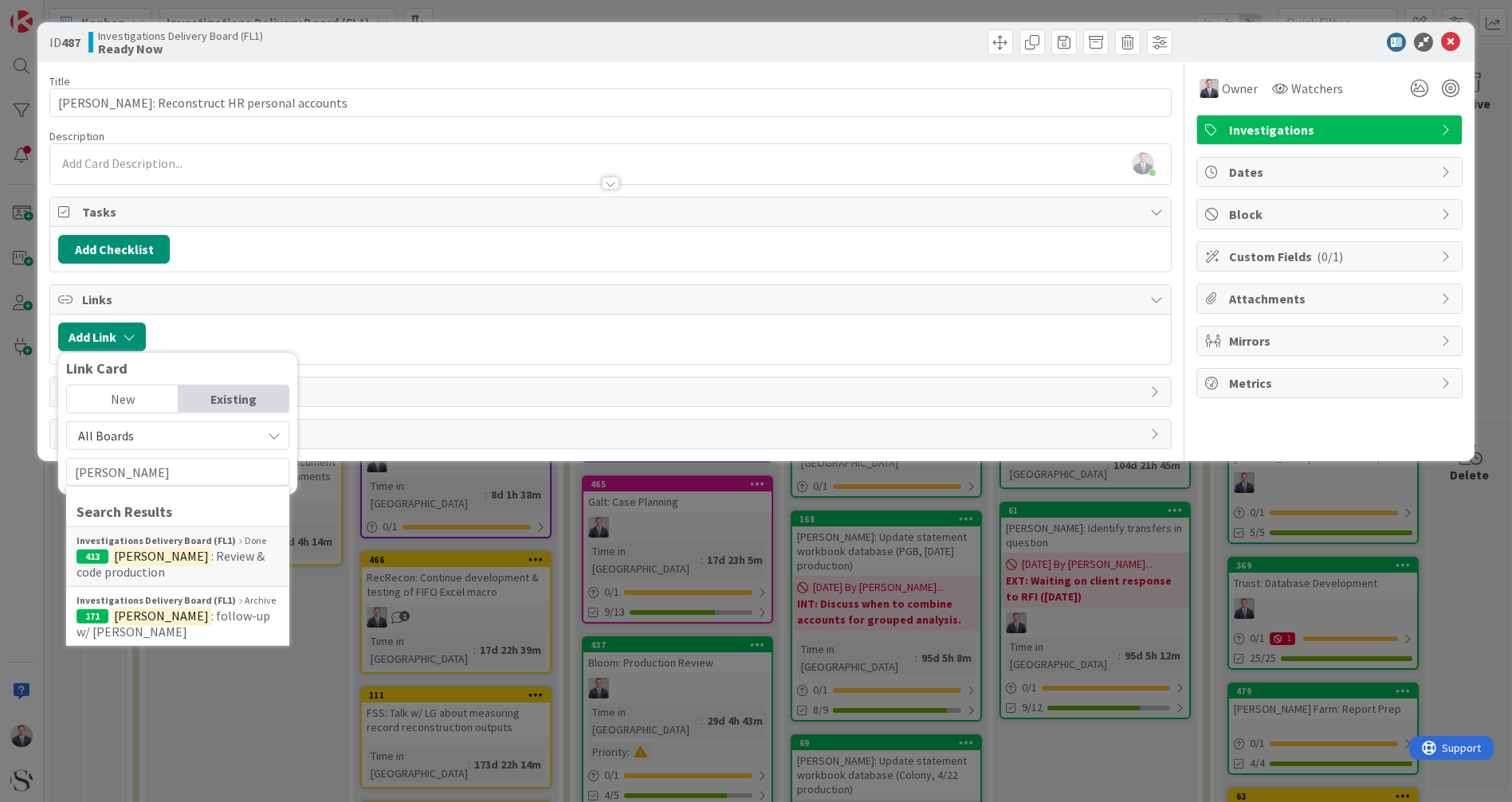
click at [135, 394] on div "New" at bounding box center [122, 399] width 111 height 27
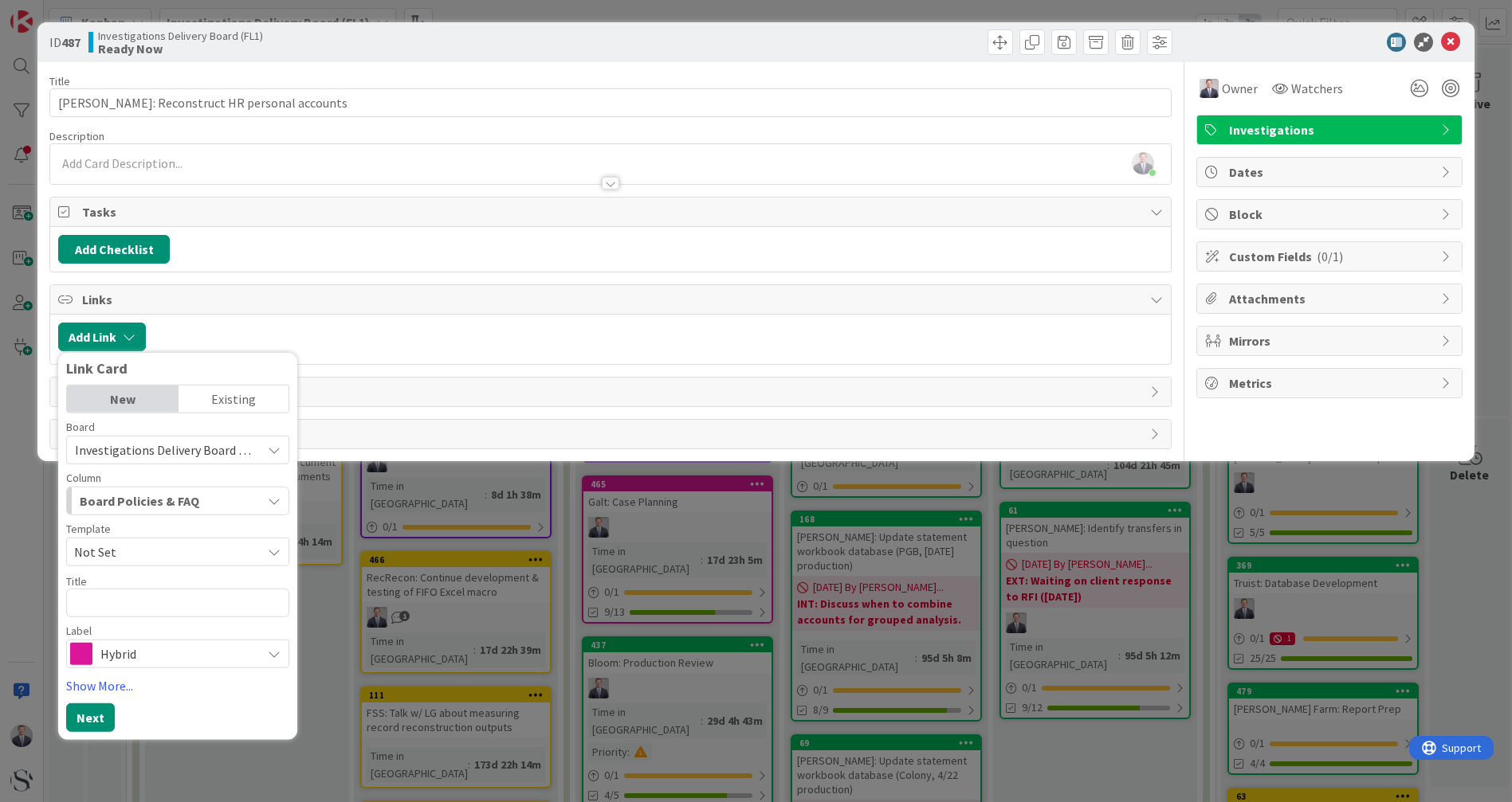
click at [245, 397] on div "Existing" at bounding box center [233, 399] width 111 height 27
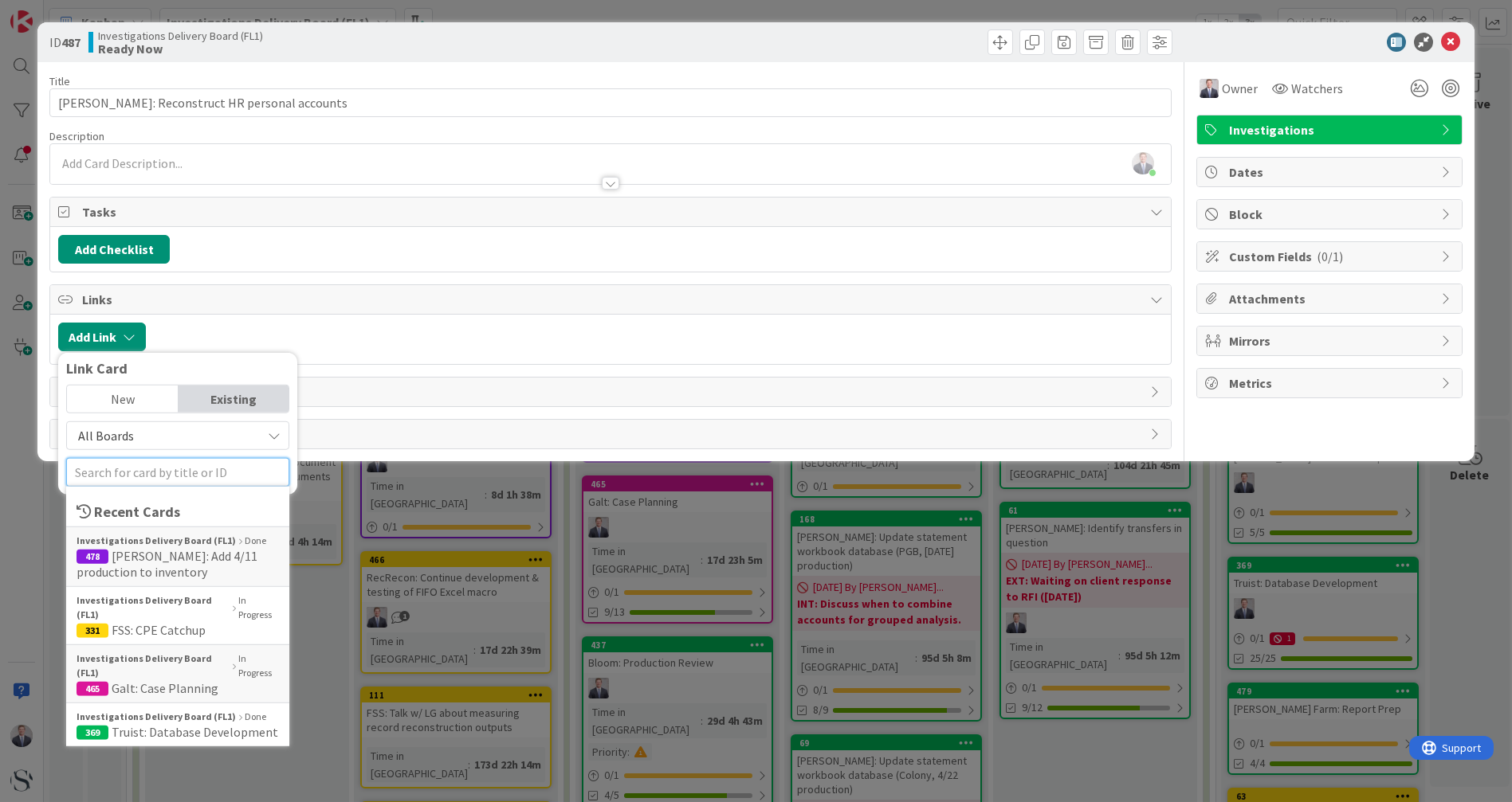
click at [138, 472] on input "text" at bounding box center [177, 472] width 223 height 29
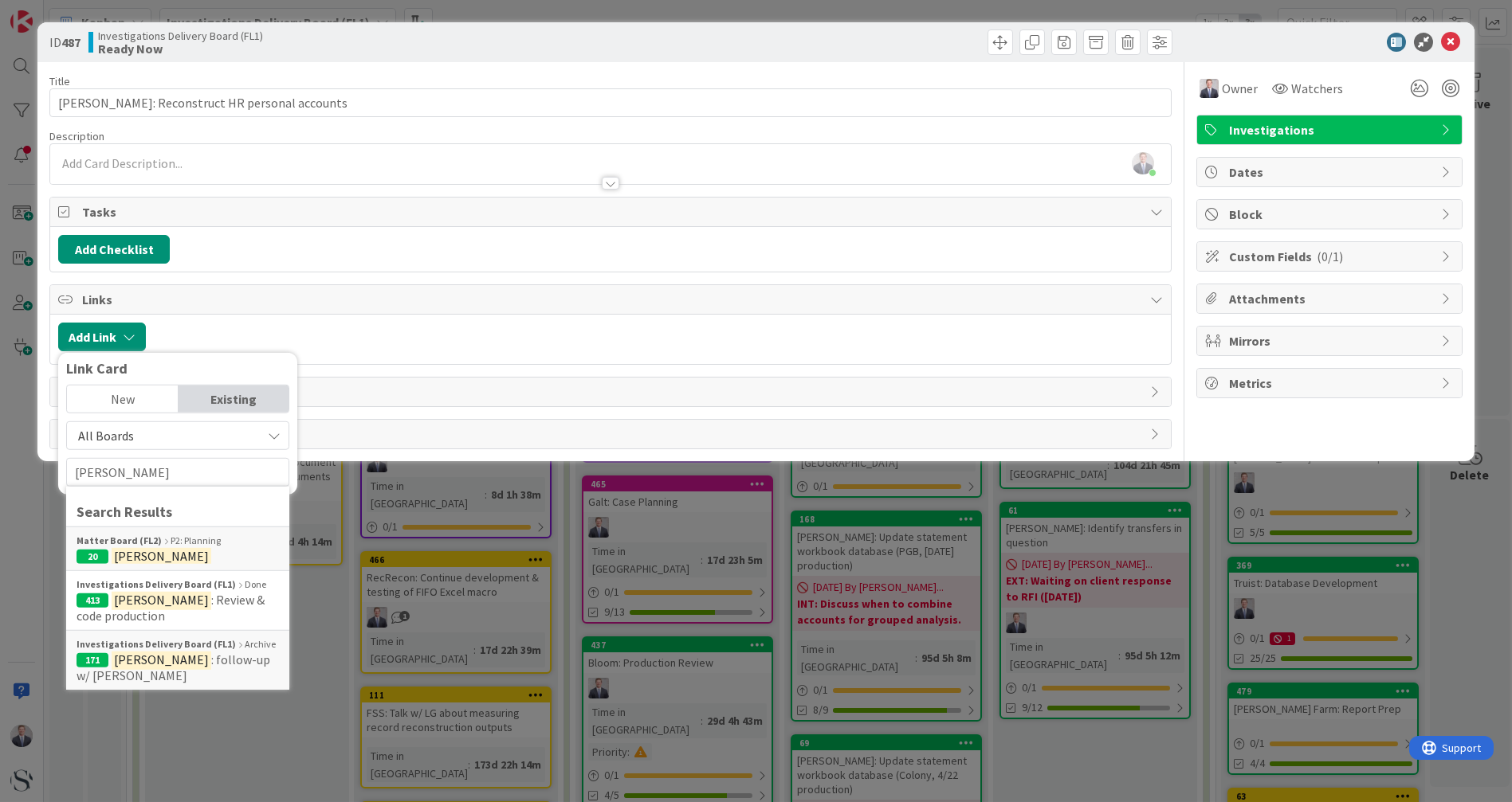
click at [192, 496] on div "Matter Board (FL2) P2: Planning" at bounding box center [177, 540] width 202 height 14
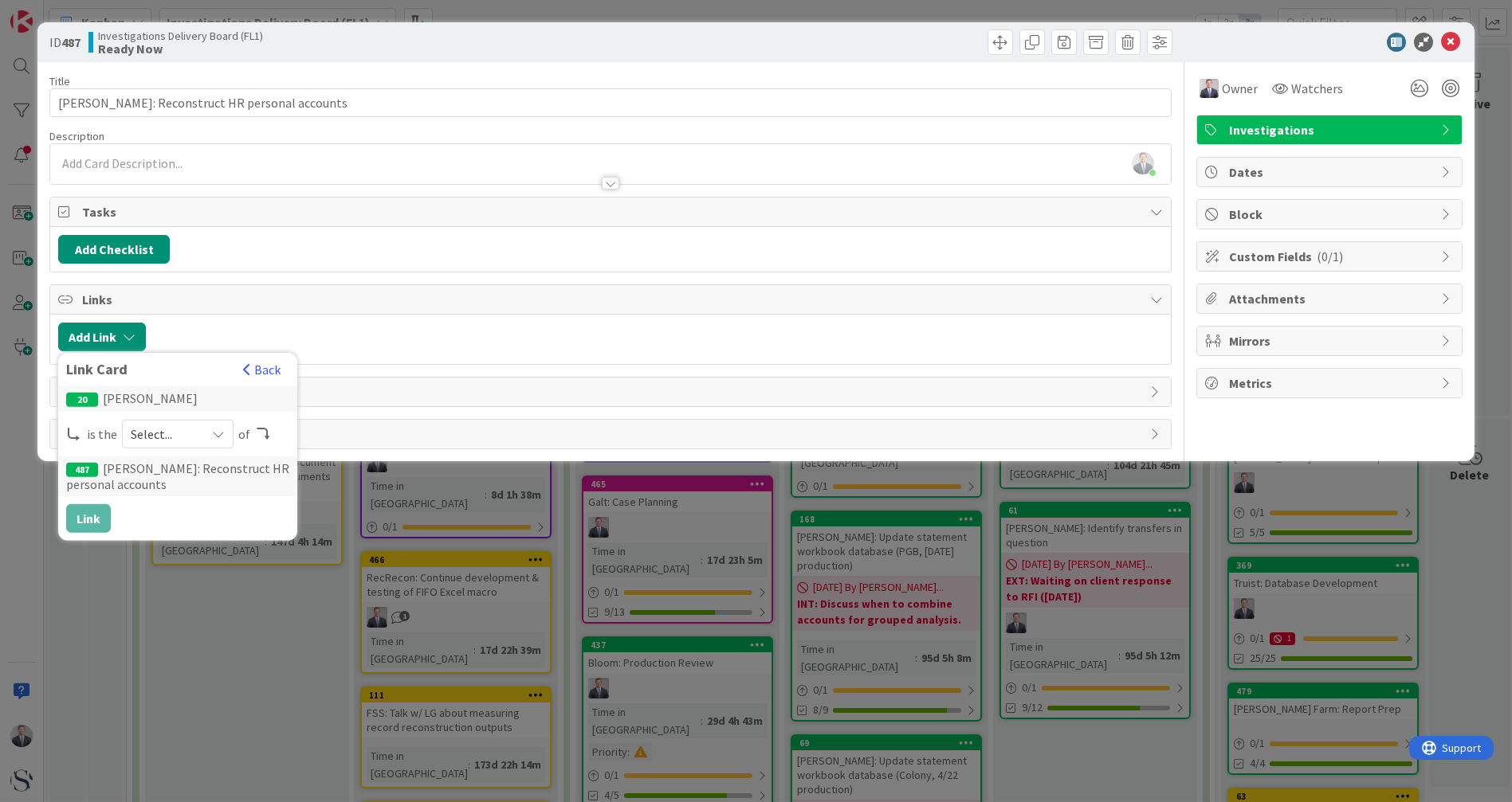
click at [154, 431] on span "Select..." at bounding box center [164, 433] width 67 height 22
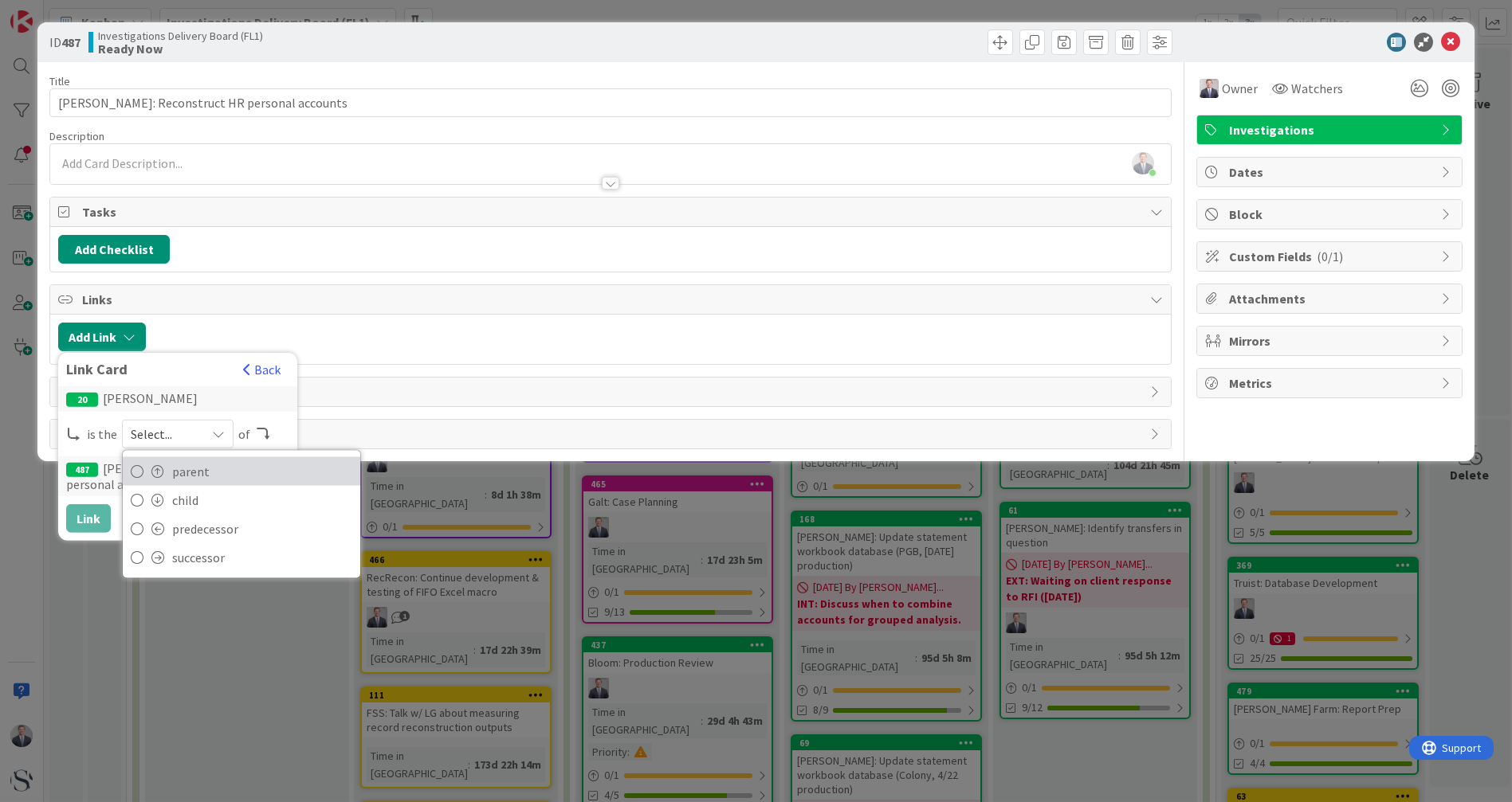
click at [174, 467] on span "parent" at bounding box center [262, 471] width 180 height 24
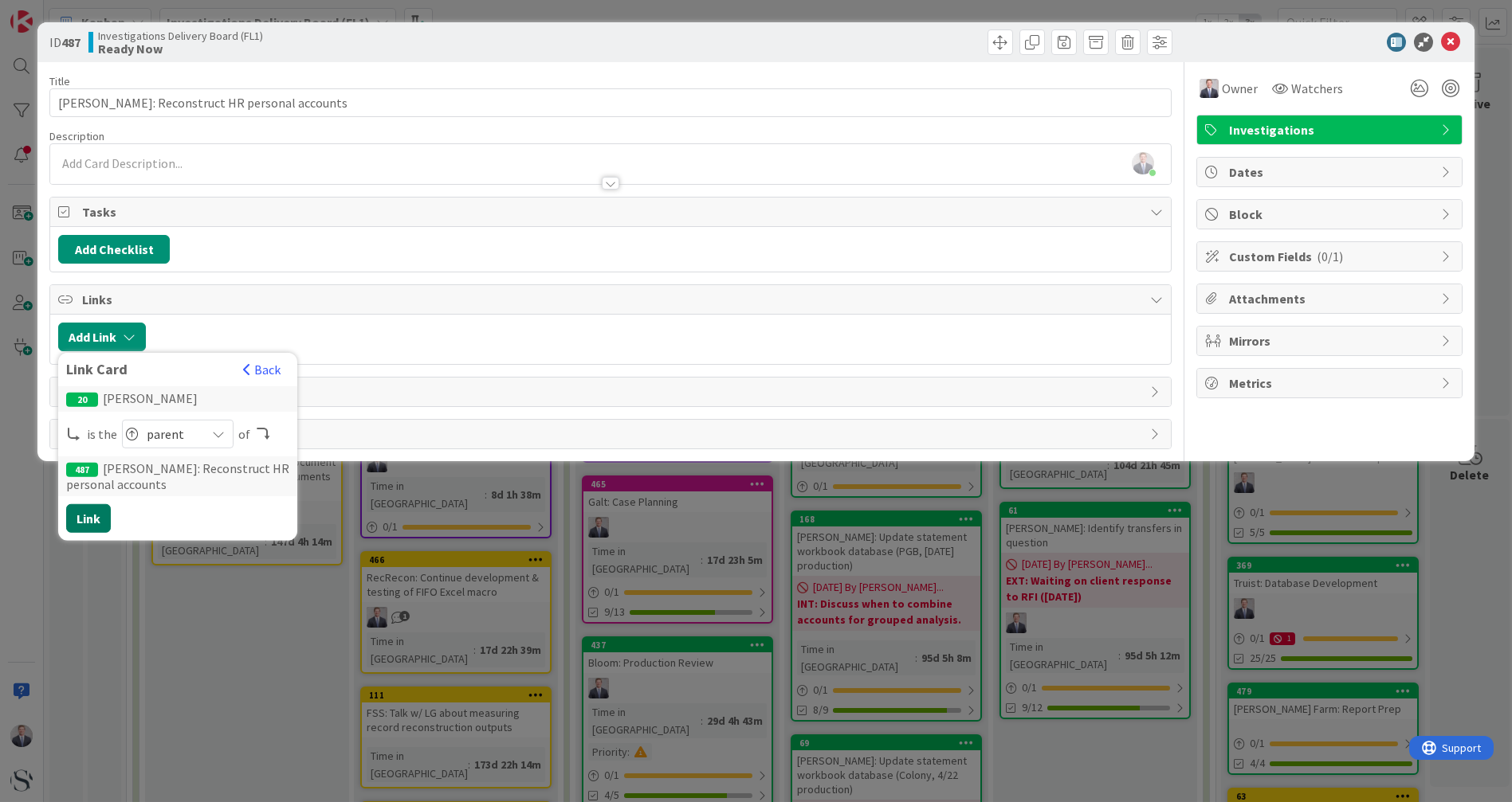
click at [99, 496] on button "Link" at bounding box center [88, 518] width 45 height 29
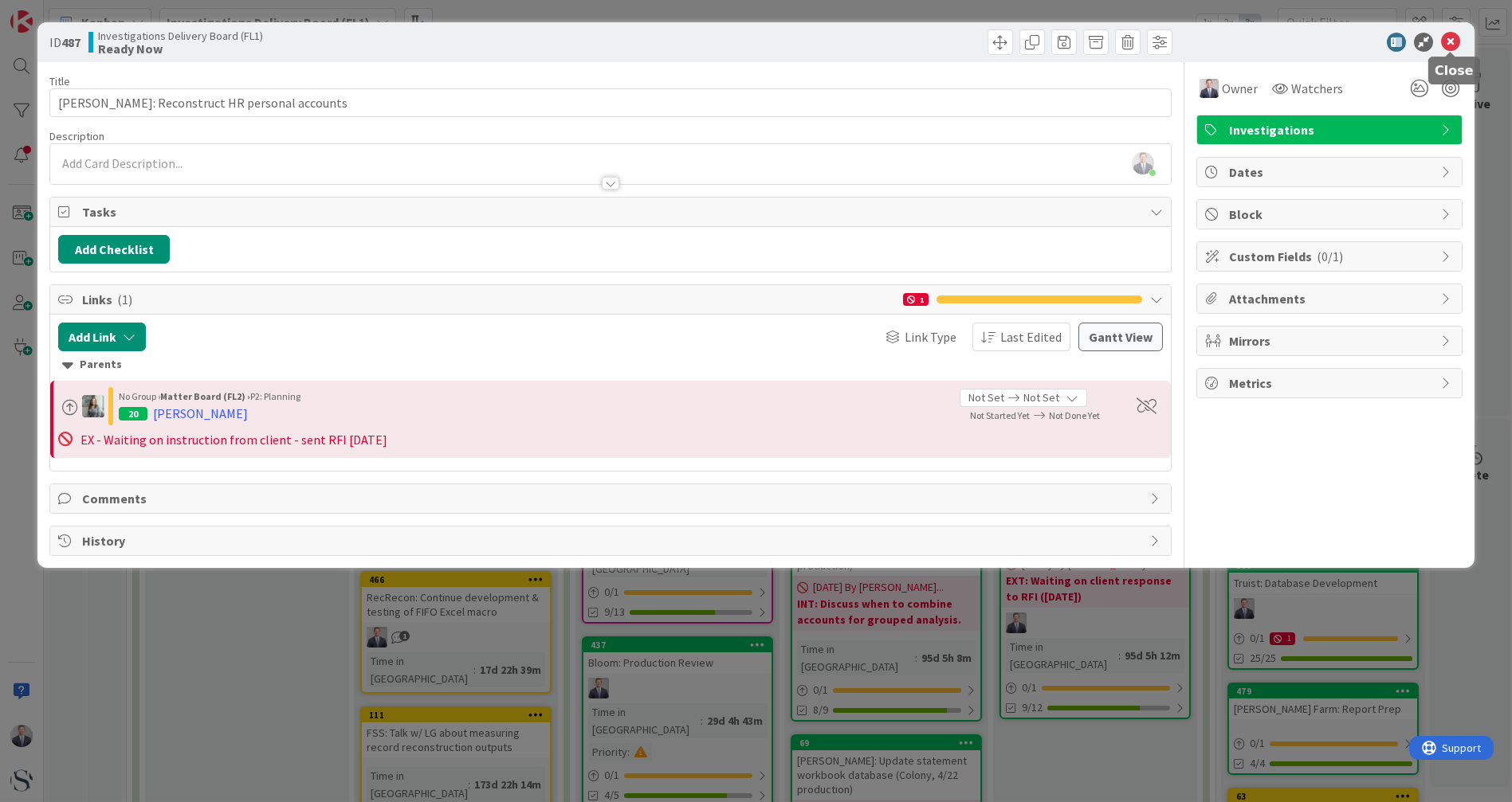
click at [739, 39] on icon at bounding box center [1450, 42] width 19 height 19
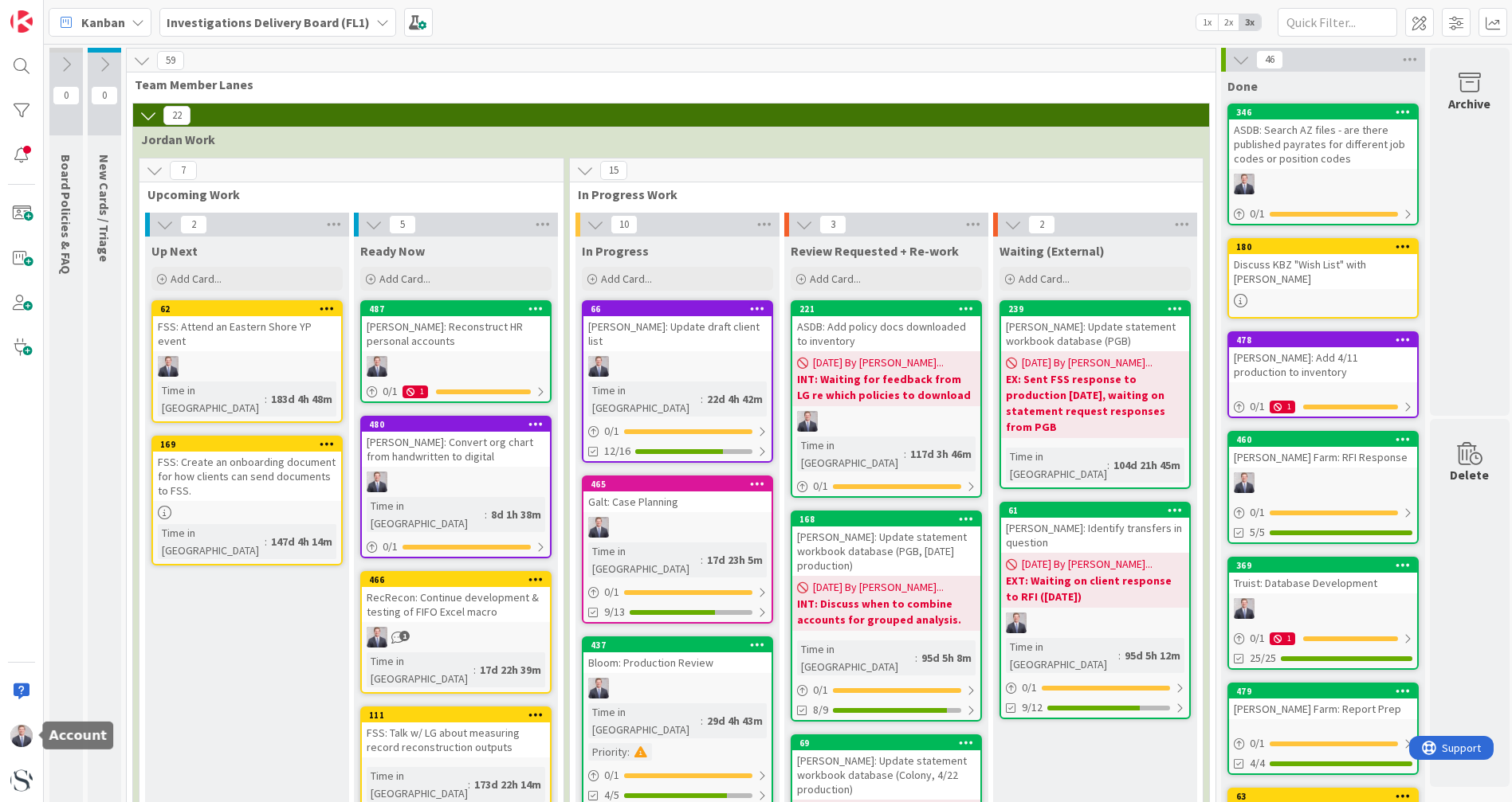
click at [16, 496] on img at bounding box center [21, 735] width 22 height 22
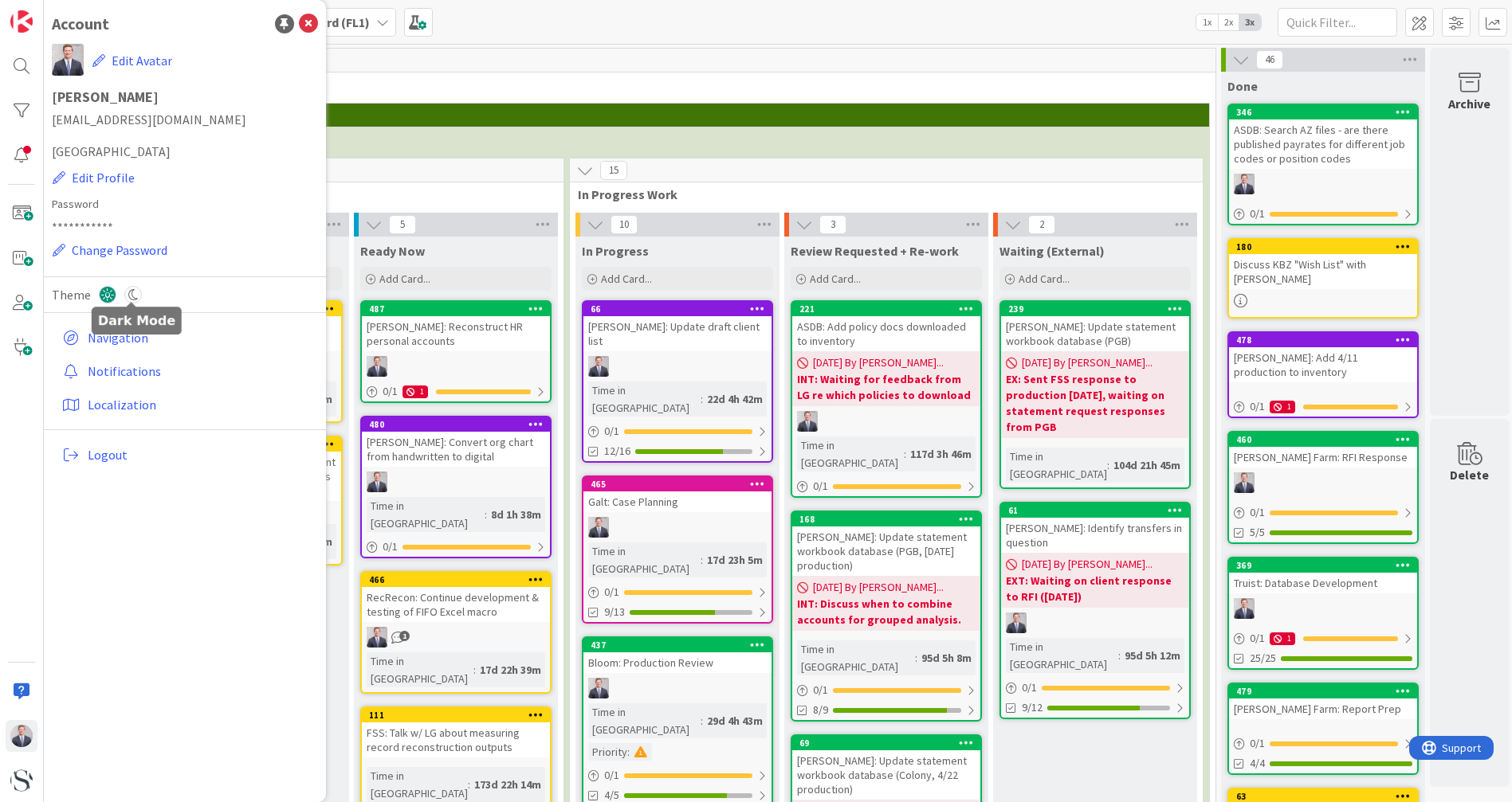
click at [129, 294] on icon at bounding box center [132, 294] width 17 height 17
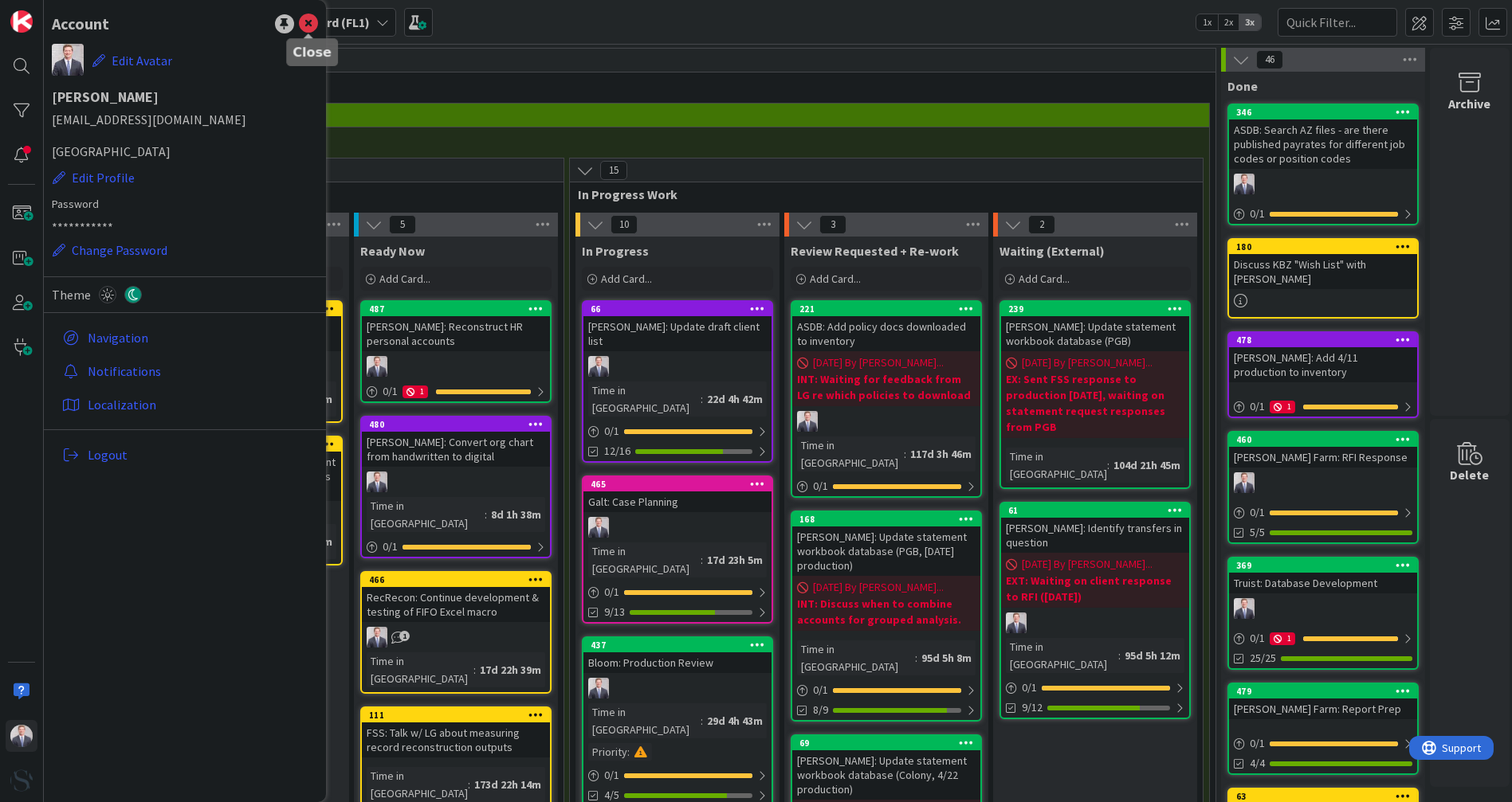
click at [307, 28] on icon at bounding box center [309, 24] width 19 height 19
